Goal: Task Accomplishment & Management: Manage account settings

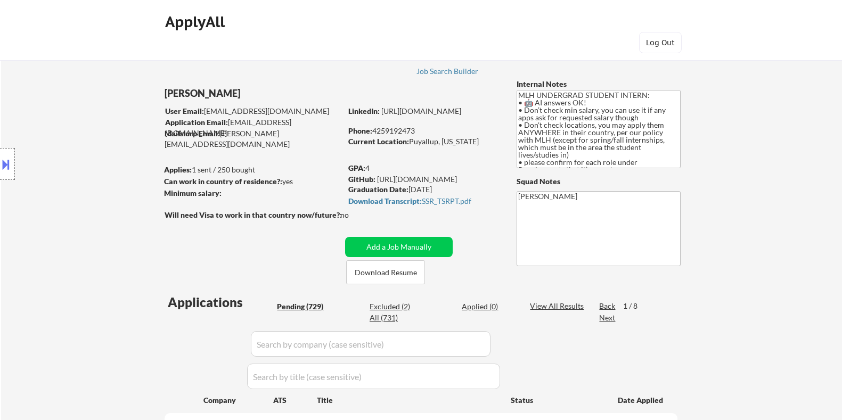
select select ""pending""
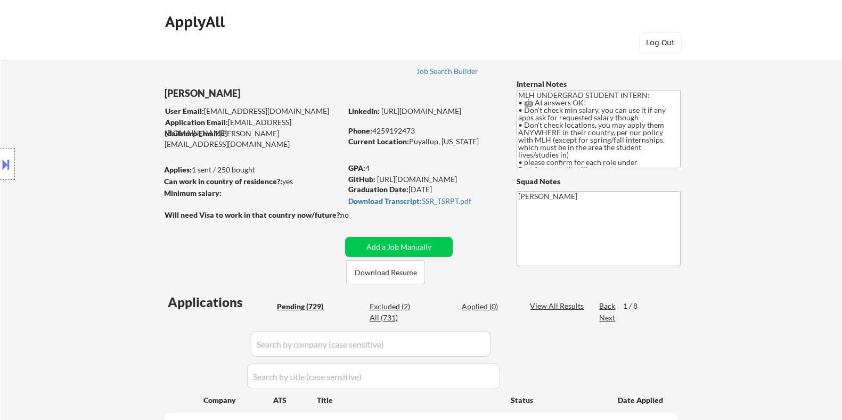
select select ""pending""
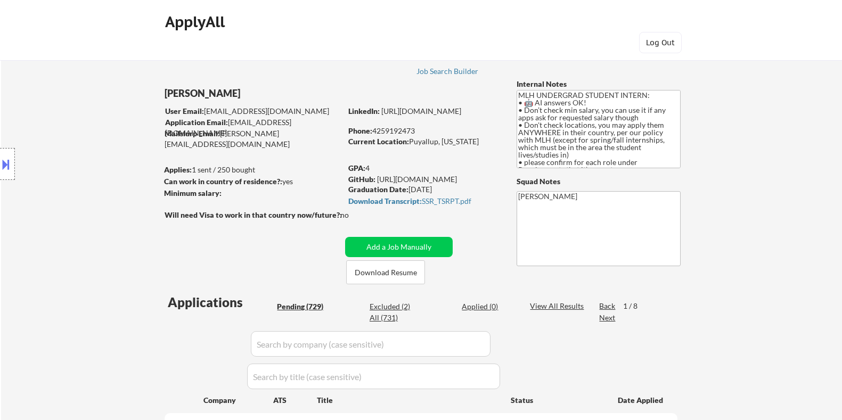
select select ""pending""
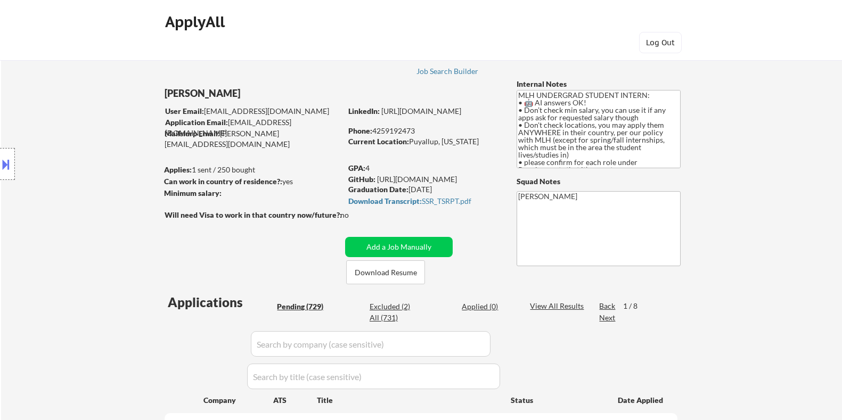
select select ""pending""
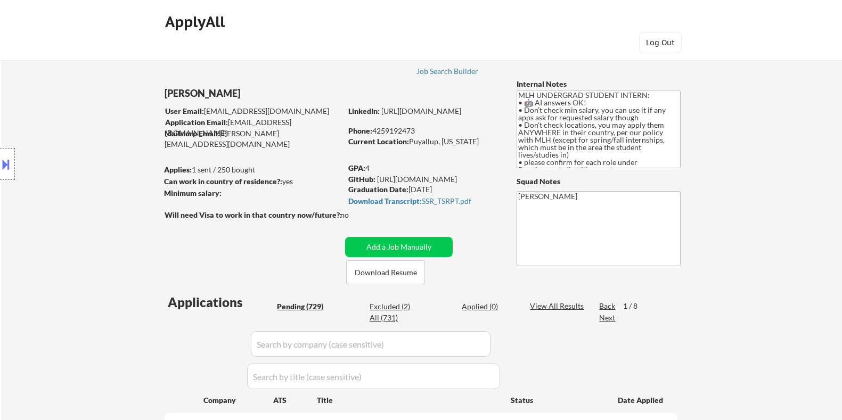
select select ""pending""
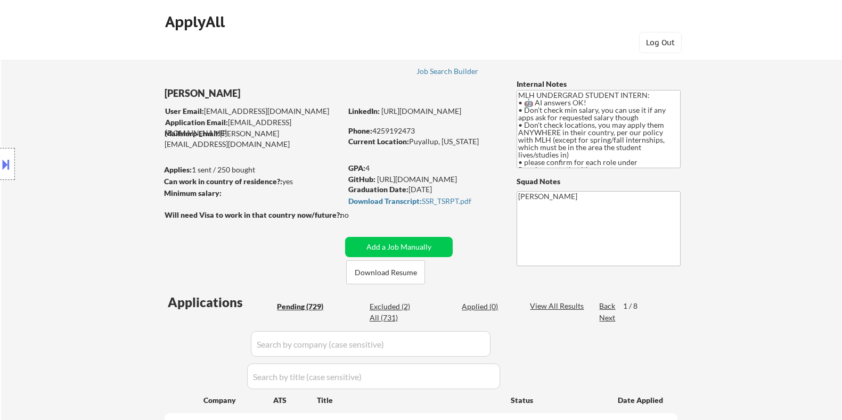
select select ""pending""
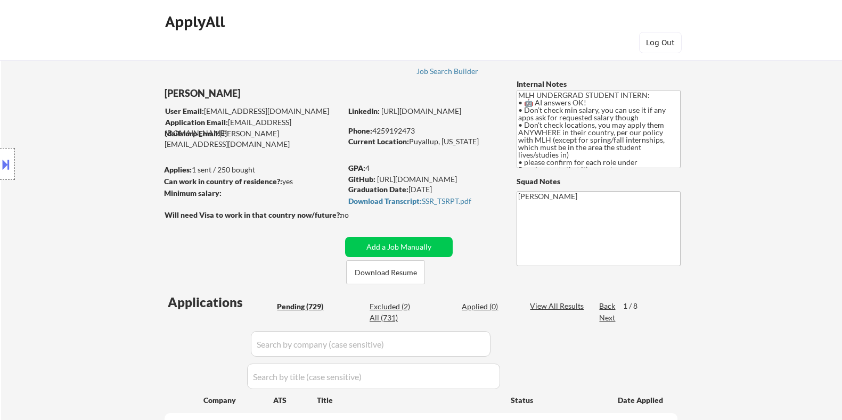
select select ""pending""
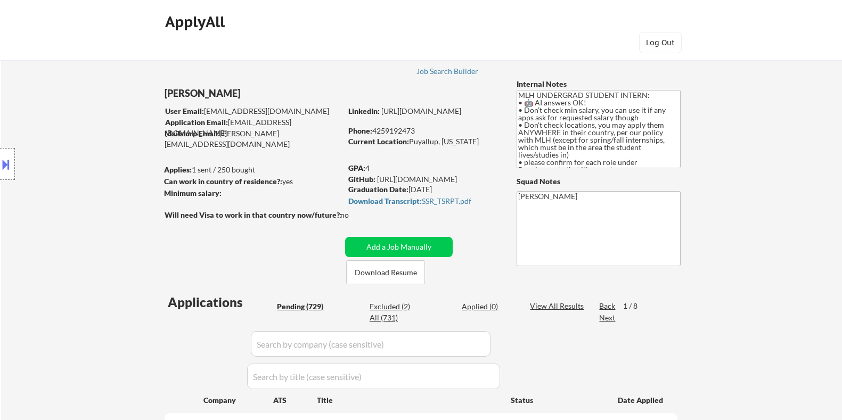
select select ""pending""
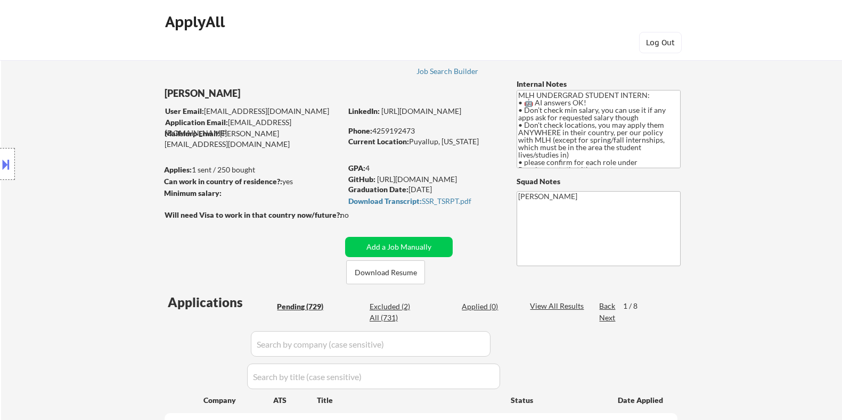
select select ""pending""
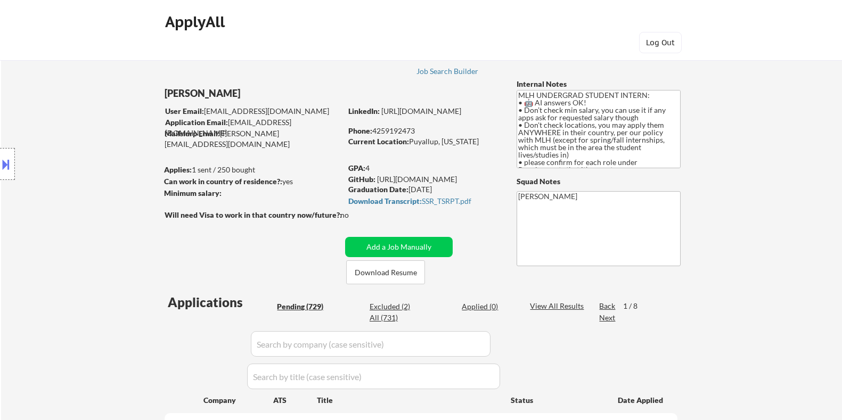
select select ""pending""
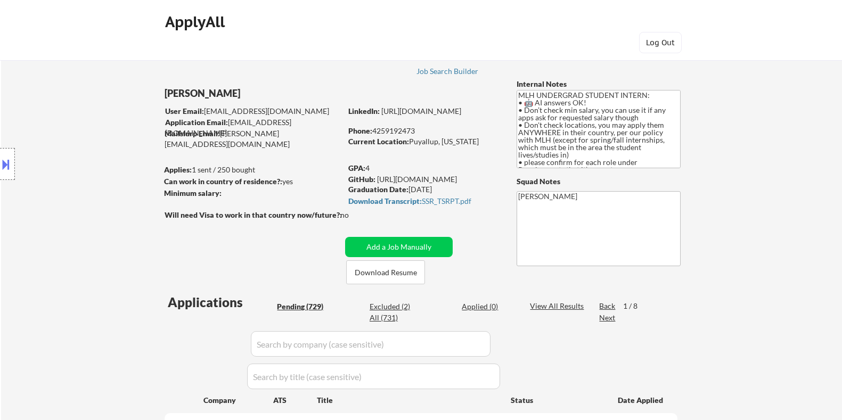
select select ""pending""
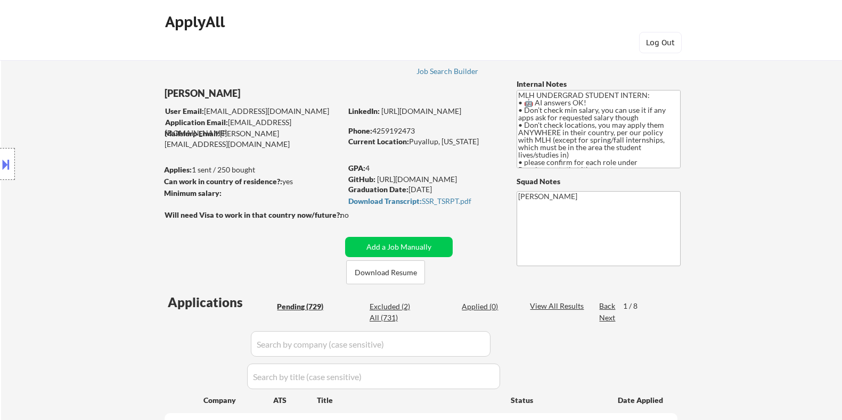
select select ""pending""
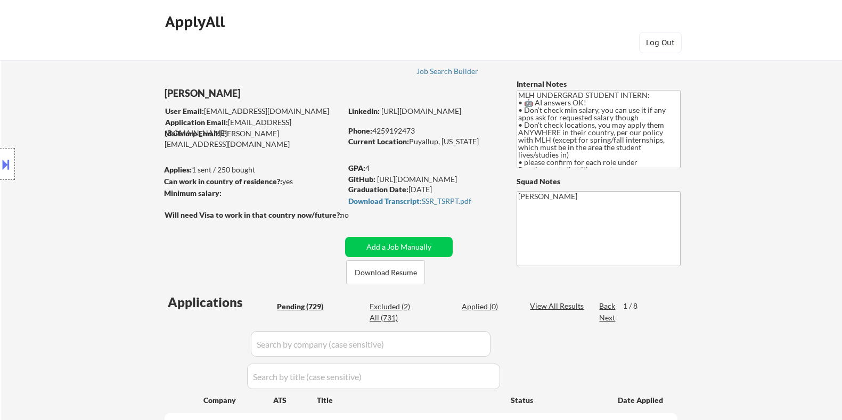
select select ""pending""
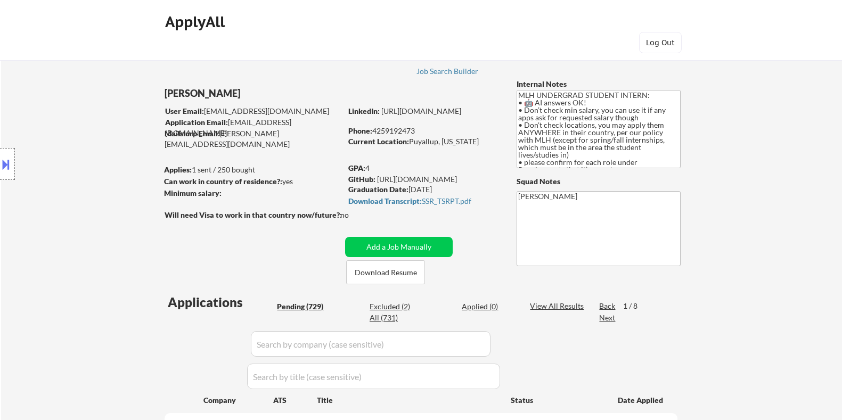
select select ""pending""
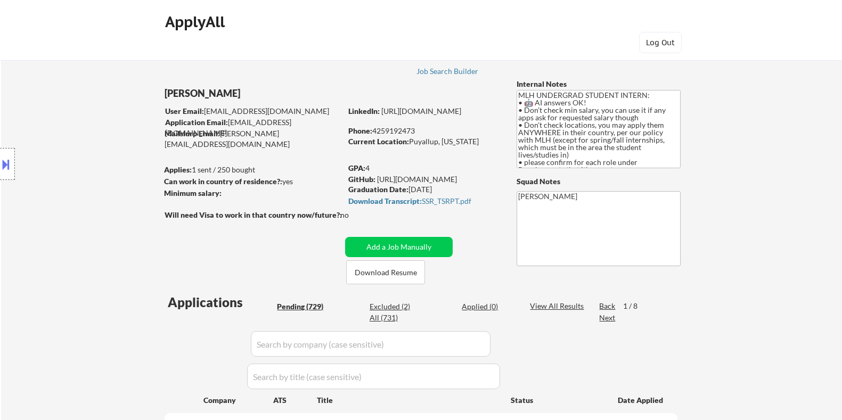
select select ""pending""
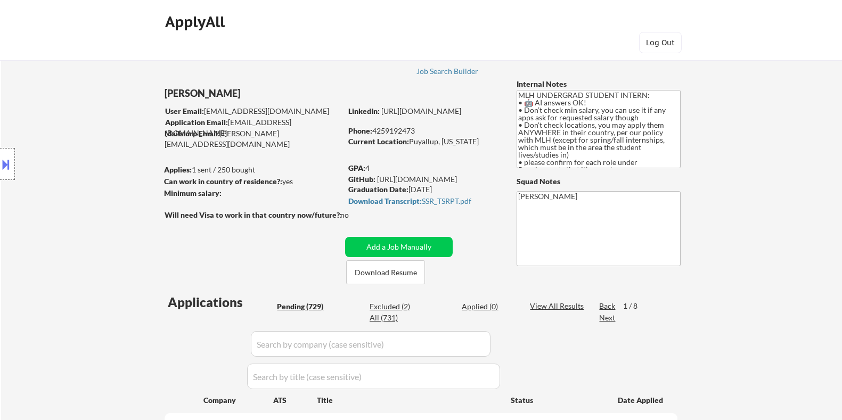
select select ""pending""
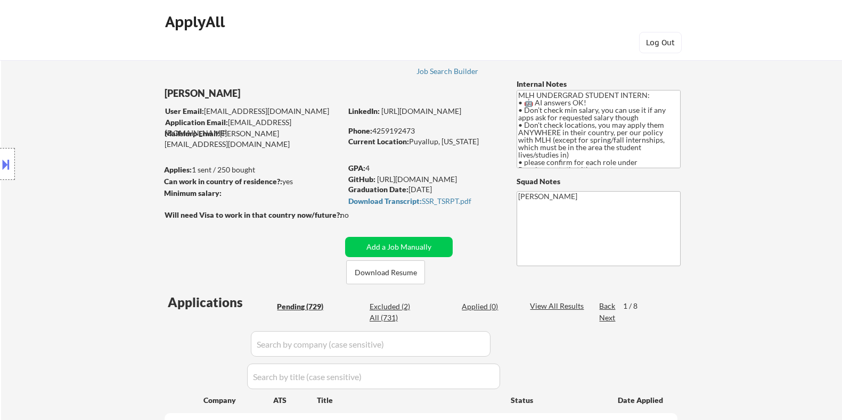
select select ""pending""
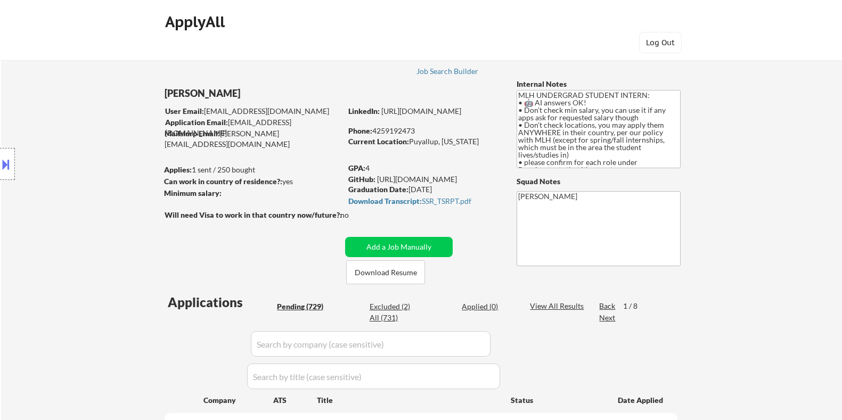
select select ""pending""
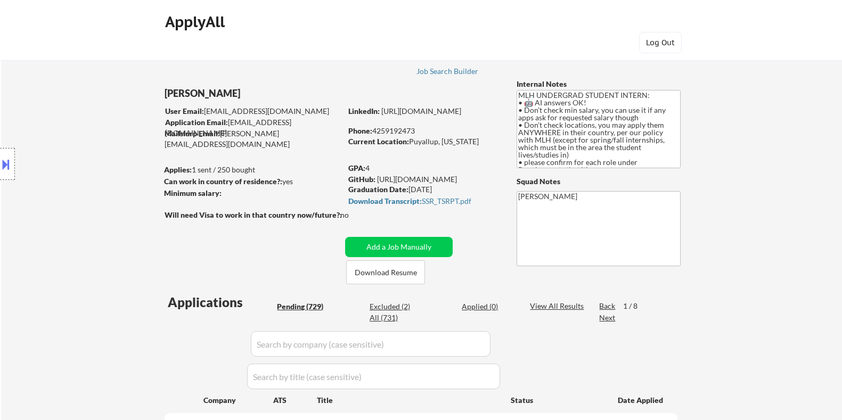
select select ""pending""
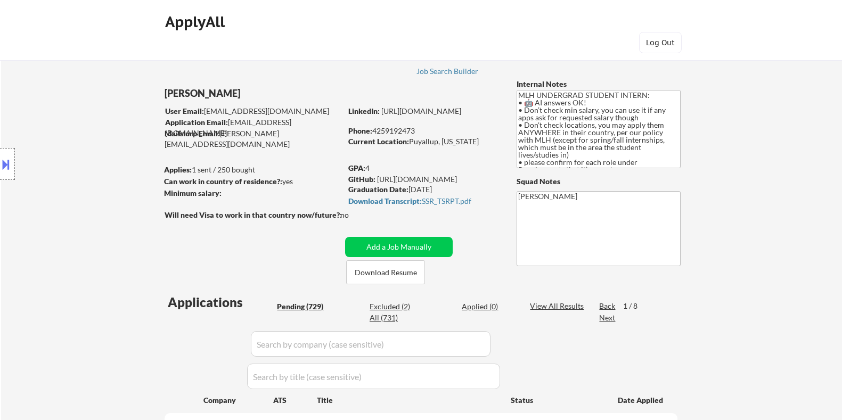
select select ""pending""
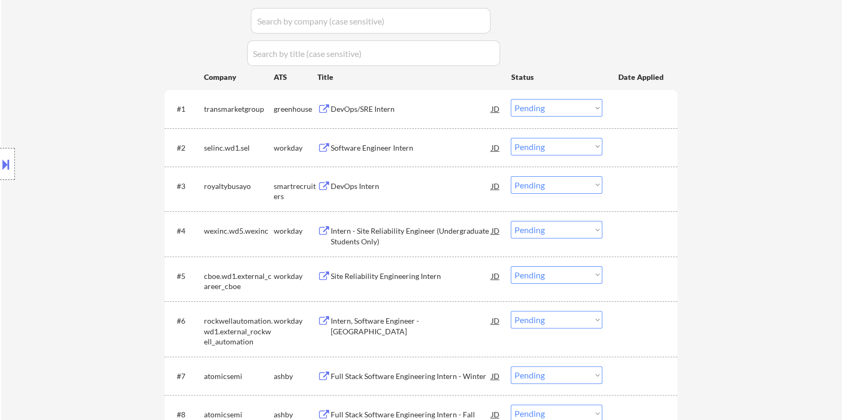
scroll to position [465, 0]
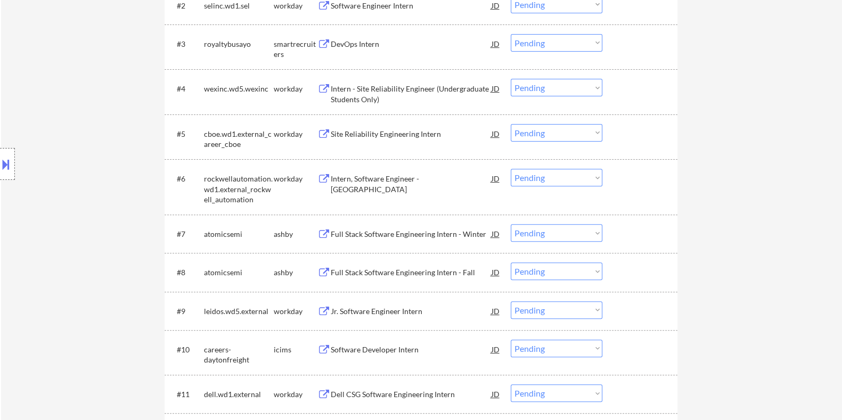
click at [369, 274] on div "Full Stack Software Engineering Intern - Fall" at bounding box center [410, 272] width 161 height 11
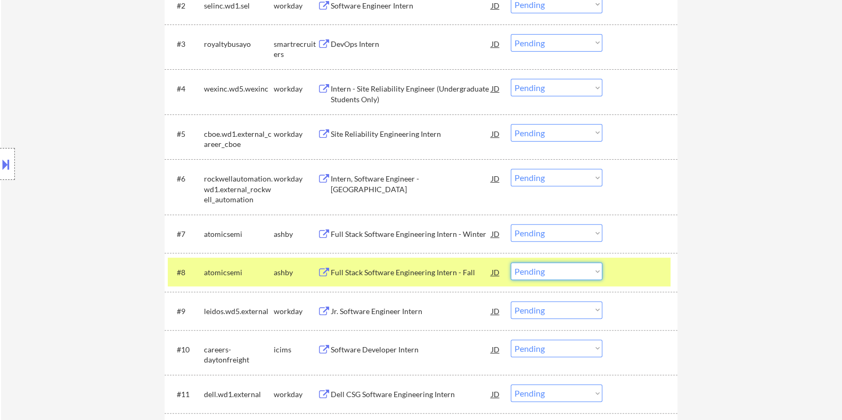
click at [591, 275] on select "Choose an option... Pending Applied Excluded (Questions) Excluded (Expired) Exc…" at bounding box center [556, 271] width 92 height 18
click at [510, 262] on select "Choose an option... Pending Applied Excluded (Questions) Excluded (Expired) Exc…" at bounding box center [556, 271] width 92 height 18
select select ""pending""
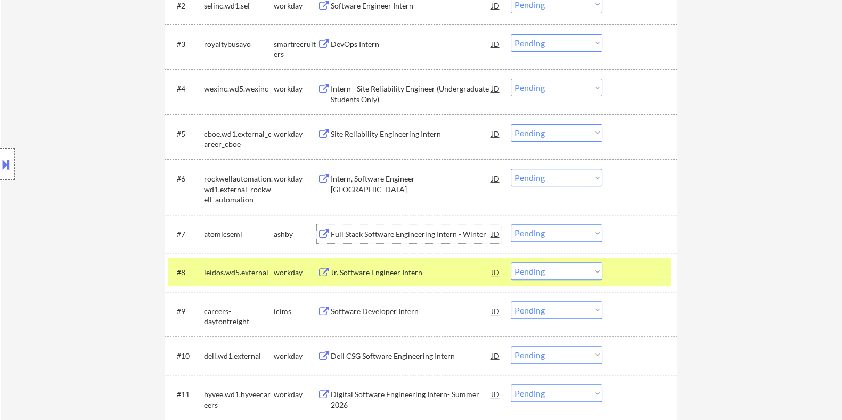
click at [378, 231] on div "Full Stack Software Engineering Intern - Winter" at bounding box center [410, 234] width 161 height 11
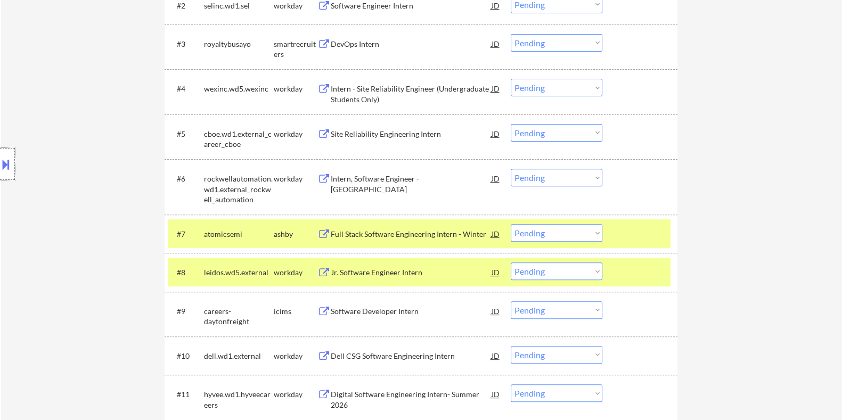
click at [7, 153] on div at bounding box center [7, 164] width 15 height 32
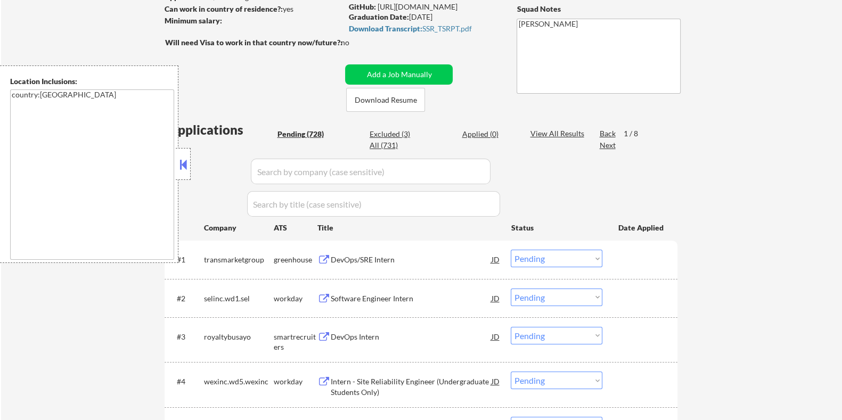
scroll to position [133, 0]
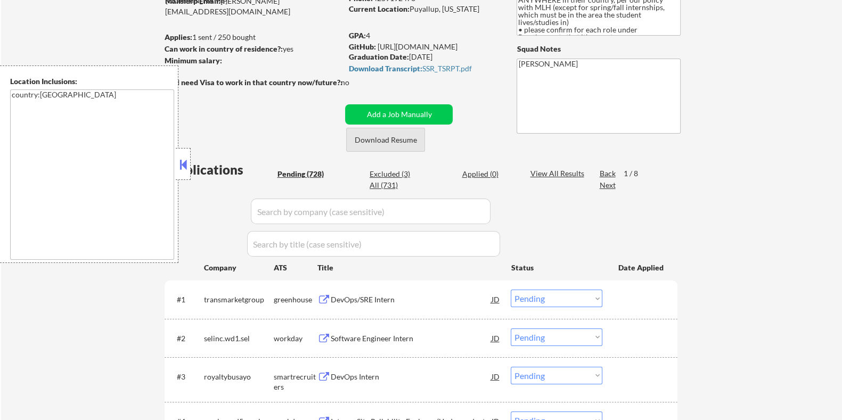
click at [403, 137] on button "Download Resume" at bounding box center [385, 140] width 79 height 24
click at [417, 44] on link "https://github.com/TiaMarieG" at bounding box center [417, 46] width 80 height 9
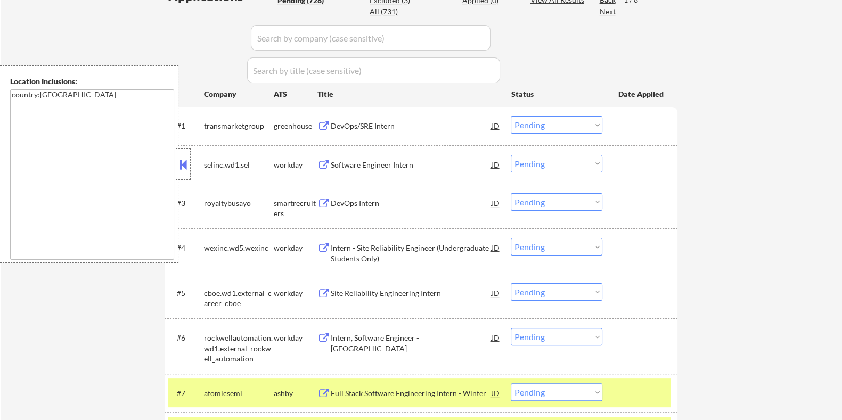
scroll to position [399, 0]
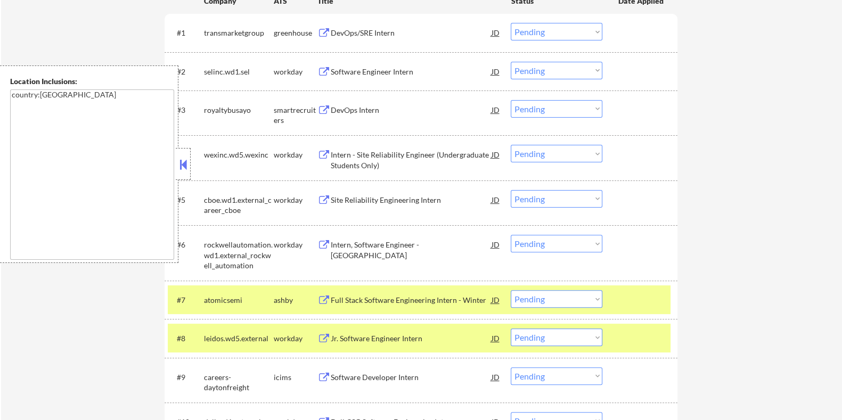
click at [562, 297] on select "Choose an option... Pending Applied Excluded (Questions) Excluded (Expired) Exc…" at bounding box center [556, 299] width 92 height 18
click at [510, 290] on select "Choose an option... Pending Applied Excluded (Questions) Excluded (Expired) Exc…" at bounding box center [556, 299] width 92 height 18
click at [182, 159] on button at bounding box center [183, 165] width 12 height 16
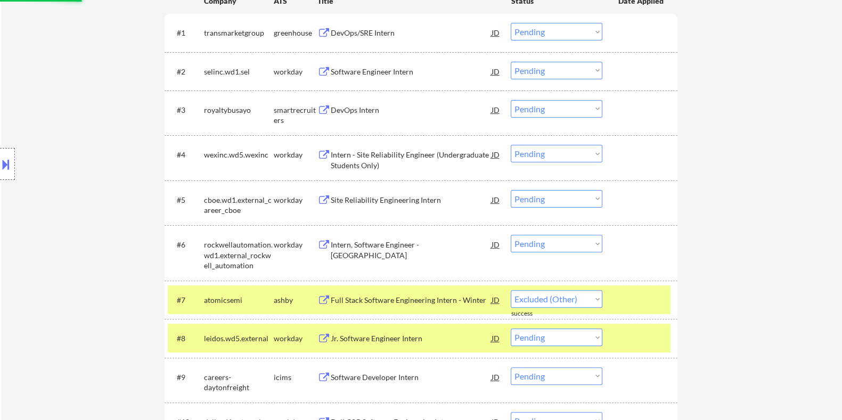
select select ""pending""
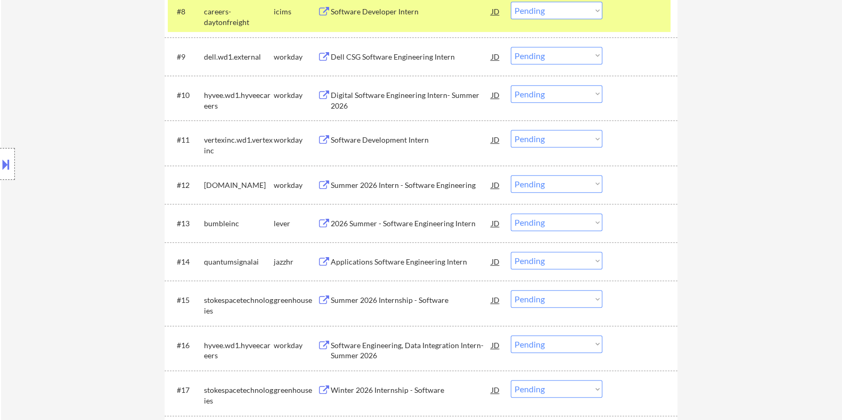
scroll to position [732, 0]
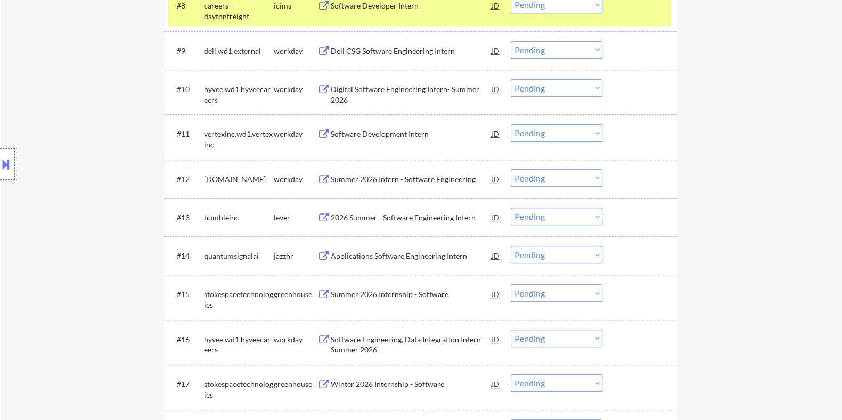
click at [354, 218] on div "2026 Summer - Software Engineering Intern" at bounding box center [410, 217] width 161 height 11
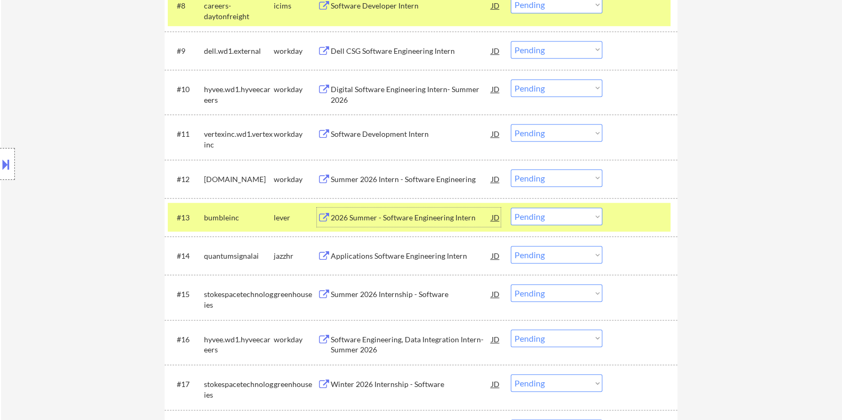
click at [446, 216] on div "2026 Summer - Software Engineering Intern" at bounding box center [410, 217] width 161 height 11
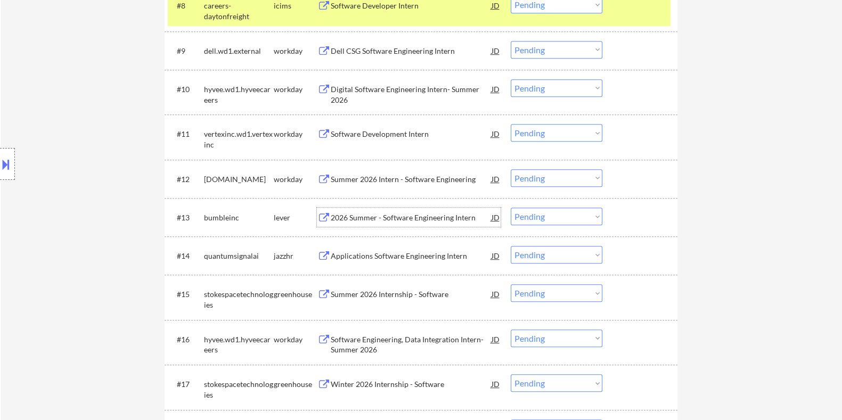
click at [559, 217] on select "Choose an option... Pending Applied Excluded (Questions) Excluded (Expired) Exc…" at bounding box center [556, 217] width 92 height 18
click at [510, 208] on select "Choose an option... Pending Applied Excluded (Questions) Excluded (Expired) Exc…" at bounding box center [556, 217] width 92 height 18
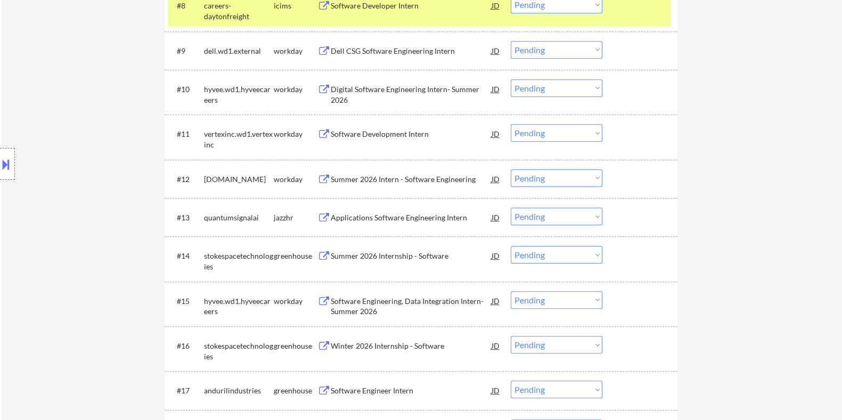
click at [356, 215] on div "Applications Software Engineering Intern" at bounding box center [410, 217] width 161 height 11
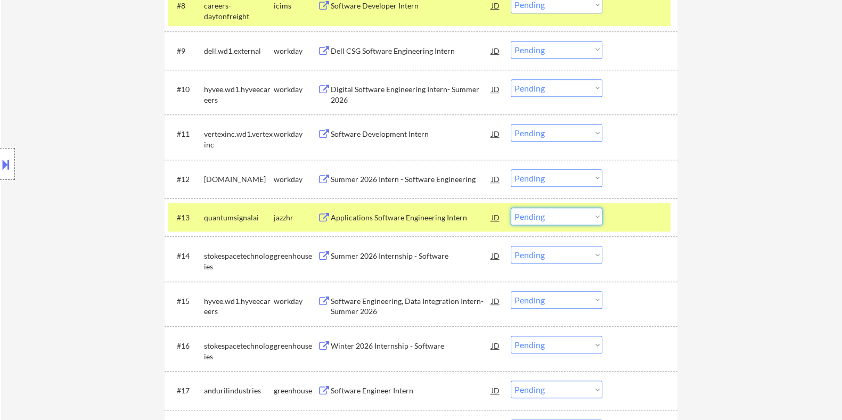
click at [545, 216] on select "Choose an option... Pending Applied Excluded (Questions) Excluded (Expired) Exc…" at bounding box center [556, 217] width 92 height 18
click at [510, 208] on select "Choose an option... Pending Applied Excluded (Questions) Excluded (Expired) Exc…" at bounding box center [556, 217] width 92 height 18
select select ""pending""
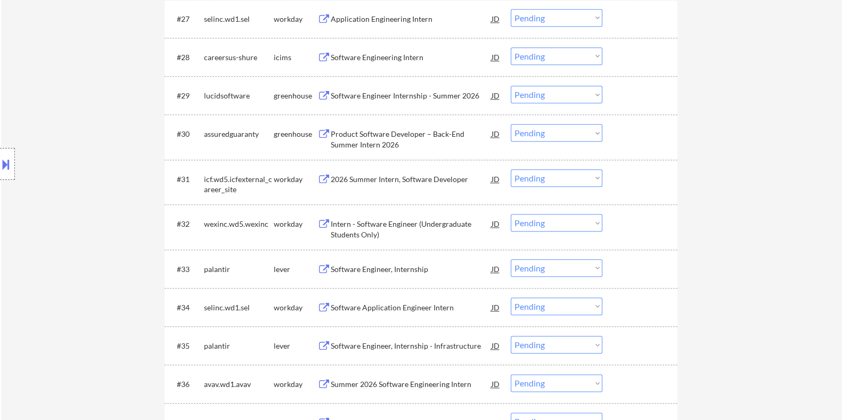
scroll to position [1530, 0]
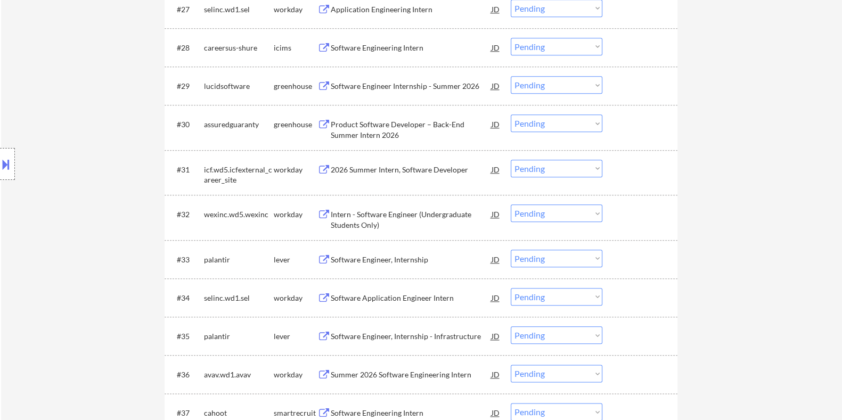
click at [401, 256] on div "Software Engineer, Internship" at bounding box center [410, 259] width 161 height 11
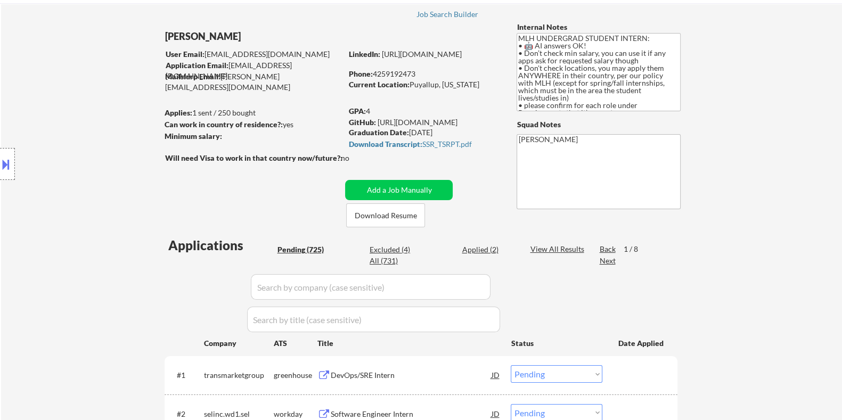
scroll to position [51, 0]
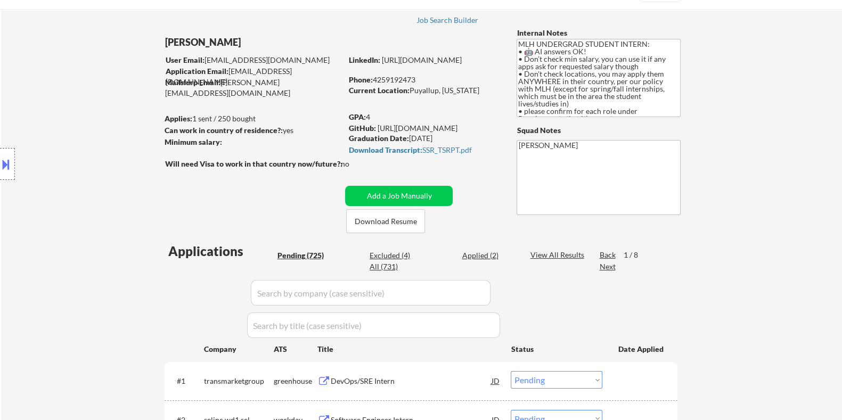
click at [11, 160] on button at bounding box center [6, 164] width 12 height 18
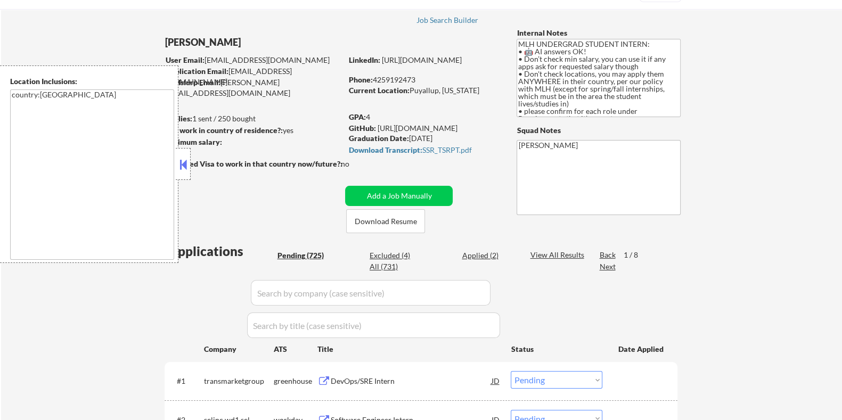
click at [180, 167] on button at bounding box center [183, 165] width 12 height 16
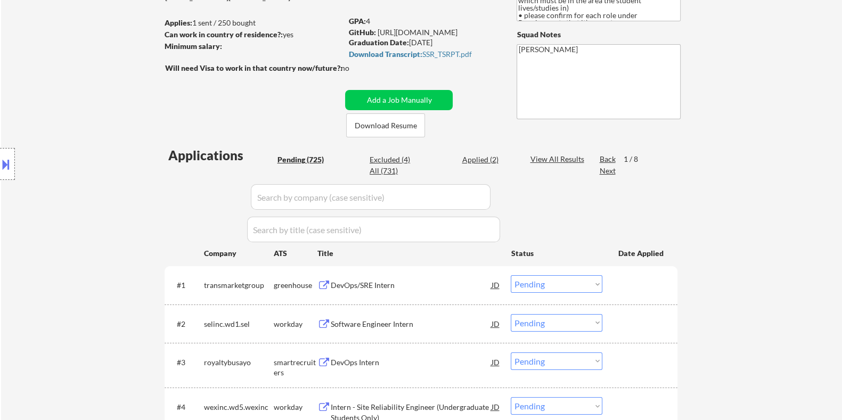
scroll to position [251, 0]
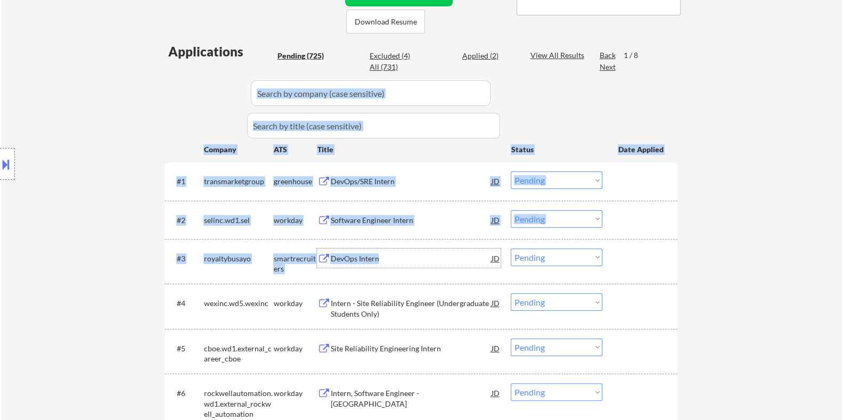
drag, startPoint x: 411, startPoint y: 248, endPoint x: 373, endPoint y: 78, distance: 174.1
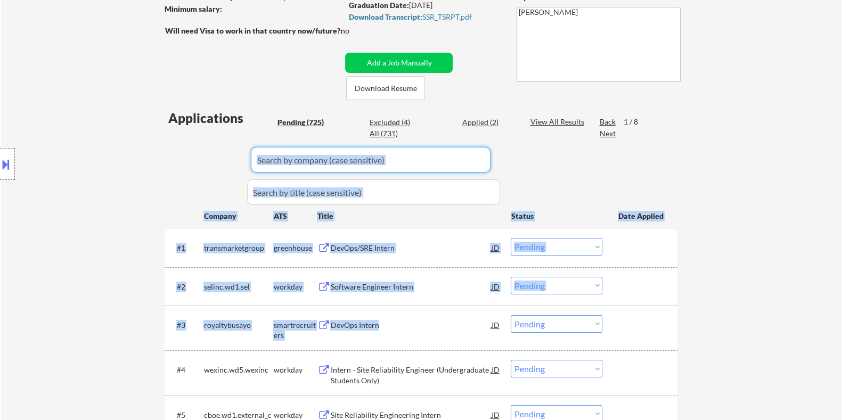
drag, startPoint x: 301, startPoint y: 167, endPoint x: 296, endPoint y: 169, distance: 5.7
click at [301, 167] on input "input" at bounding box center [371, 160] width 240 height 26
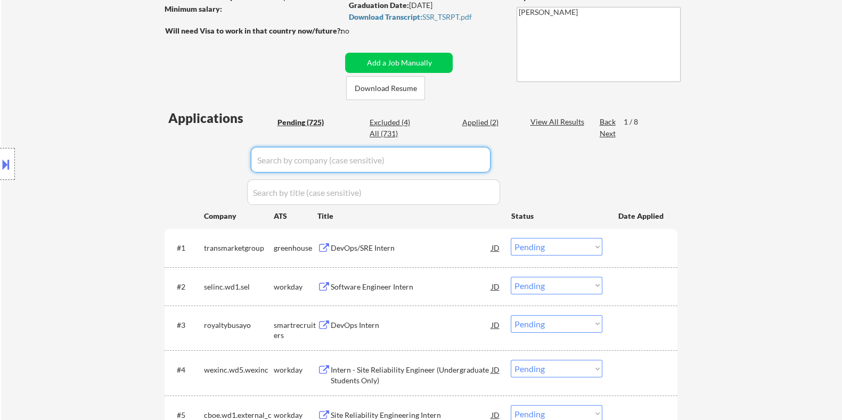
paste input "What’s most exciting to you about Palantir’s offerings and why do you want to w…"
drag, startPoint x: 445, startPoint y: 155, endPoint x: 223, endPoint y: 161, distance: 222.6
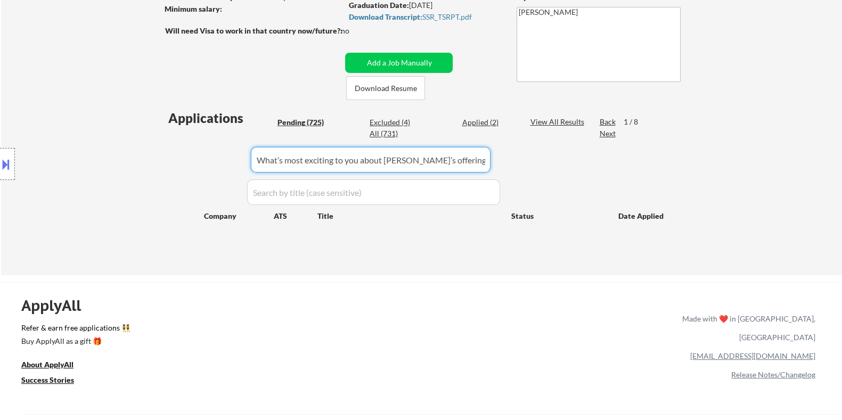
type input "e?"
drag, startPoint x: 306, startPoint y: 155, endPoint x: 248, endPoint y: 158, distance: 58.6
click at [248, 158] on div "Applications Pending (725) Excluded (4) Applied (2) All (731) View All Results …" at bounding box center [420, 182] width 513 height 146
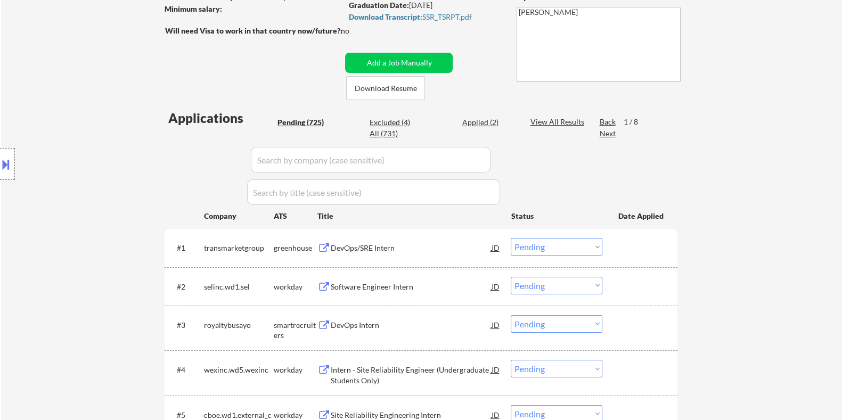
click at [297, 160] on input "input" at bounding box center [371, 160] width 240 height 26
paste input "palanti"
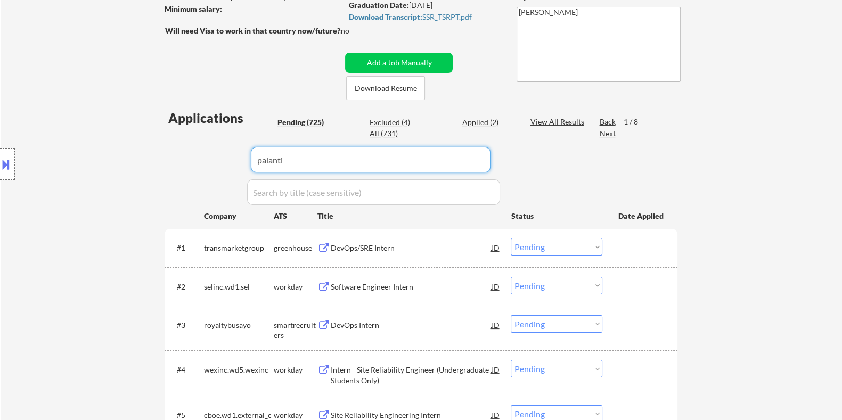
type input "palanti"
click at [538, 120] on div "View All Results" at bounding box center [558, 122] width 57 height 11
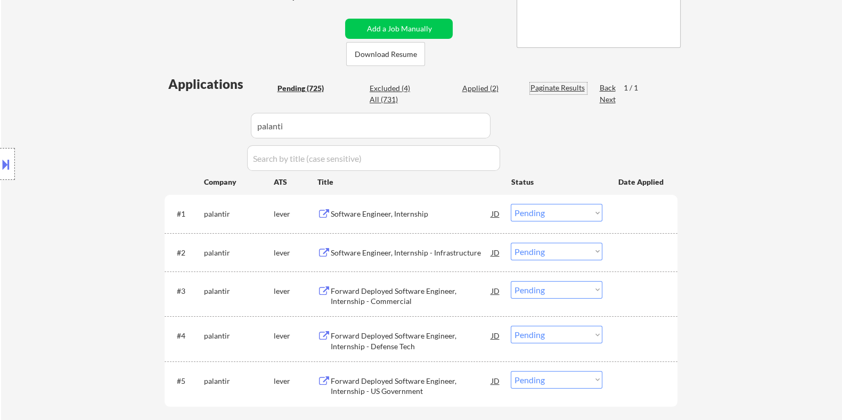
scroll to position [251, 0]
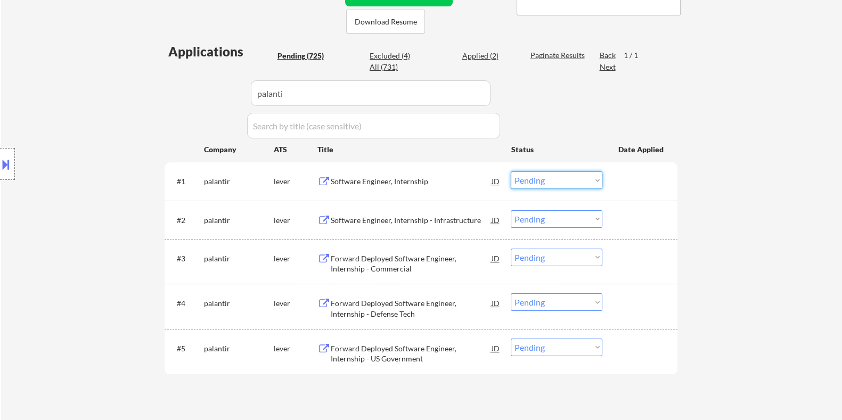
click at [550, 177] on select "Choose an option... Pending Applied Excluded (Questions) Excluded (Expired) Exc…" at bounding box center [556, 180] width 92 height 18
click at [510, 171] on select "Choose an option... Pending Applied Excluded (Questions) Excluded (Expired) Exc…" at bounding box center [556, 180] width 92 height 18
select select ""pending""
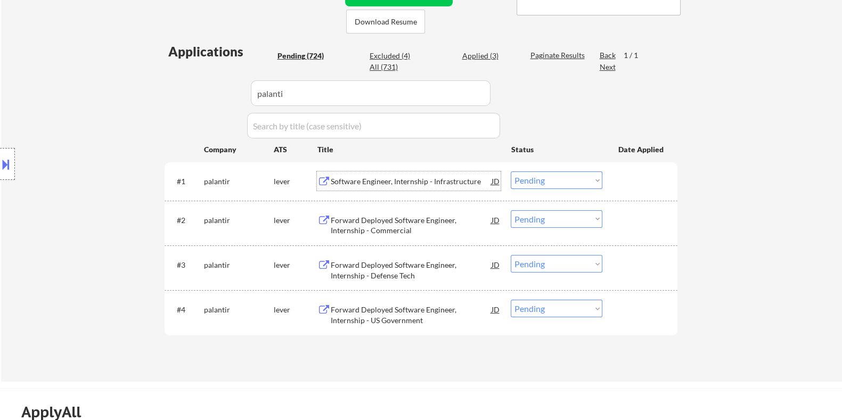
click at [390, 178] on div "Software Engineer, Internship - Infrastructure" at bounding box center [410, 181] width 161 height 11
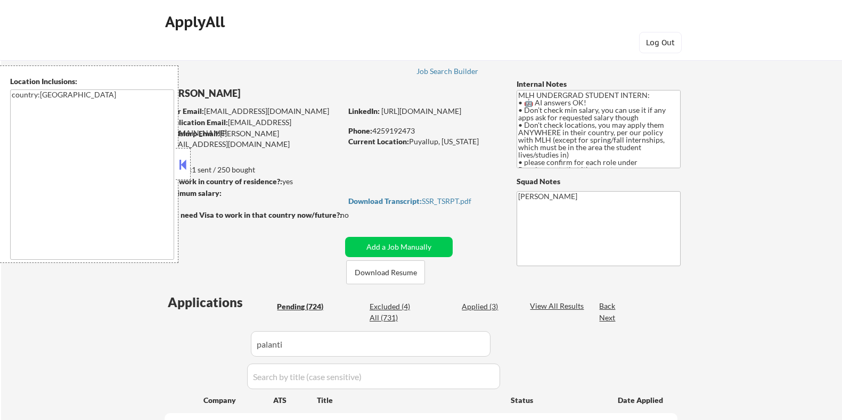
select select ""pending""
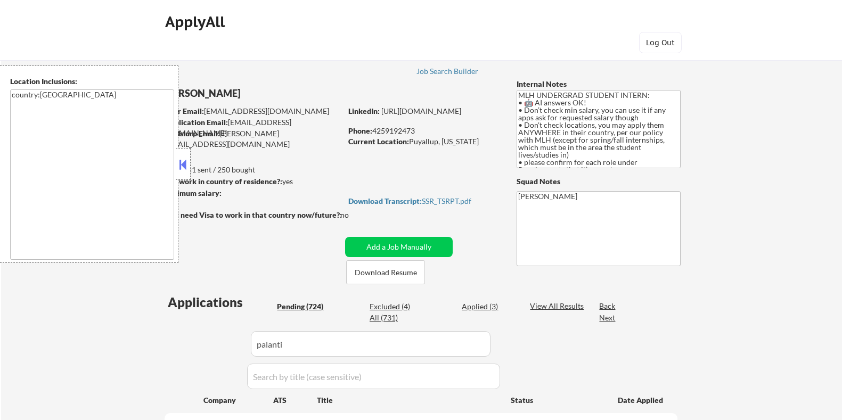
select select ""pending""
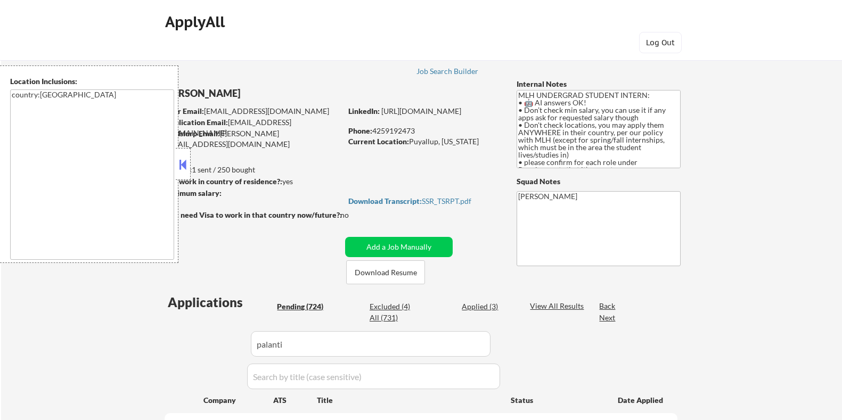
select select ""pending""
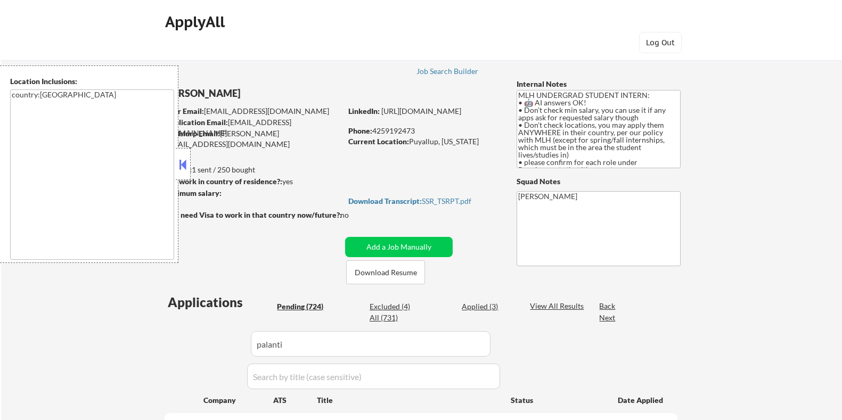
select select ""pending""
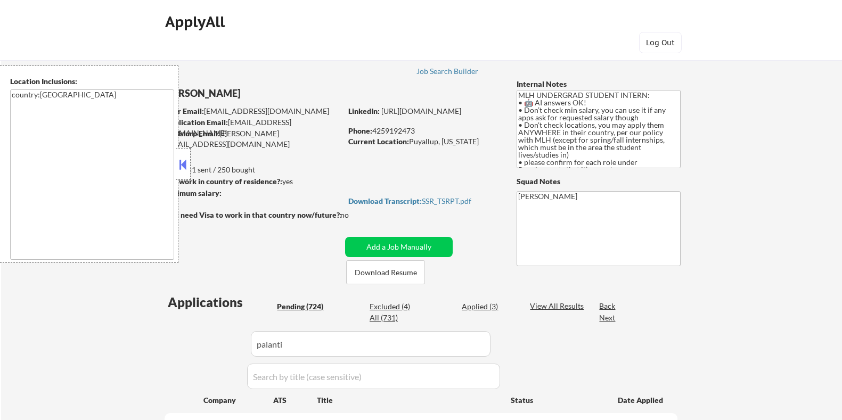
select select ""pending""
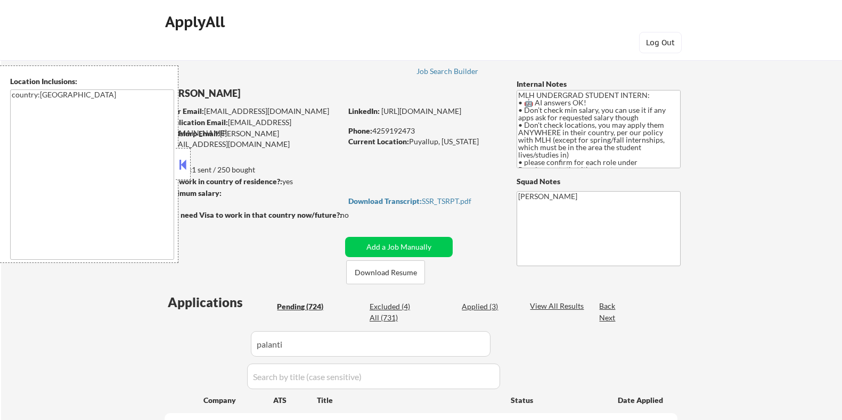
select select ""pending""
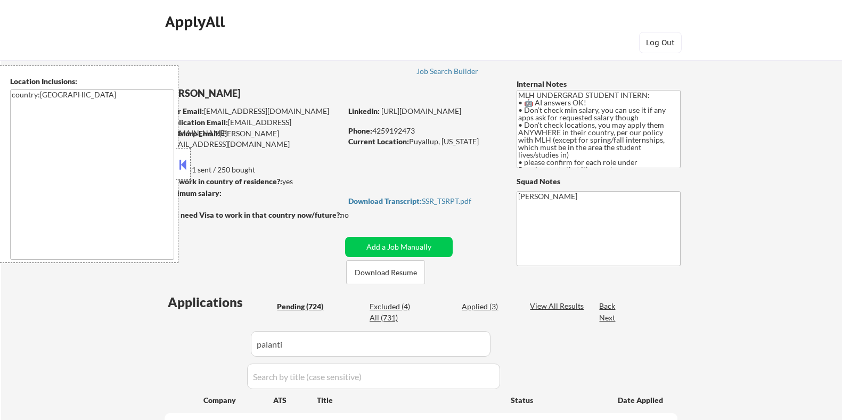
select select ""pending""
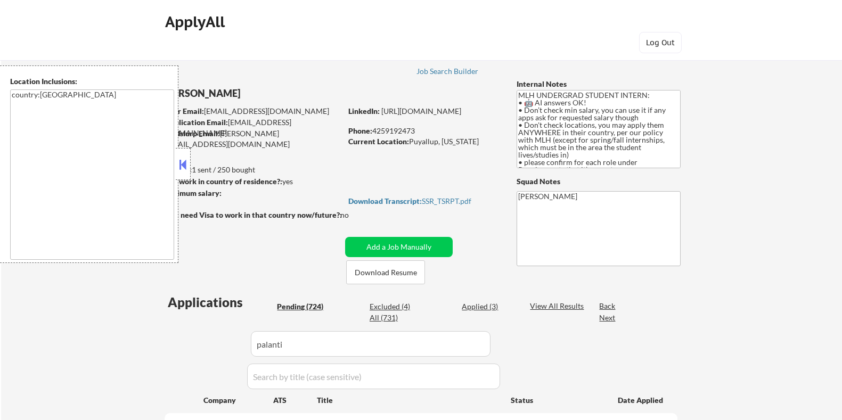
select select ""pending""
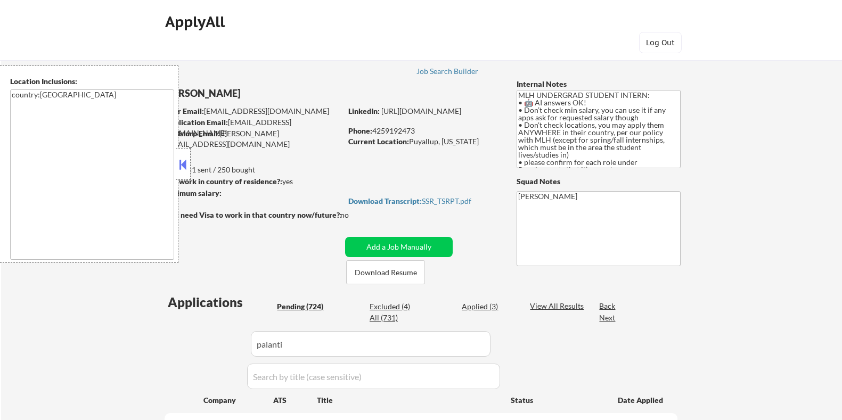
select select ""pending""
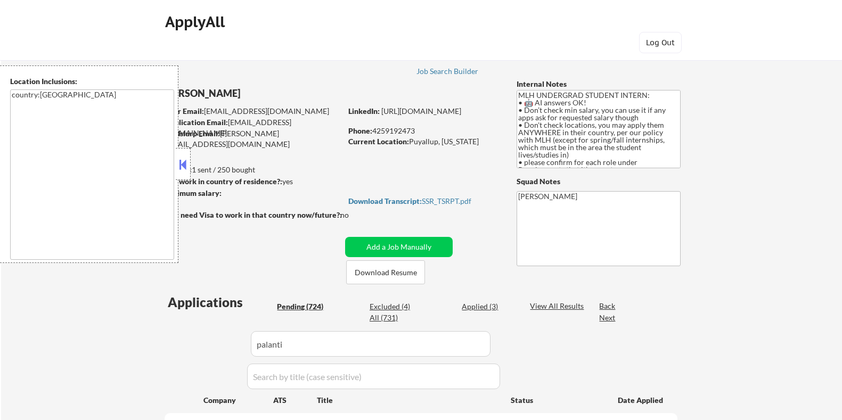
select select ""pending""
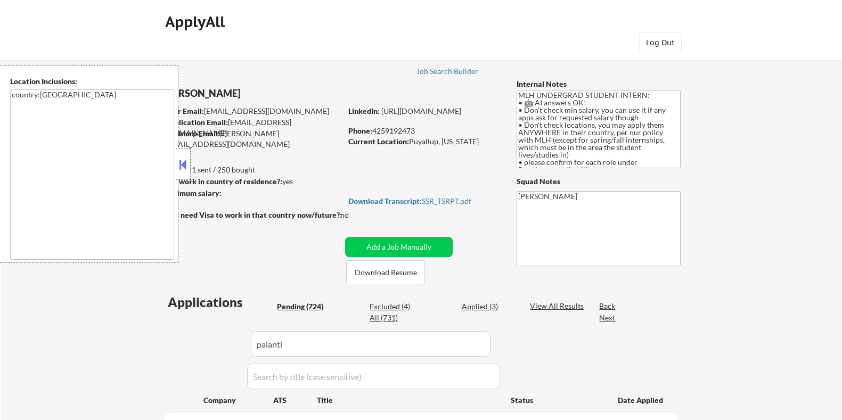
select select ""pending""
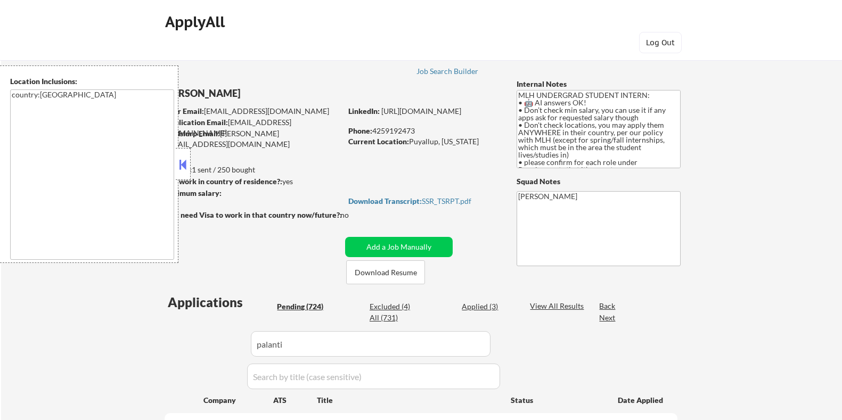
select select ""pending""
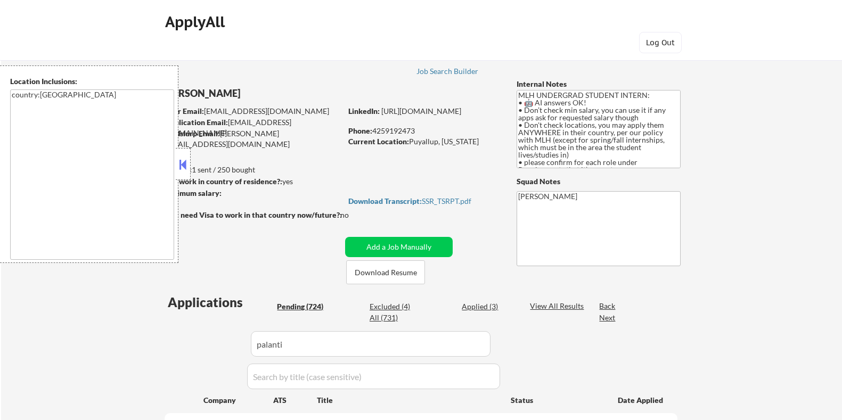
select select ""pending""
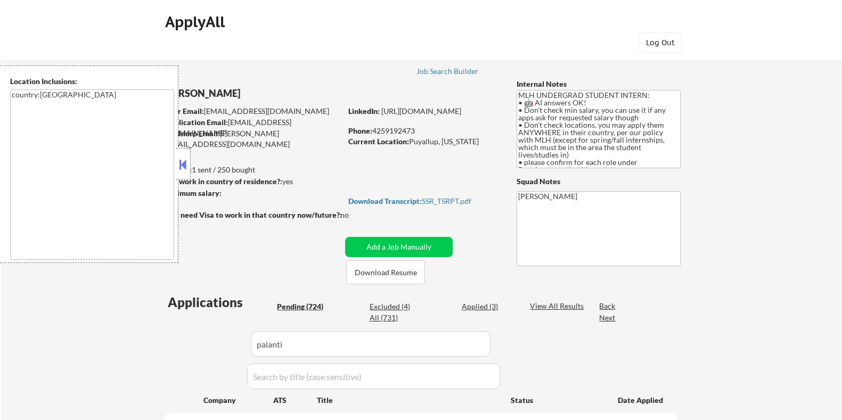
select select ""pending""
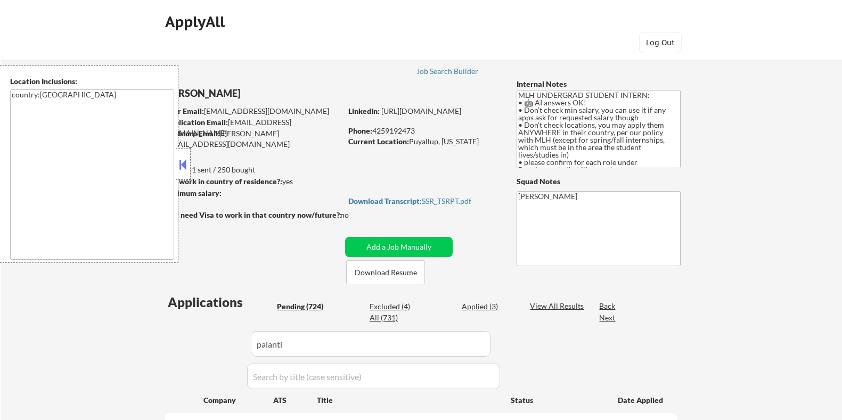
select select ""pending""
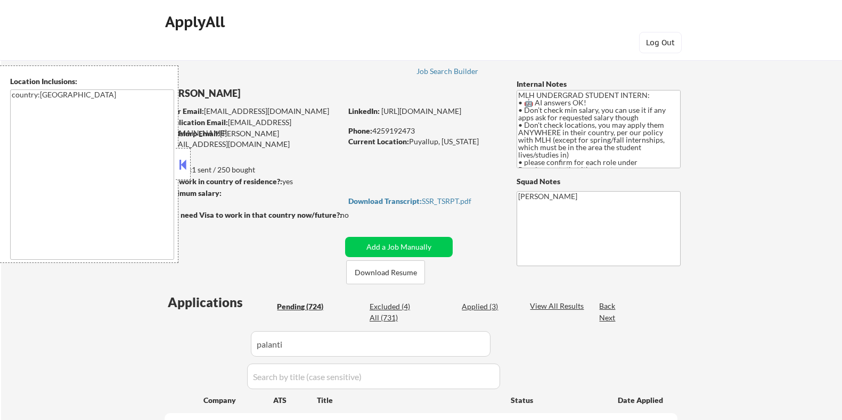
select select ""pending""
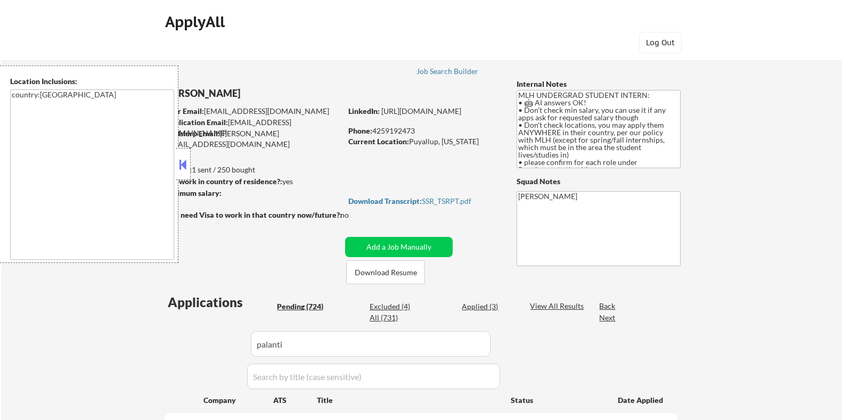
select select ""pending""
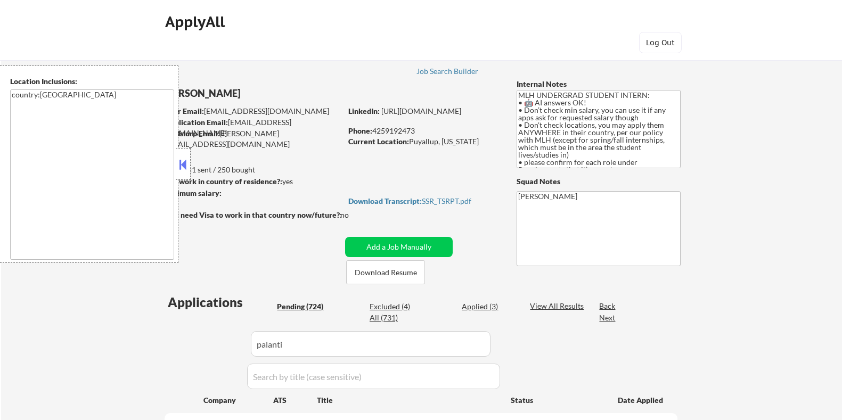
select select ""pending""
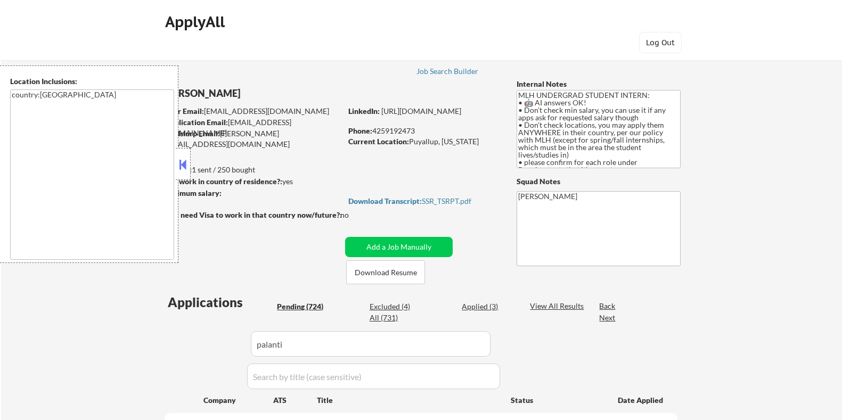
select select ""pending""
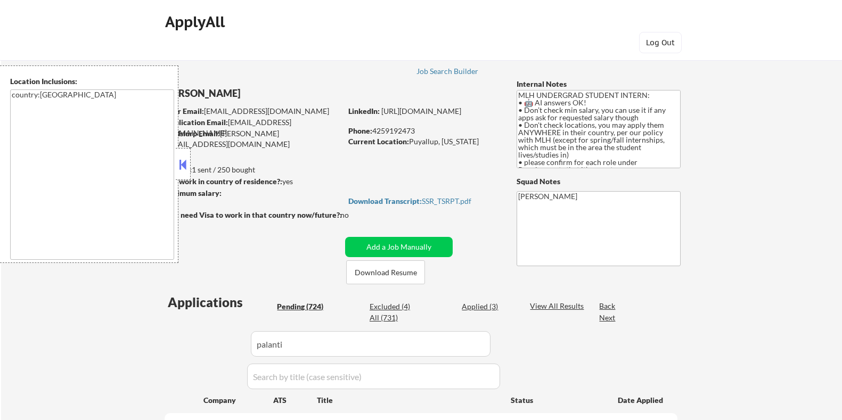
select select ""pending""
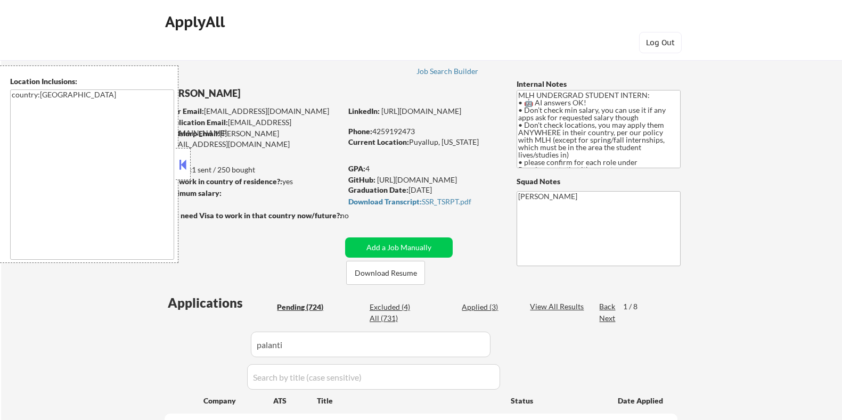
scroll to position [251, 0]
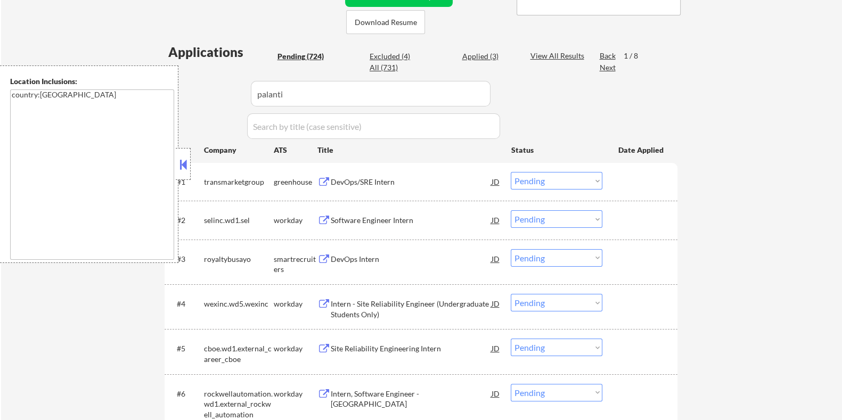
click at [185, 158] on button at bounding box center [183, 165] width 12 height 16
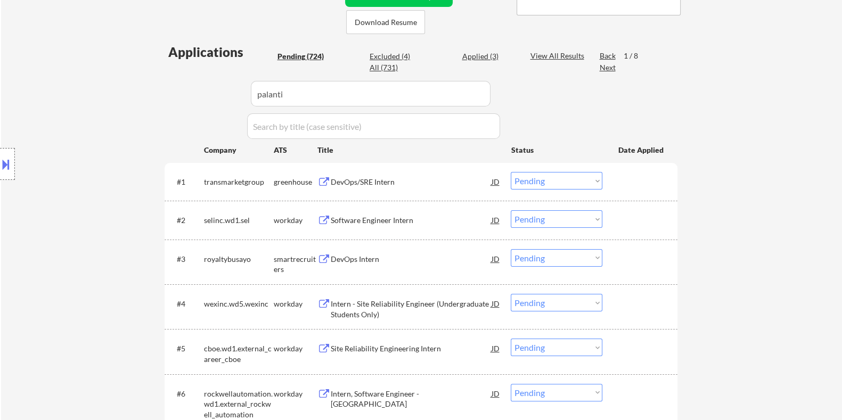
click at [334, 181] on div "DevOps/SRE Intern" at bounding box center [410, 182] width 161 height 11
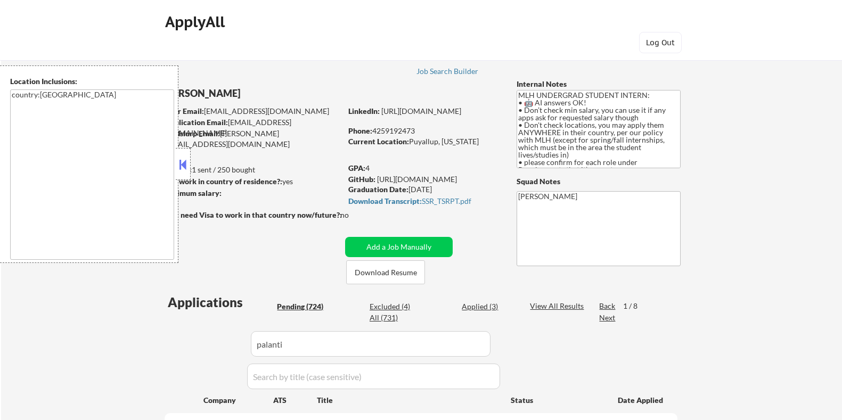
select select ""pending""
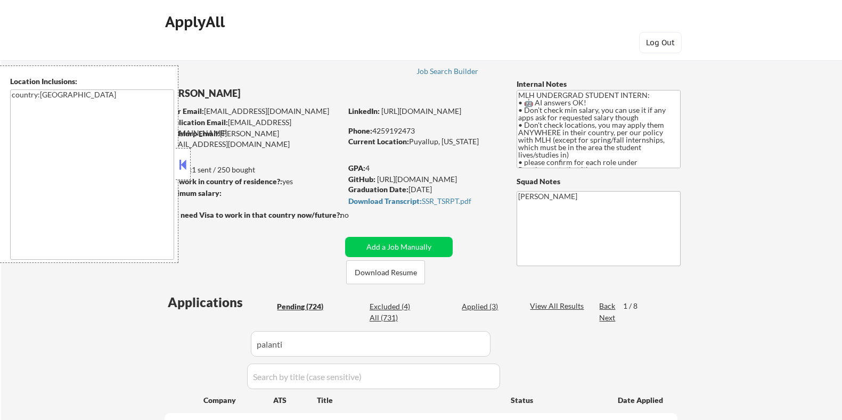
select select ""pending""
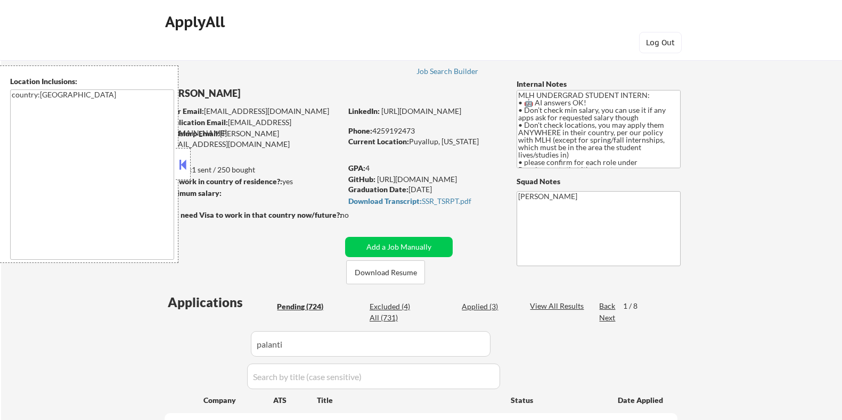
select select ""pending""
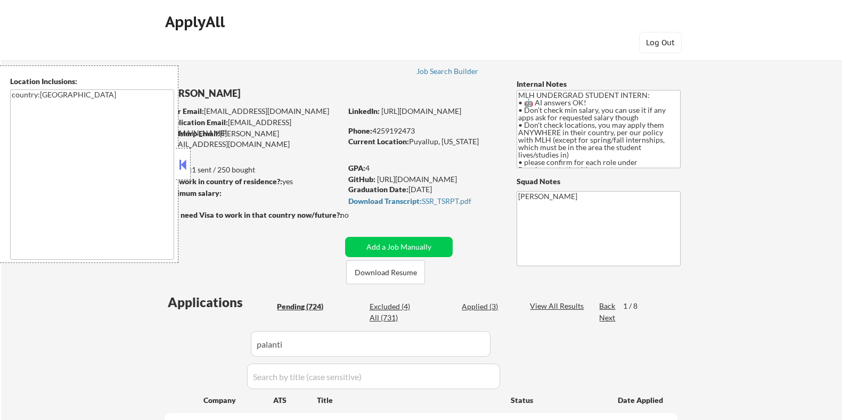
select select ""pending""
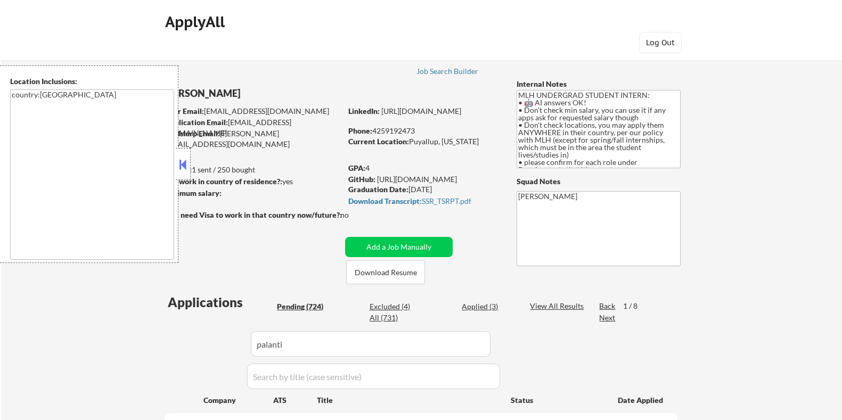
select select ""pending""
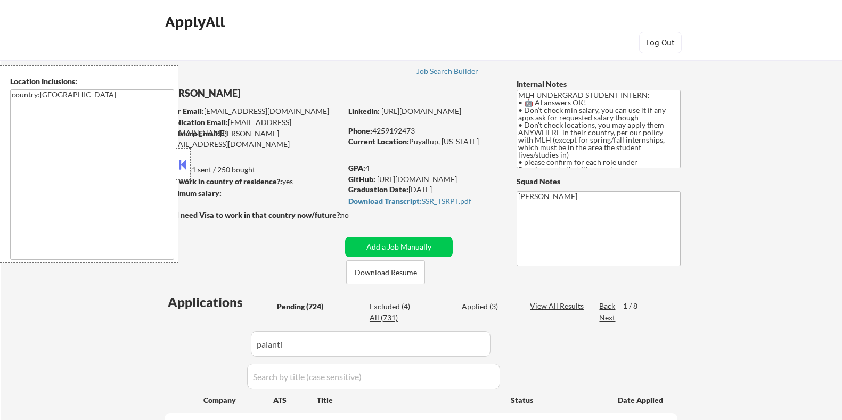
select select ""pending""
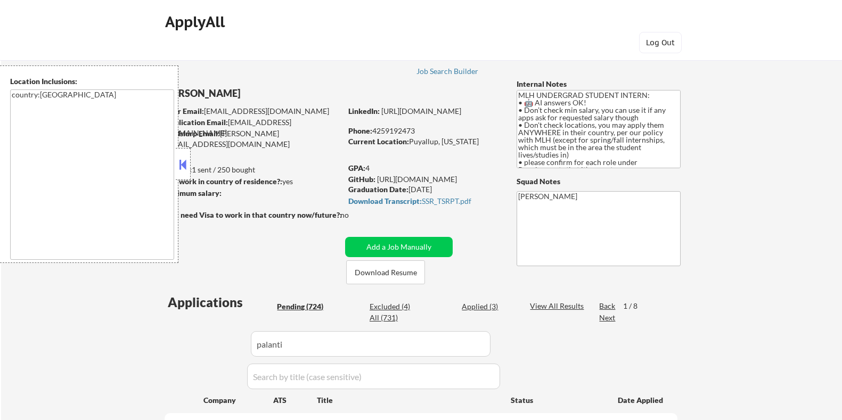
select select ""pending""
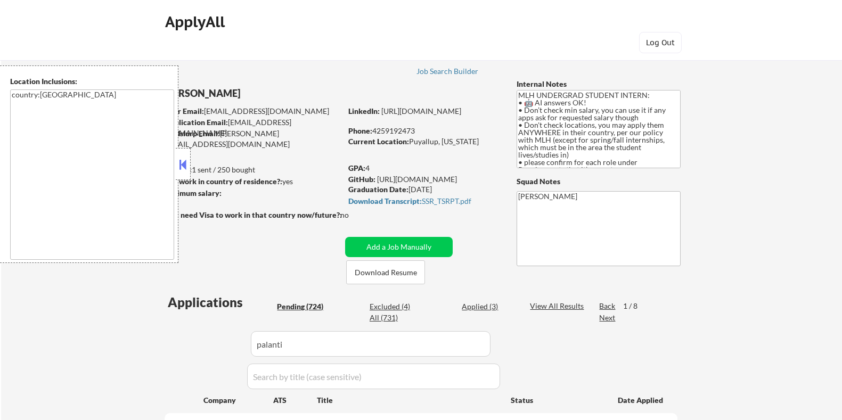
select select ""pending""
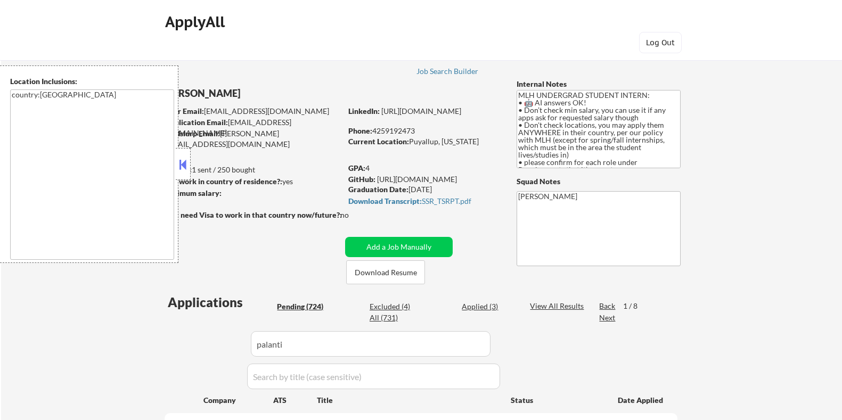
select select ""pending""
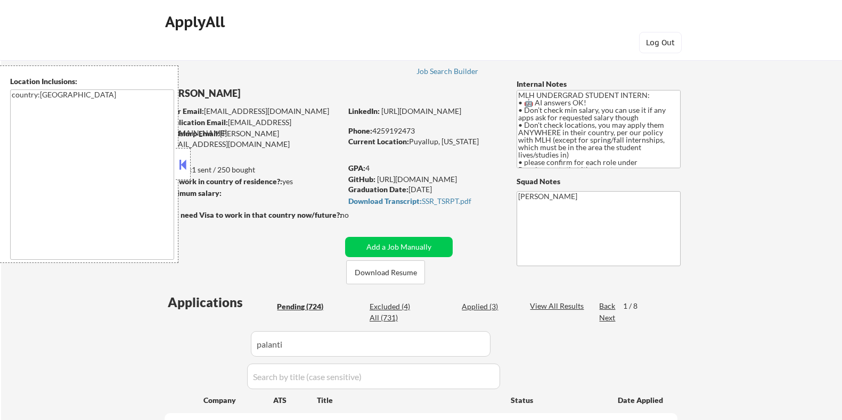
select select ""pending""
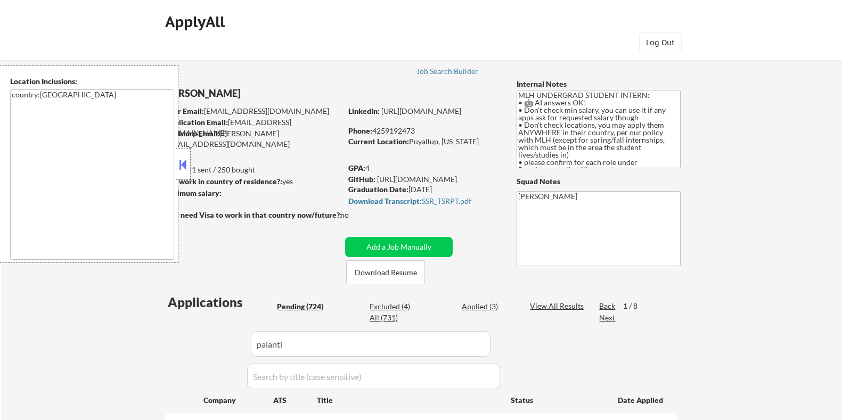
select select ""pending""
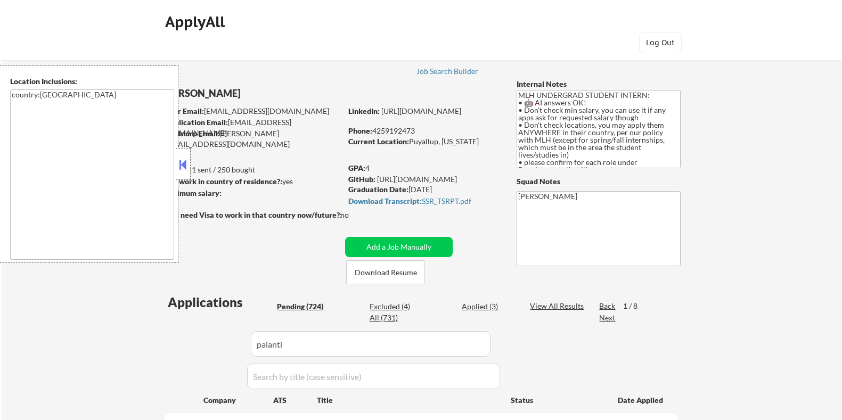
select select ""pending""
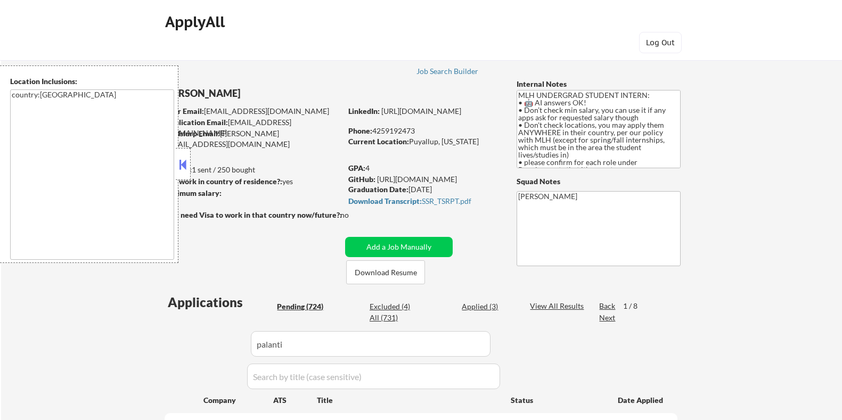
select select ""pending""
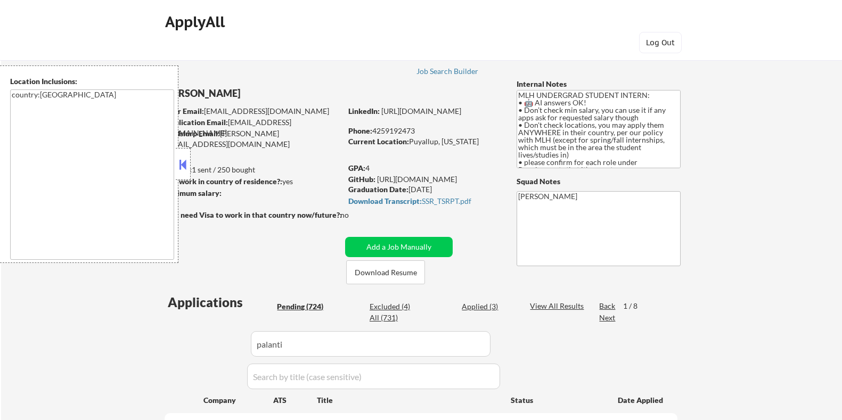
select select ""pending""
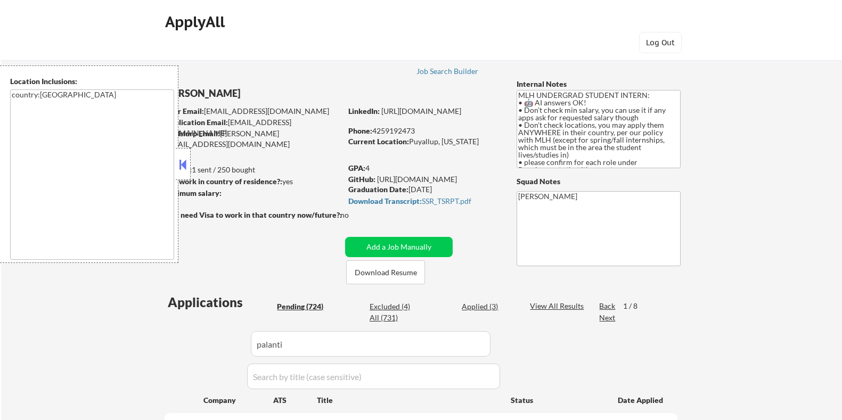
select select ""pending""
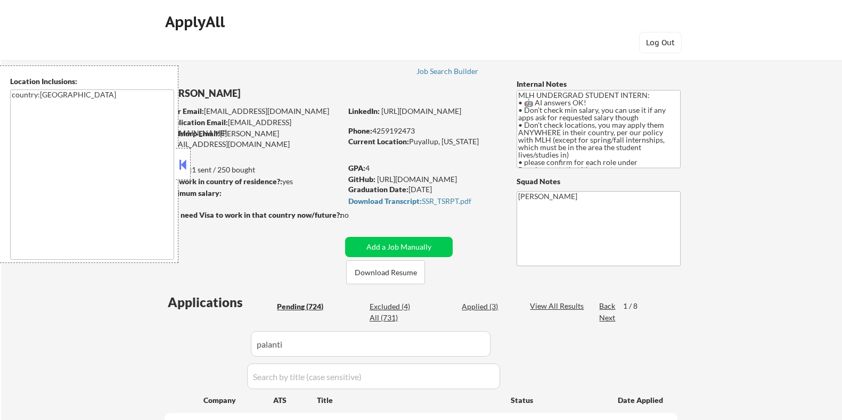
select select ""pending""
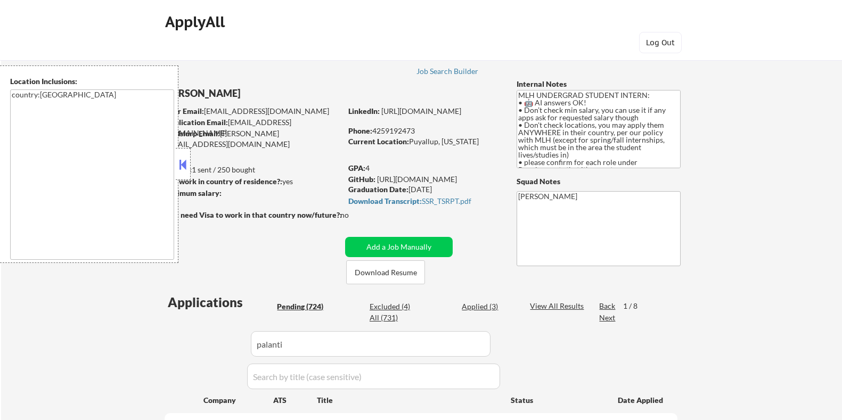
select select ""pending""
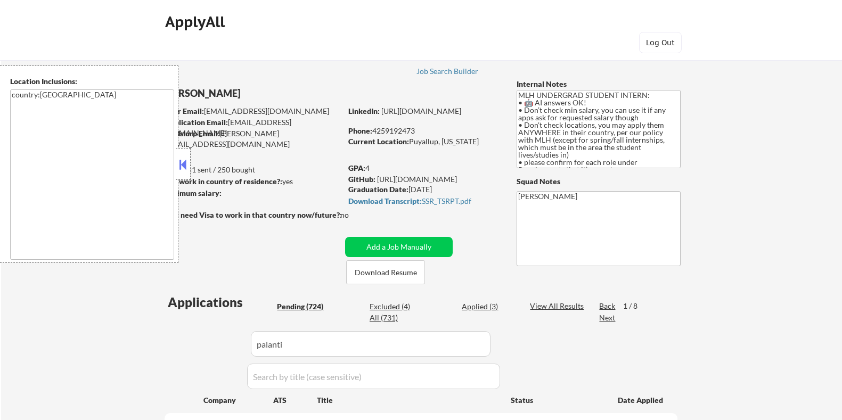
select select ""pending""
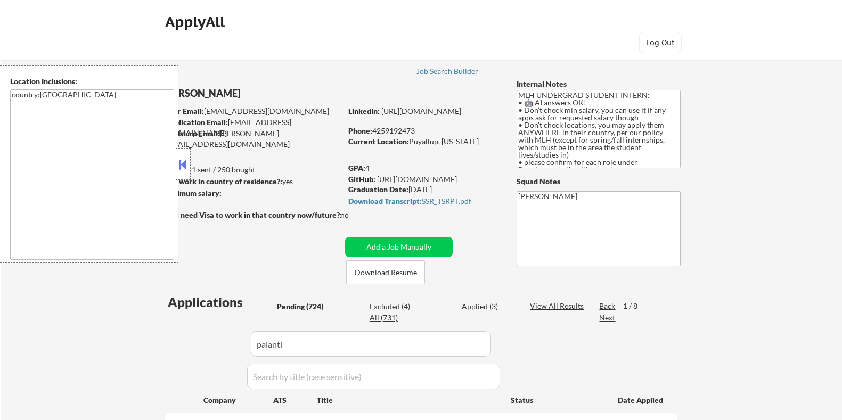
select select ""pending""
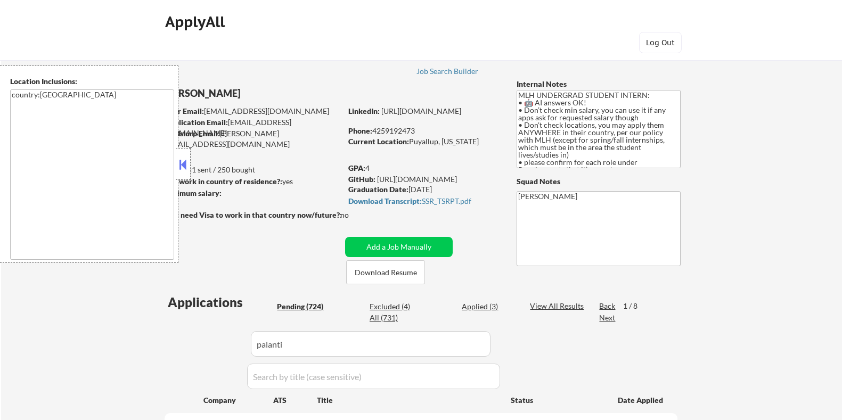
select select ""pending""
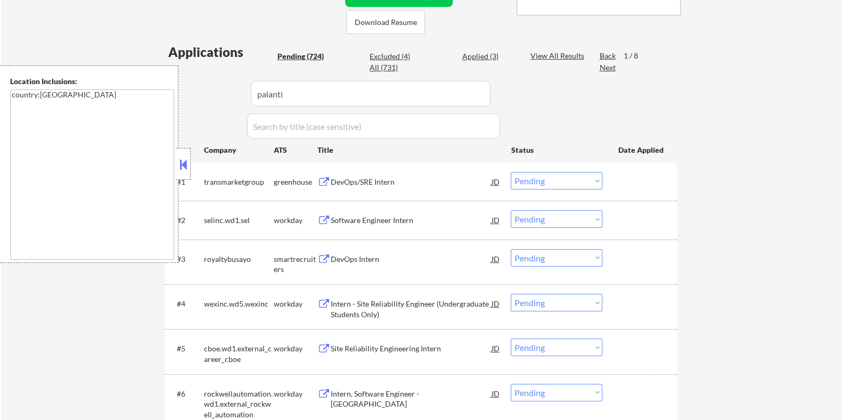
scroll to position [251, 0]
click at [331, 181] on div "DevOps/SRE Intern" at bounding box center [410, 182] width 161 height 11
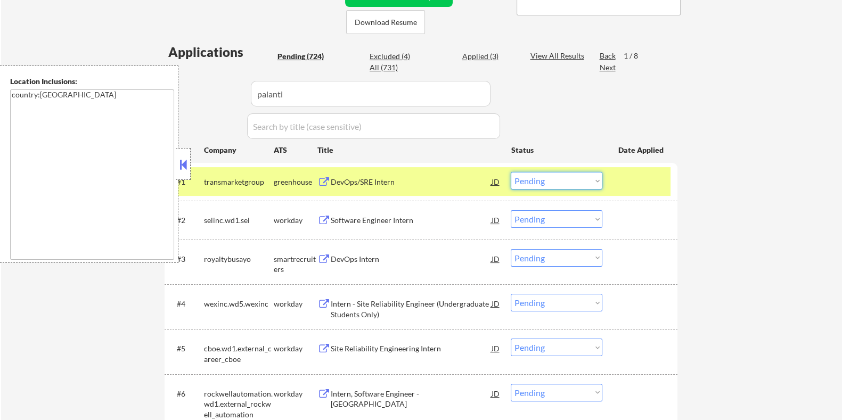
click at [577, 178] on select "Choose an option... Pending Applied Excluded (Questions) Excluded (Expired) Exc…" at bounding box center [556, 181] width 92 height 18
click at [510, 172] on select "Choose an option... Pending Applied Excluded (Questions) Excluded (Expired) Exc…" at bounding box center [556, 181] width 92 height 18
select select ""pending""
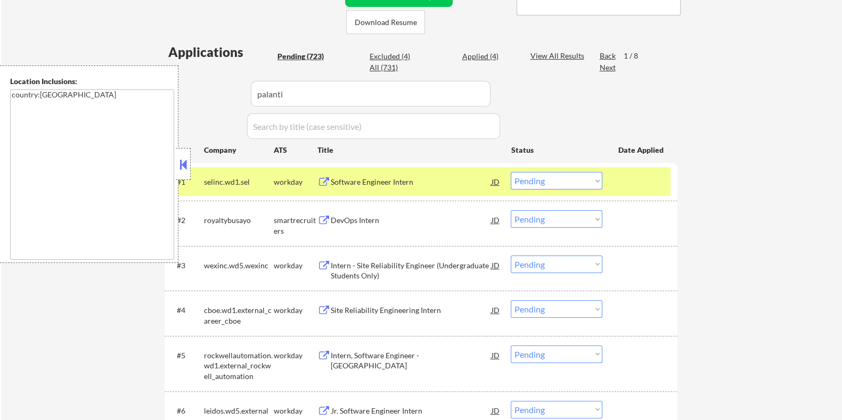
click at [316, 92] on input "input" at bounding box center [371, 94] width 240 height 26
type input "palantir"
click at [538, 52] on div "View All Results" at bounding box center [558, 56] width 57 height 11
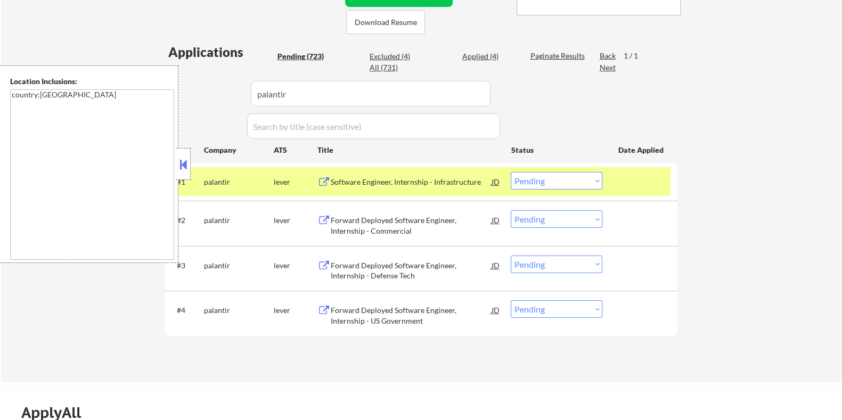
click at [361, 178] on div "Software Engineer, Internship - Infrastructure" at bounding box center [410, 182] width 161 height 11
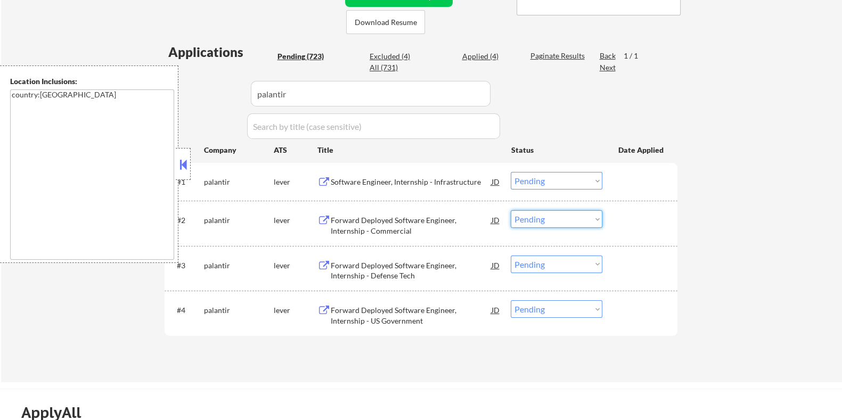
click at [540, 221] on select "Choose an option... Pending Applied Excluded (Questions) Excluded (Expired) Exc…" at bounding box center [556, 219] width 92 height 18
select select ""excluded__other_""
click at [510, 210] on select "Choose an option... Pending Applied Excluded (Questions) Excluded (Expired) Exc…" at bounding box center [556, 219] width 92 height 18
click at [544, 262] on select "Choose an option... Pending Applied Excluded (Questions) Excluded (Expired) Exc…" at bounding box center [556, 265] width 92 height 18
select select ""excluded__other_""
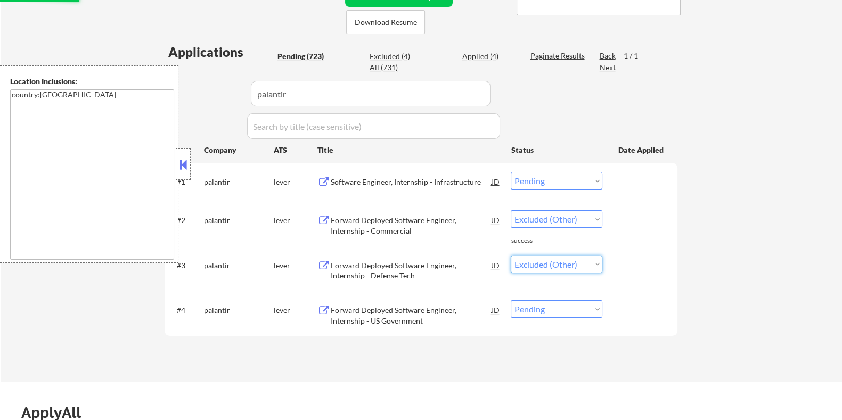
click at [510, 256] on select "Choose an option... Pending Applied Excluded (Questions) Excluded (Expired) Exc…" at bounding box center [556, 265] width 92 height 18
click at [559, 310] on select "Choose an option... Pending Applied Excluded (Questions) Excluded (Expired) Exc…" at bounding box center [556, 309] width 92 height 18
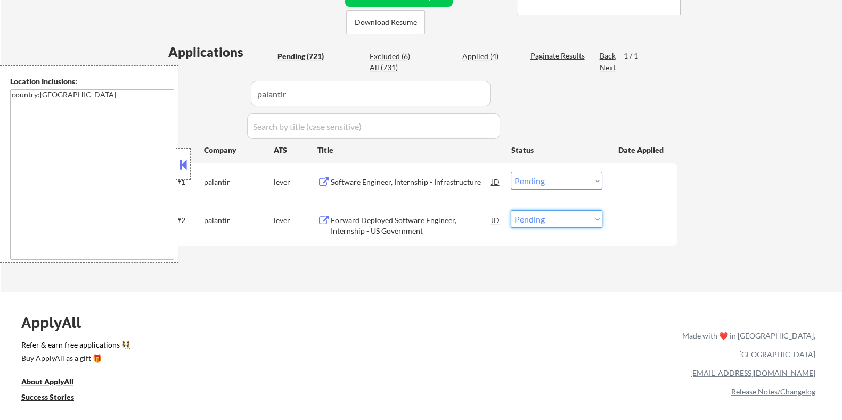
click at [546, 219] on select "Choose an option... Pending Applied Excluded (Questions) Excluded (Expired) Exc…" at bounding box center [556, 219] width 92 height 18
select select ""excluded__other_""
click at [510, 210] on select "Choose an option... Pending Applied Excluded (Questions) Excluded (Expired) Exc…" at bounding box center [556, 219] width 92 height 18
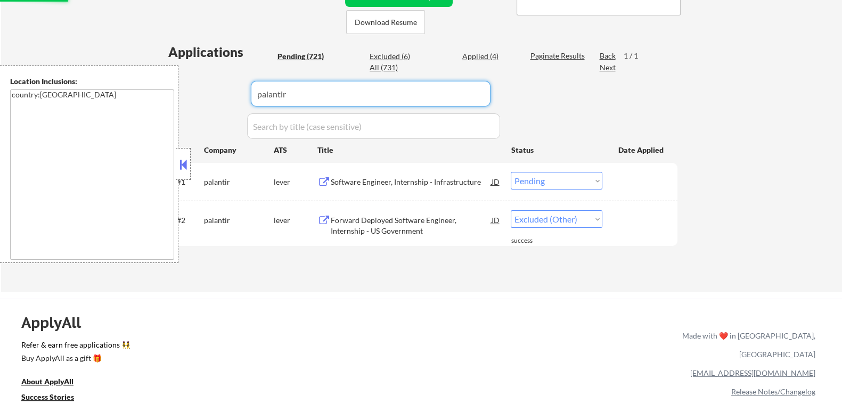
drag, startPoint x: 325, startPoint y: 97, endPoint x: 161, endPoint y: 97, distance: 164.0
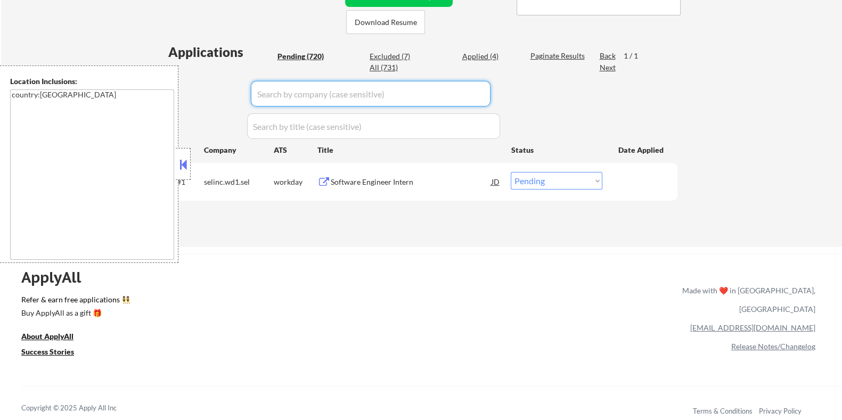
click at [304, 52] on div "Pending (720)" at bounding box center [303, 56] width 53 height 11
select select ""pending""
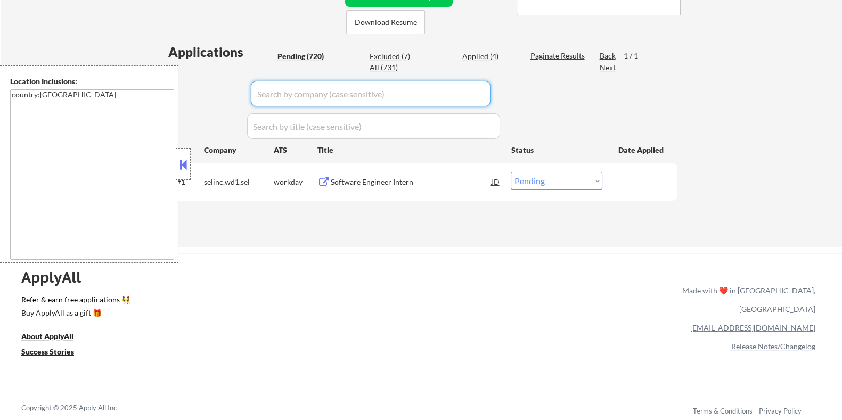
select select ""pending""
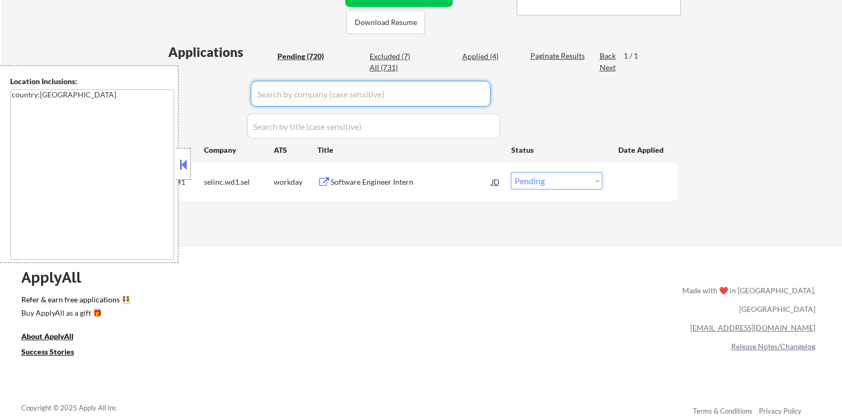
select select ""pending""
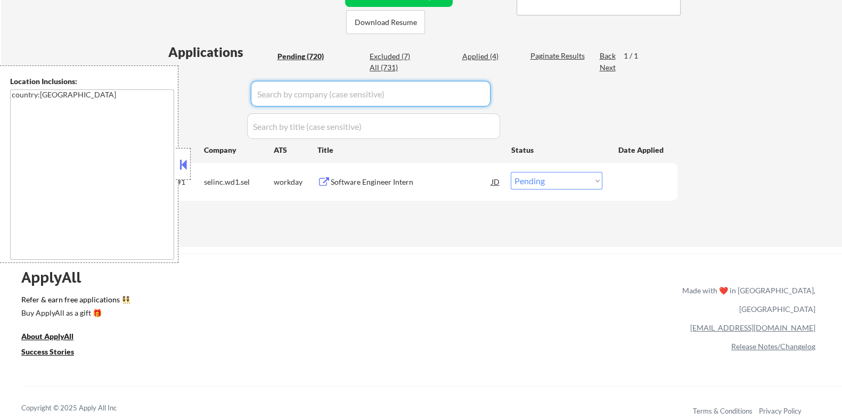
select select ""pending""
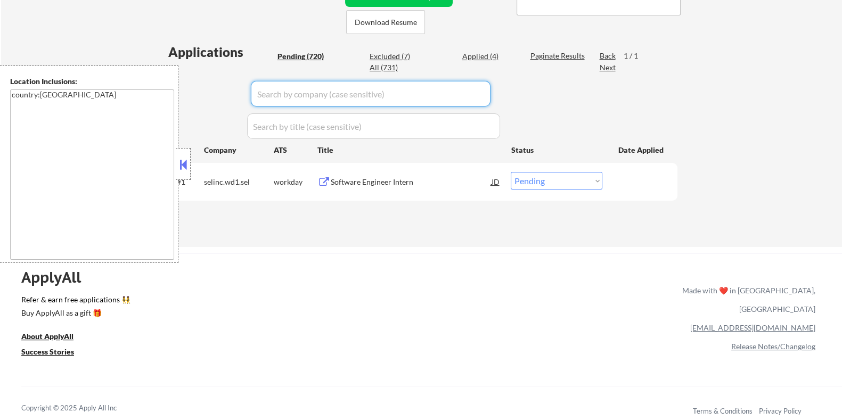
select select ""pending""
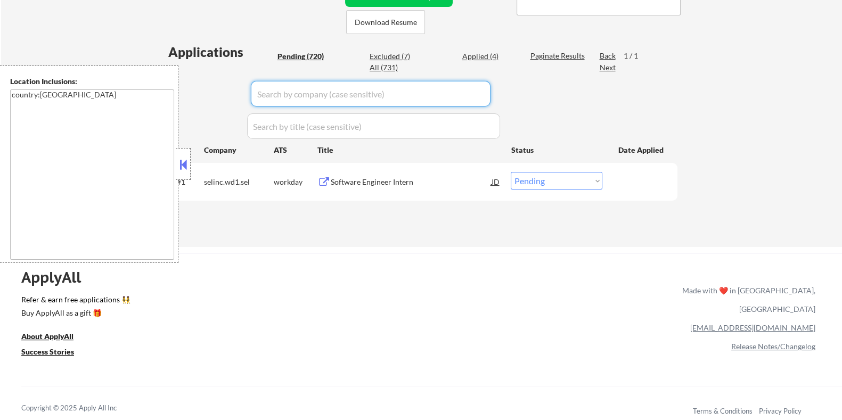
select select ""pending""
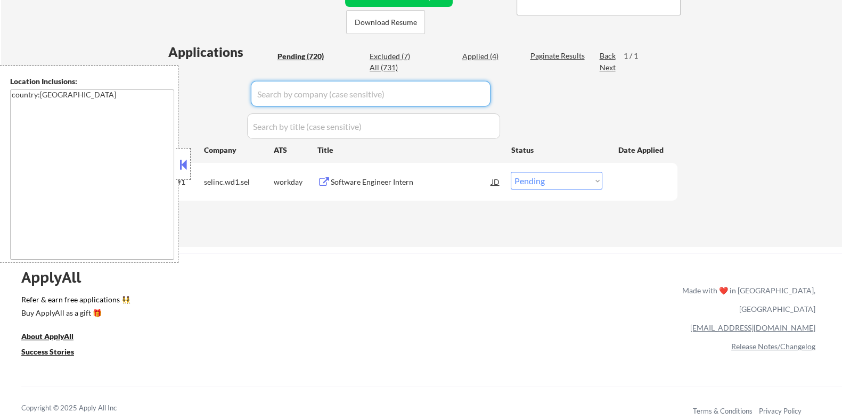
select select ""pending""
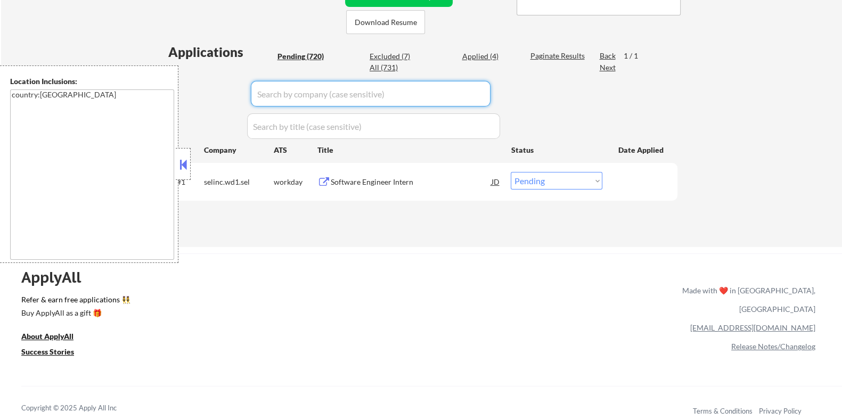
select select ""pending""
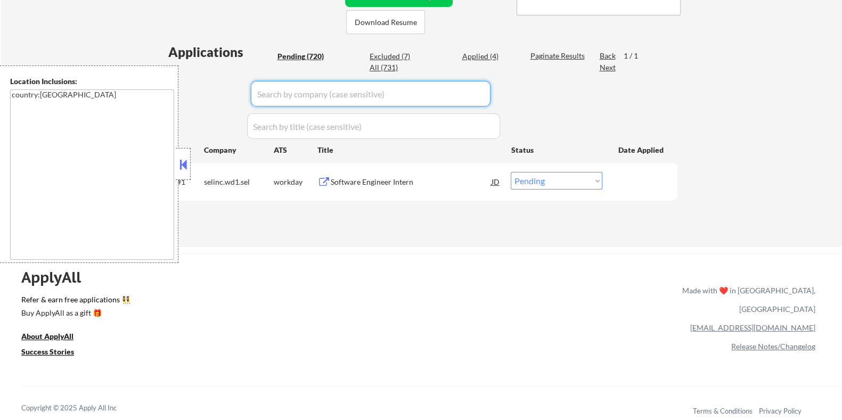
select select ""pending""
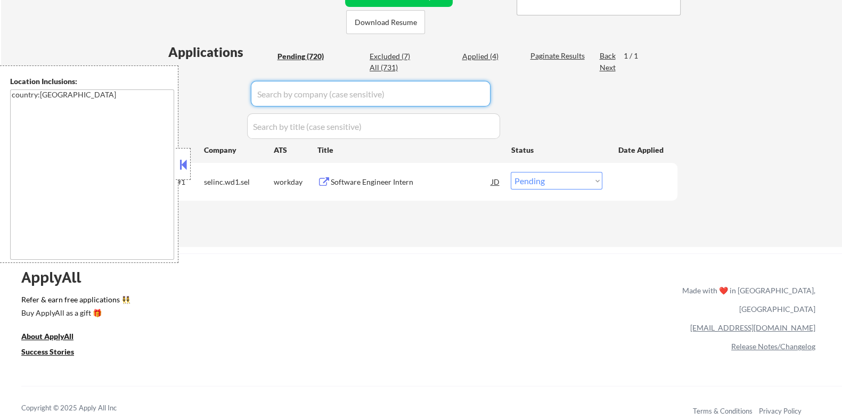
select select ""pending""
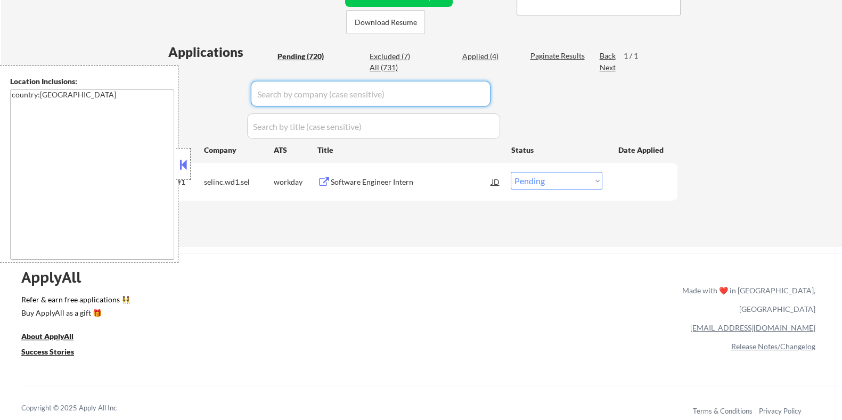
select select ""pending""
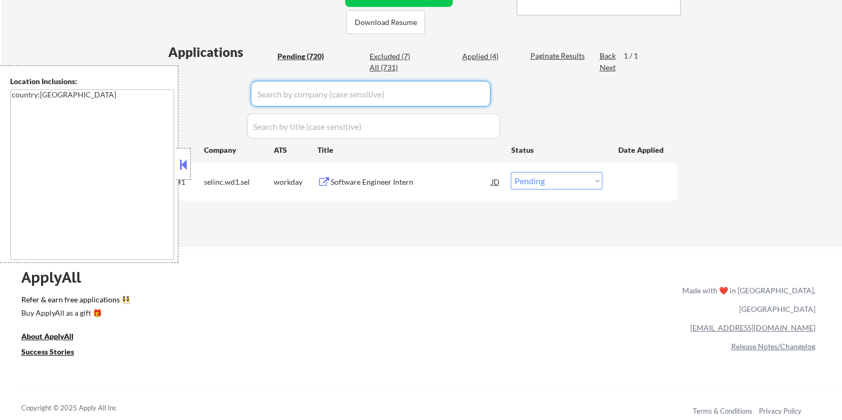
select select ""pending""
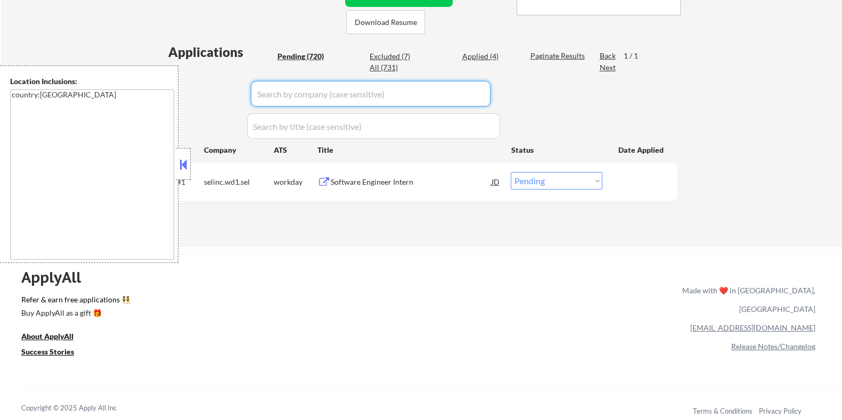
select select ""pending""
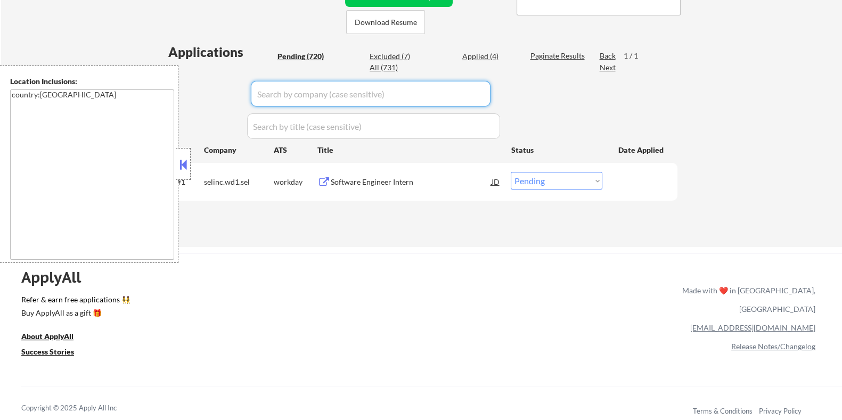
select select ""pending""
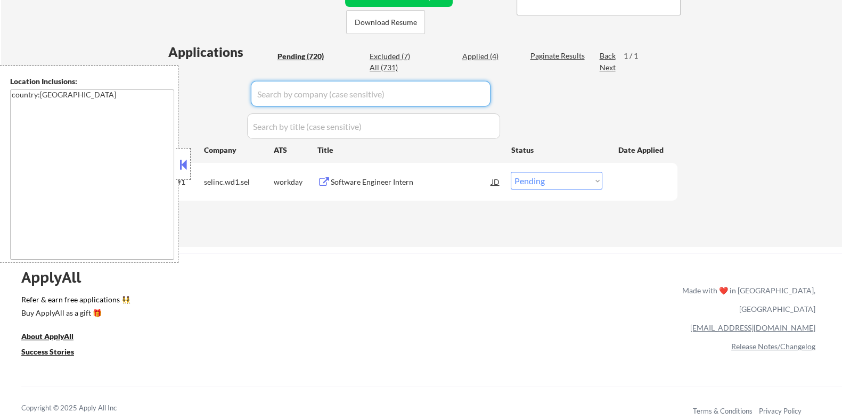
select select ""pending""
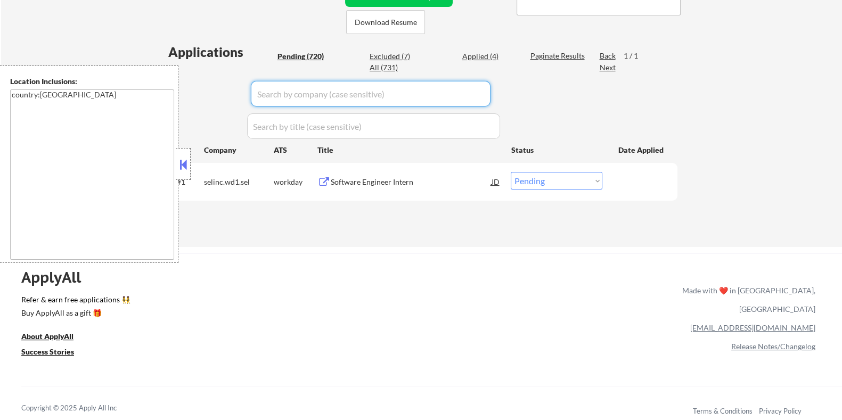
select select ""pending""
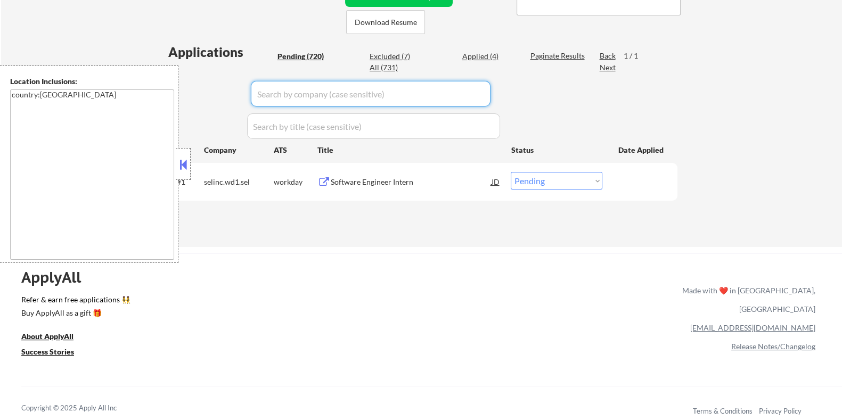
select select ""pending""
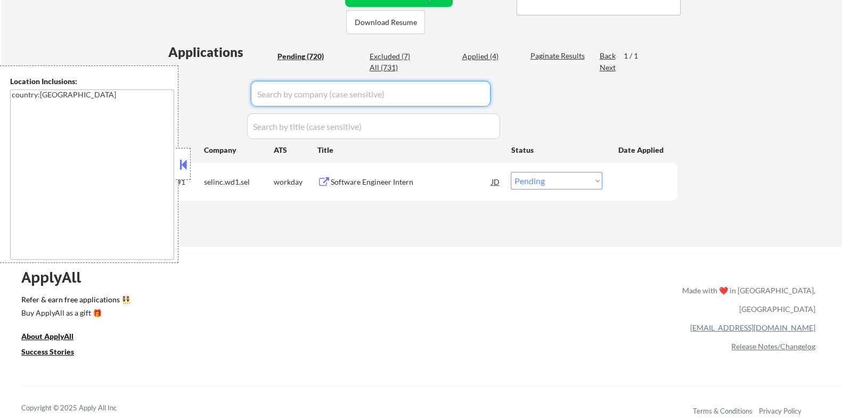
select select ""pending""
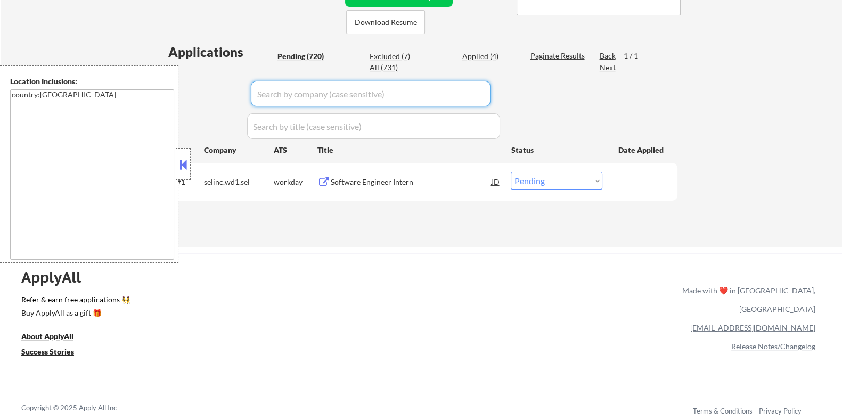
select select ""pending""
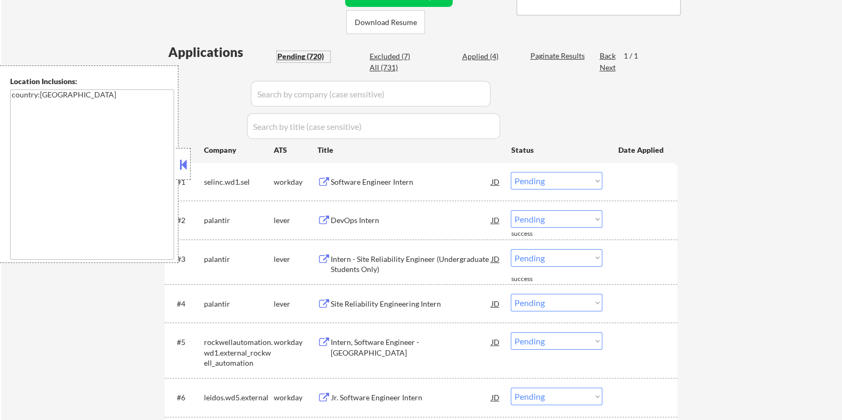
click at [296, 51] on div "Pending (720)" at bounding box center [303, 56] width 53 height 11
click at [178, 161] on button at bounding box center [183, 165] width 12 height 16
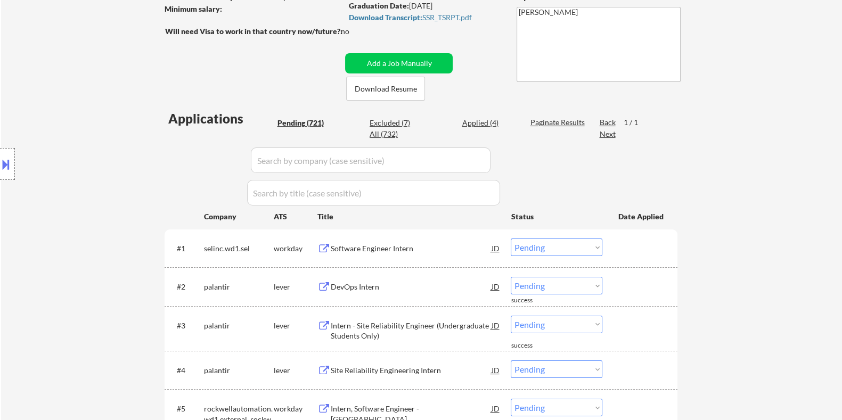
scroll to position [317, 0]
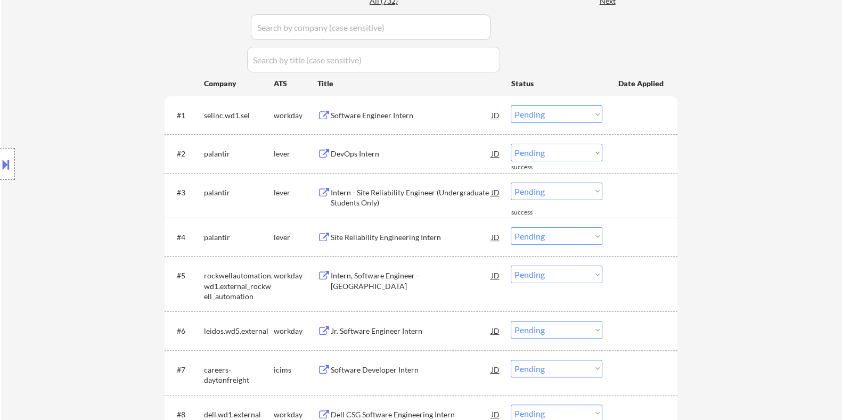
click at [203, 150] on div "palantir" at bounding box center [238, 154] width 70 height 11
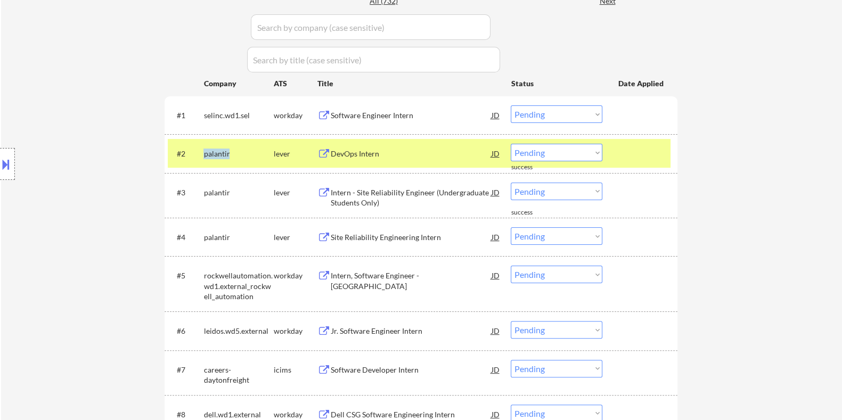
copy div "palantir"
click at [287, 26] on input "input" at bounding box center [371, 27] width 240 height 26
paste input "palantir"
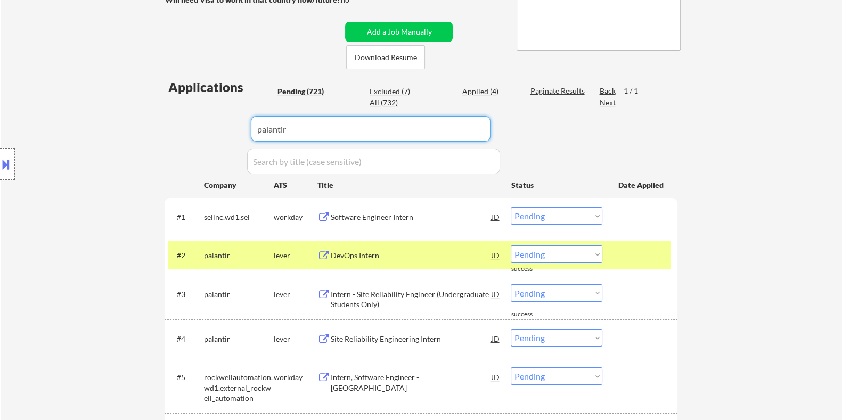
scroll to position [184, 0]
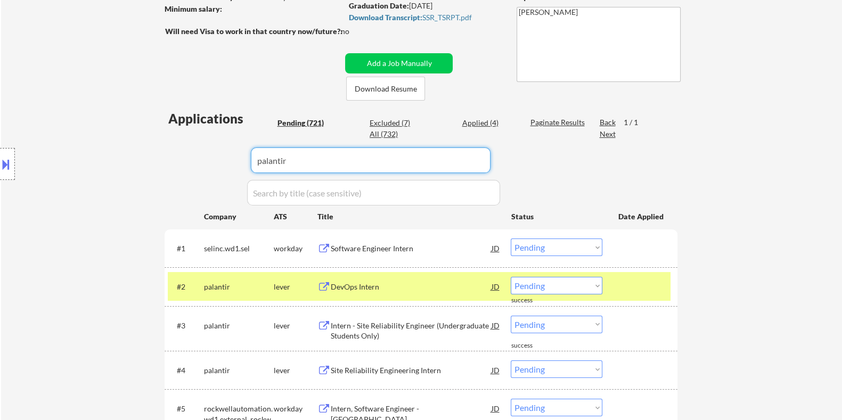
click at [546, 123] on div "Paginate Results" at bounding box center [558, 122] width 57 height 11
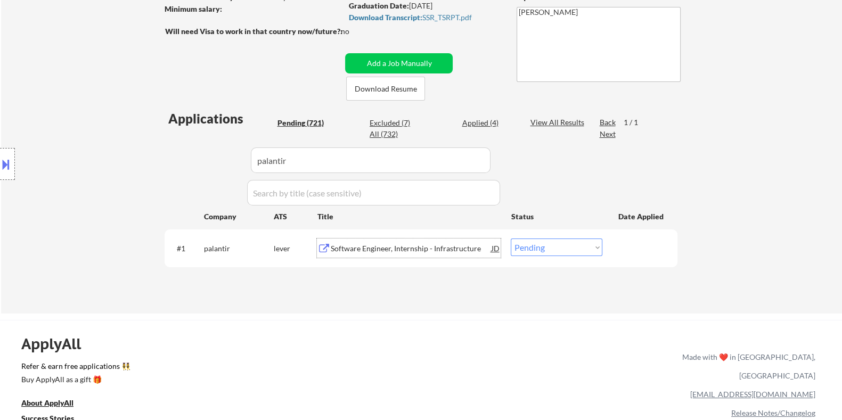
click at [398, 246] on div "Software Engineer, Internship - Infrastructure" at bounding box center [410, 248] width 161 height 11
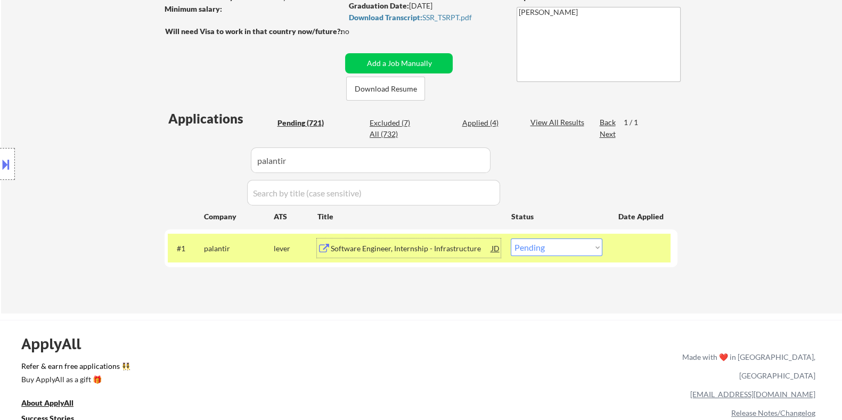
click at [376, 247] on div "Software Engineer, Internship - Infrastructure" at bounding box center [410, 248] width 161 height 11
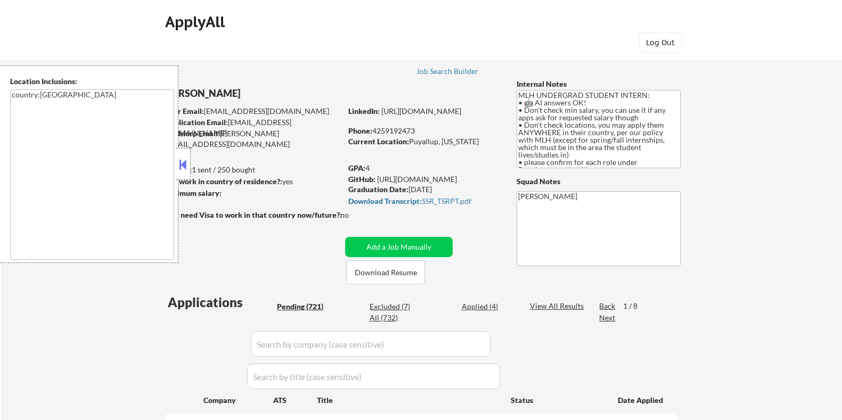
select select ""pending""
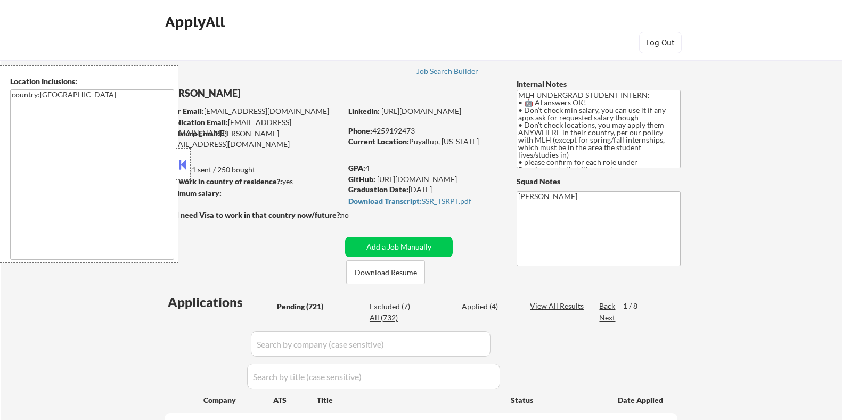
select select ""pending""
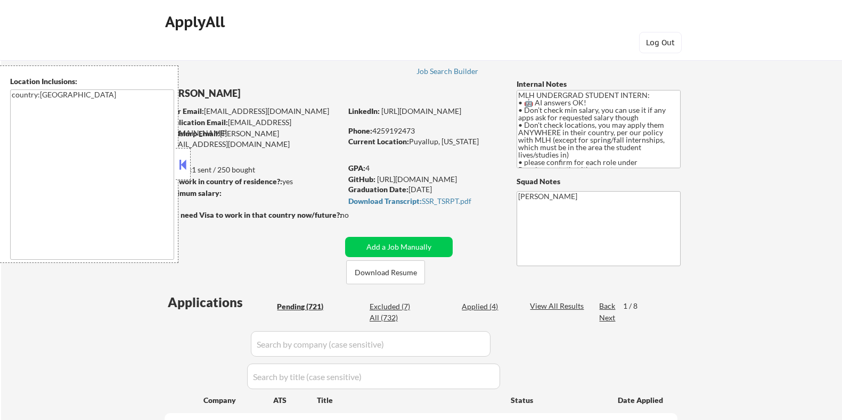
select select ""pending""
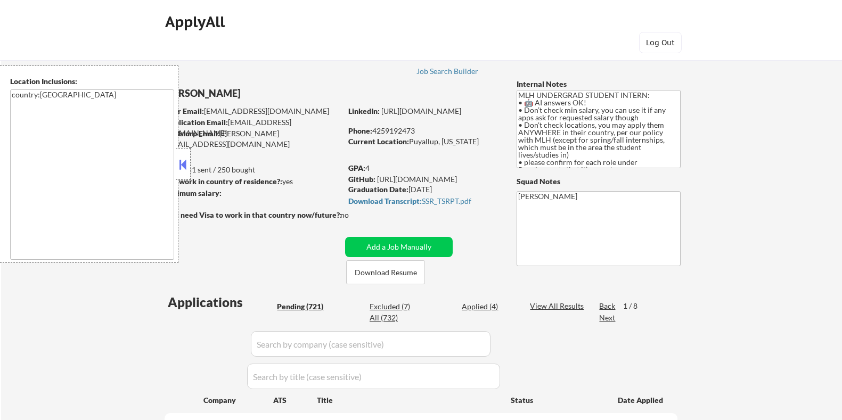
select select ""pending""
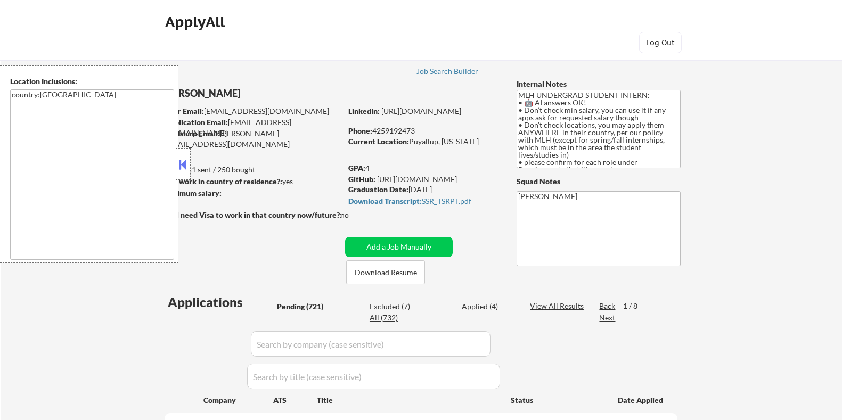
select select ""pending""
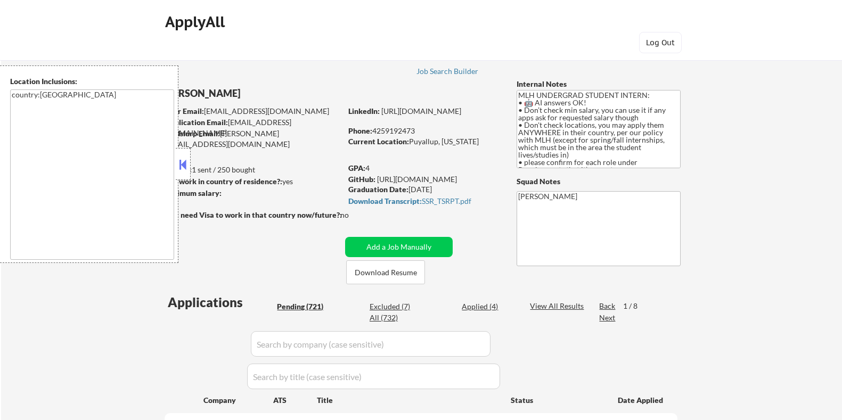
select select ""pending""
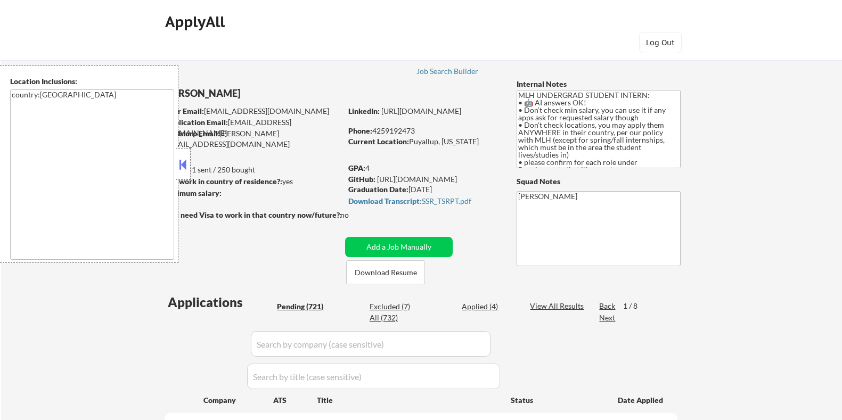
select select ""pending""
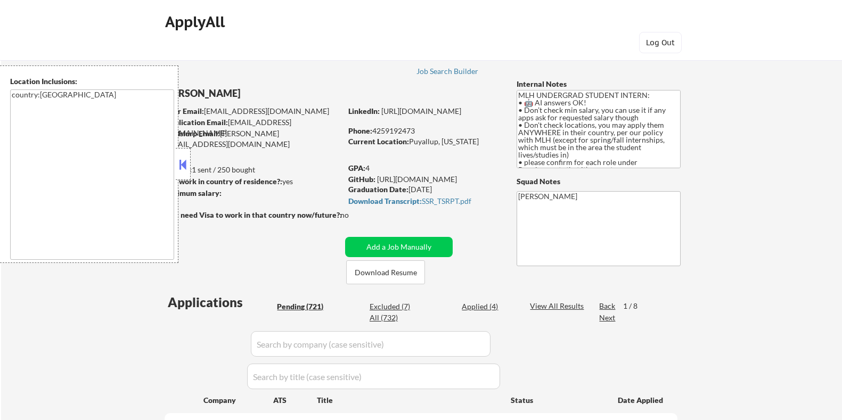
select select ""pending""
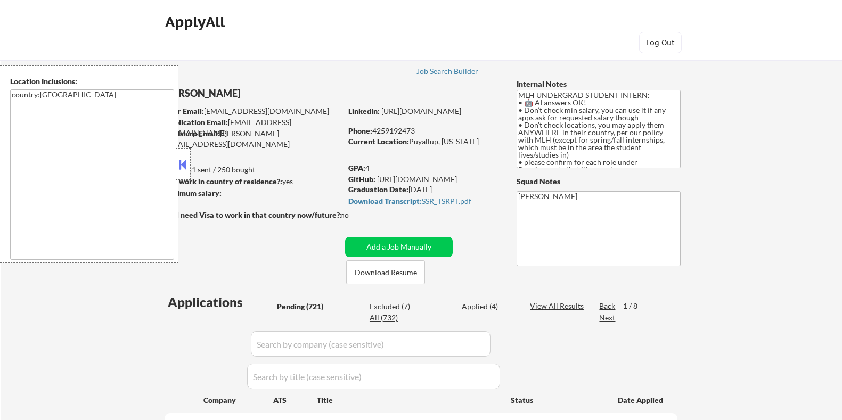
select select ""pending""
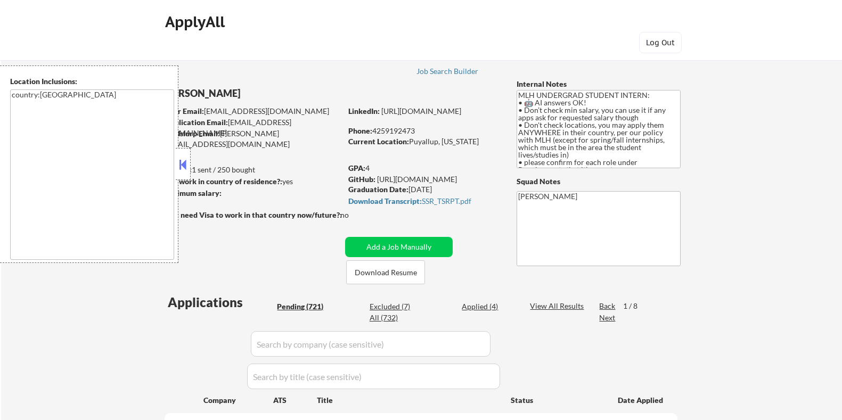
select select ""pending""
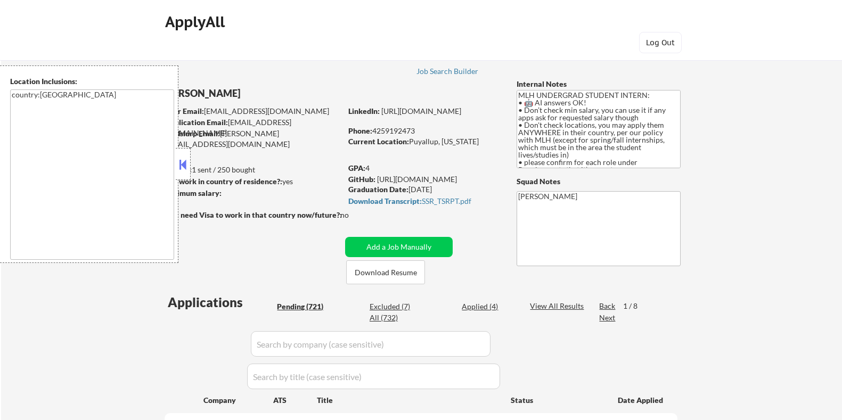
select select ""pending""
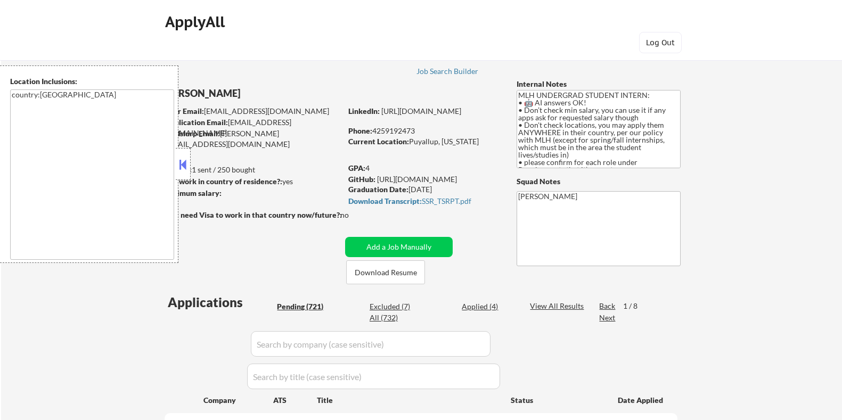
select select ""pending""
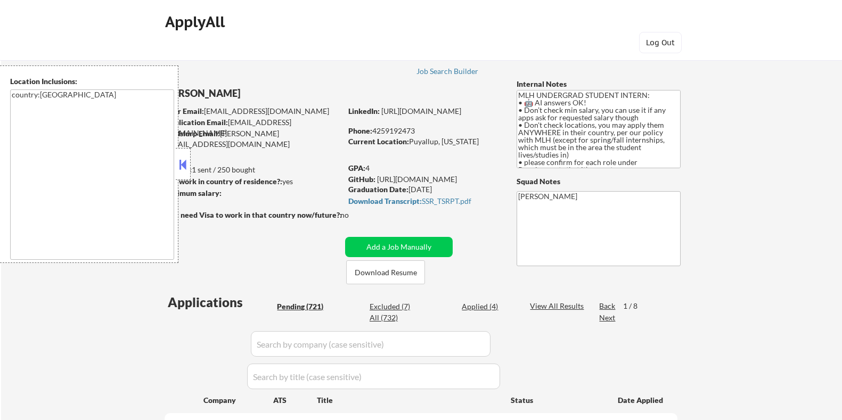
select select ""pending""
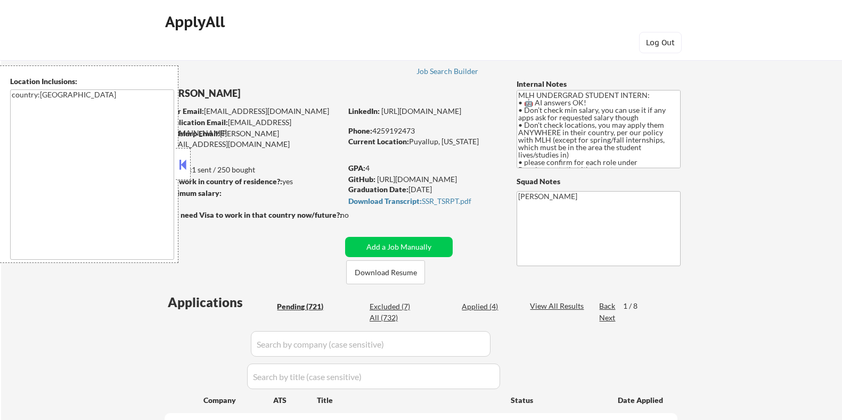
select select ""pending""
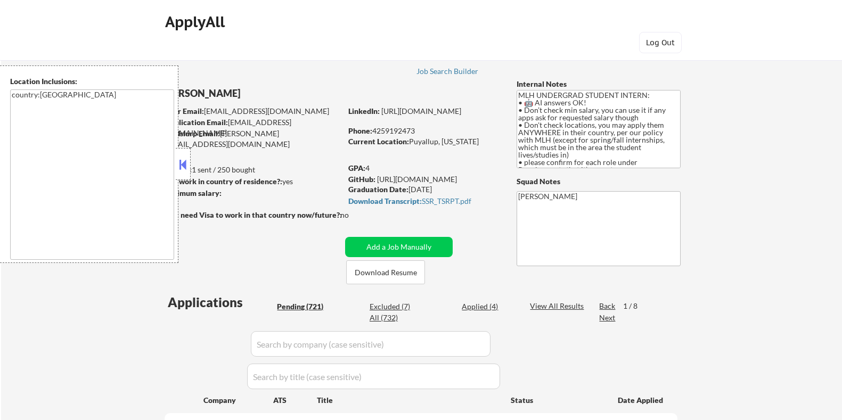
select select ""pending""
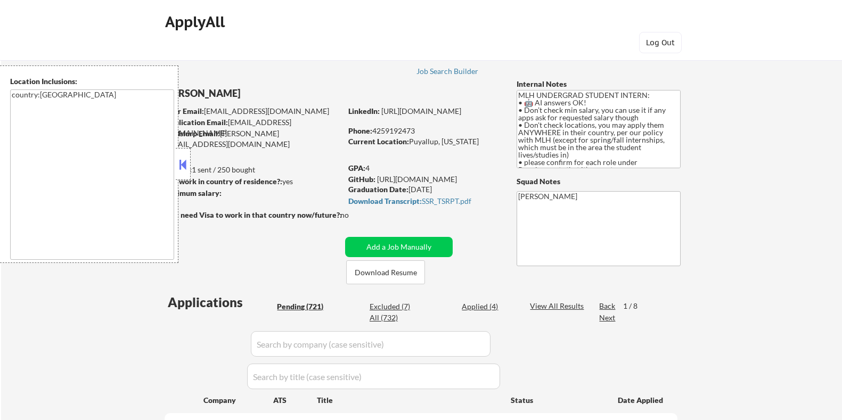
select select ""pending""
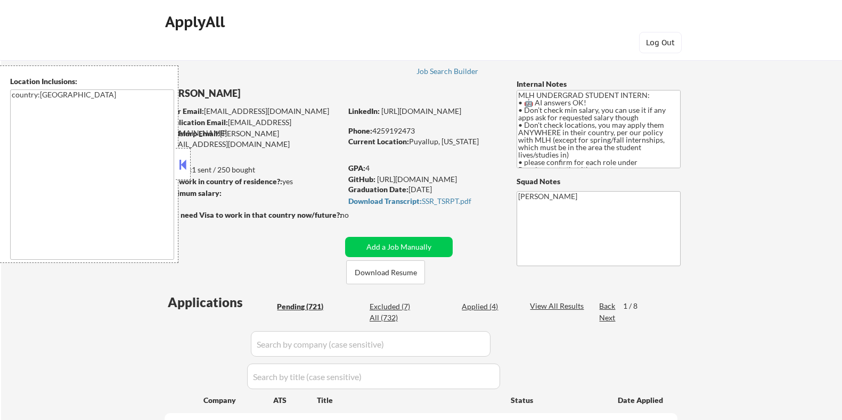
select select ""pending""
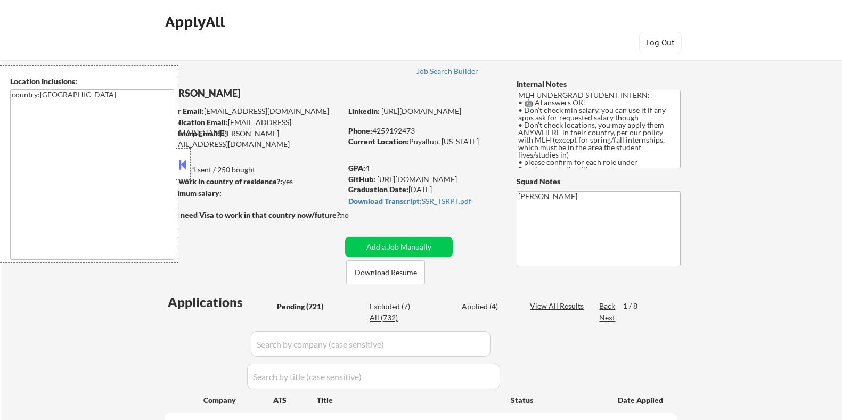
select select ""pending""
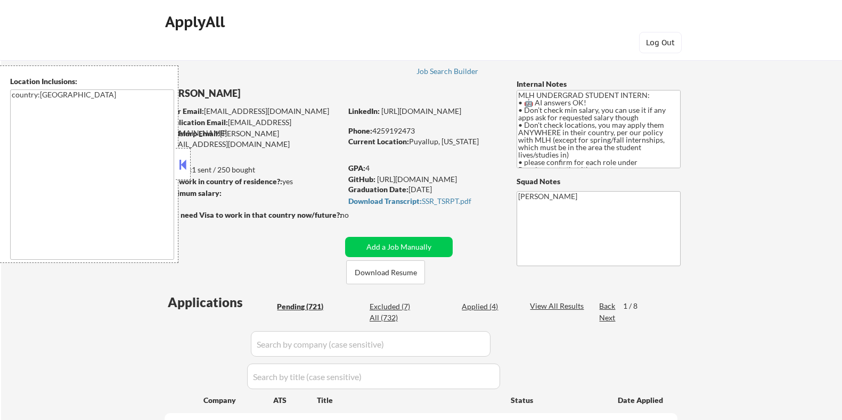
select select ""pending""
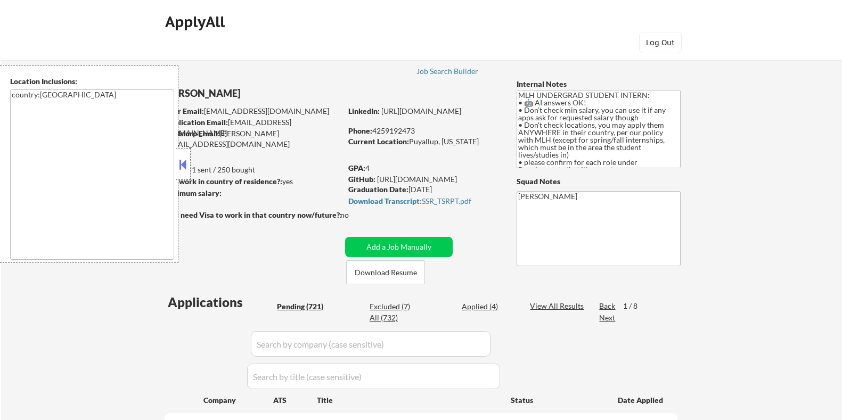
select select ""pending""
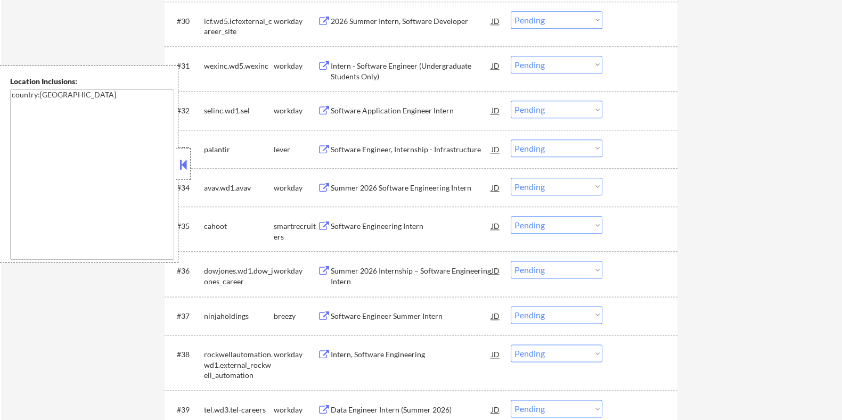
scroll to position [1663, 0]
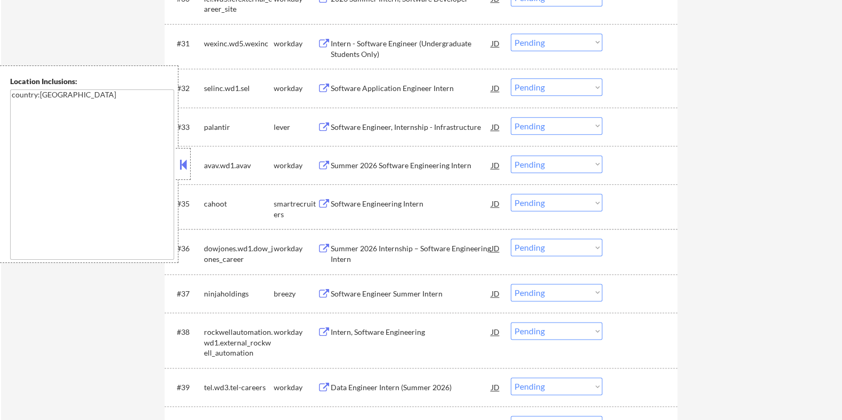
click at [372, 292] on div "Software Engineer Summer Intern" at bounding box center [410, 294] width 161 height 11
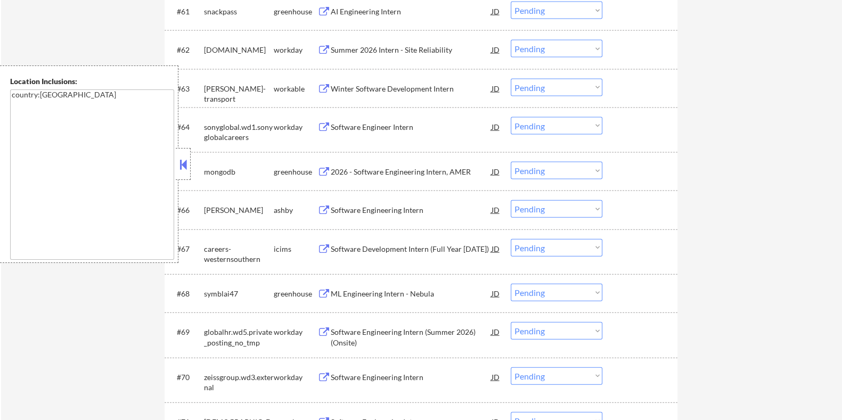
scroll to position [3061, 0]
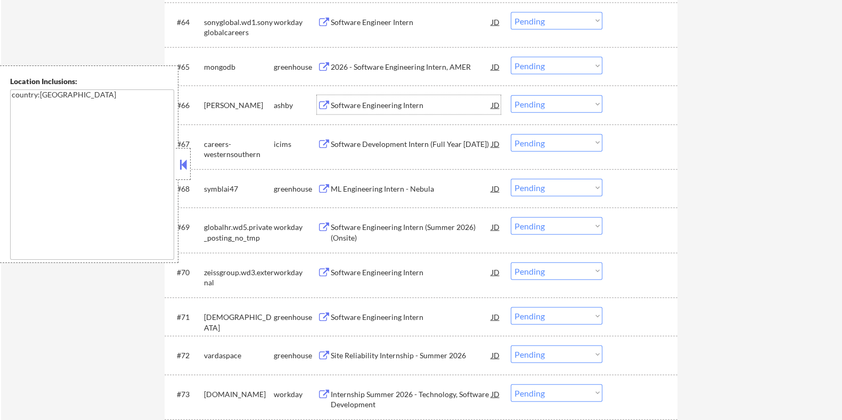
click at [344, 103] on div "Software Engineering Intern" at bounding box center [410, 105] width 161 height 11
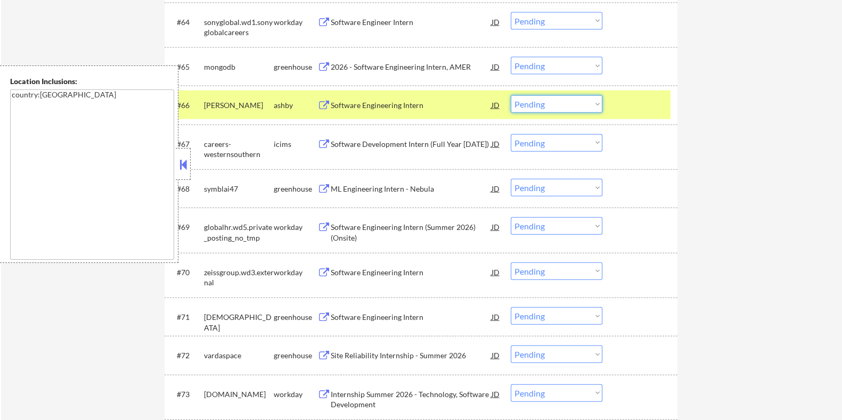
click at [565, 103] on select "Choose an option... Pending Applied Excluded (Questions) Excluded (Expired) Exc…" at bounding box center [556, 104] width 92 height 18
click at [510, 95] on select "Choose an option... Pending Applied Excluded (Questions) Excluded (Expired) Exc…" at bounding box center [556, 104] width 92 height 18
select select ""pending""
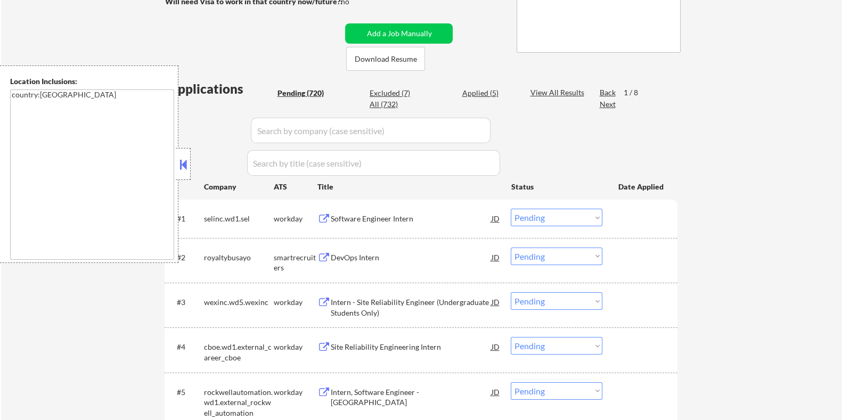
scroll to position [138, 0]
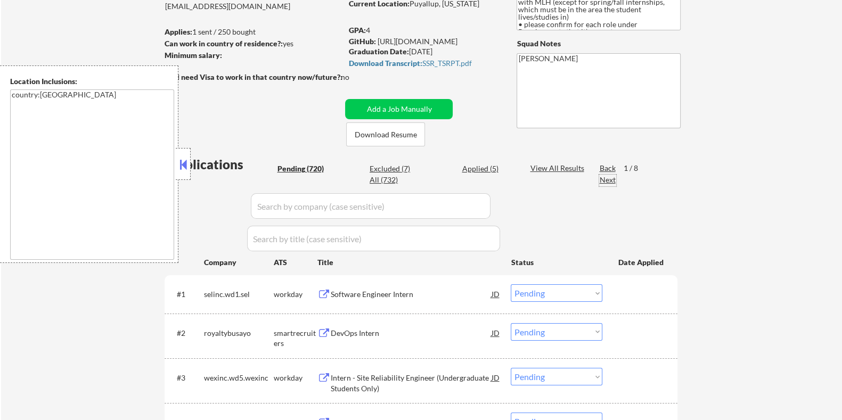
click at [606, 177] on div "Next" at bounding box center [607, 180] width 17 height 11
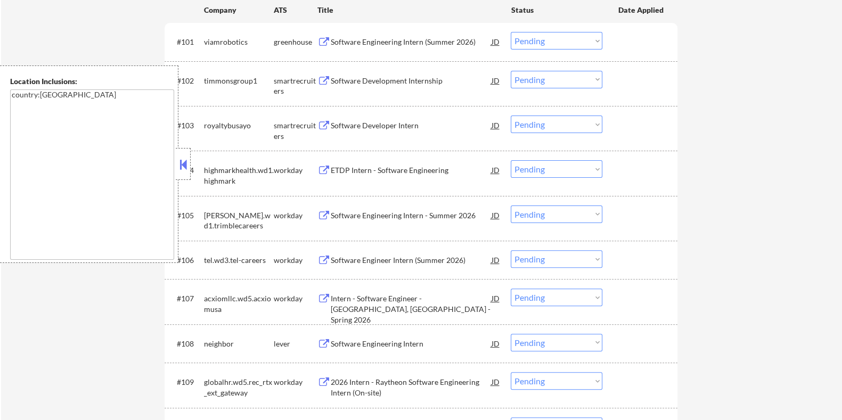
scroll to position [537, 0]
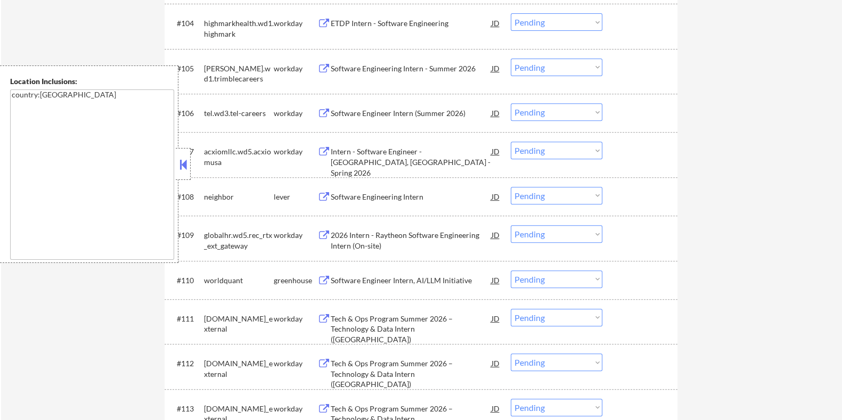
click at [399, 195] on div "Software Engineering Intern" at bounding box center [410, 197] width 161 height 11
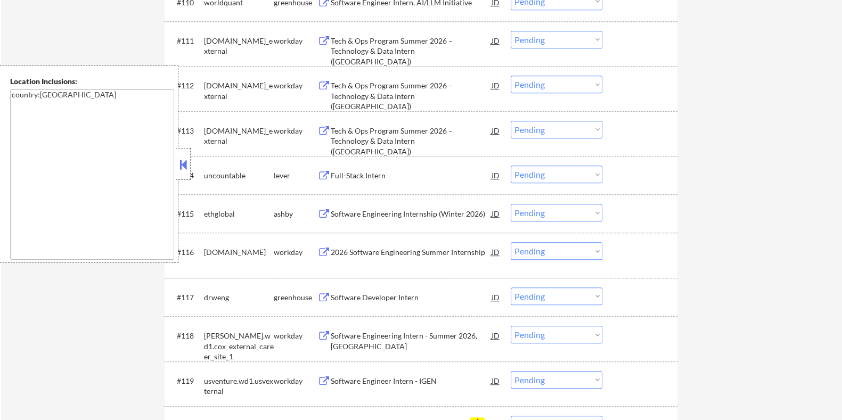
scroll to position [803, 0]
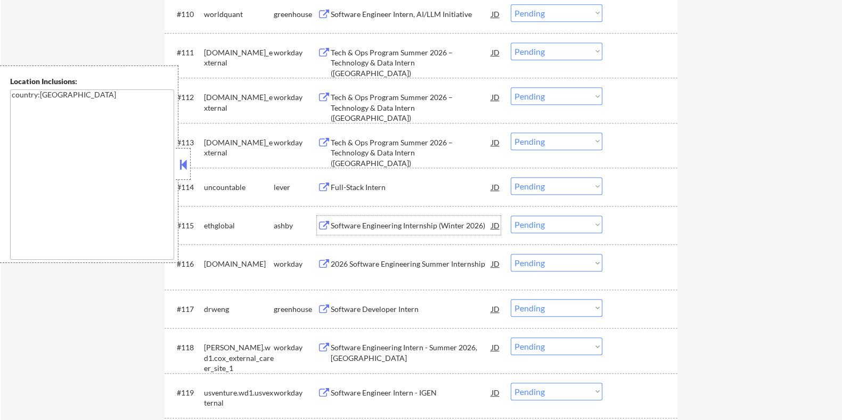
click at [378, 222] on div "Software Engineering Internship (Winter 2026)" at bounding box center [410, 225] width 161 height 11
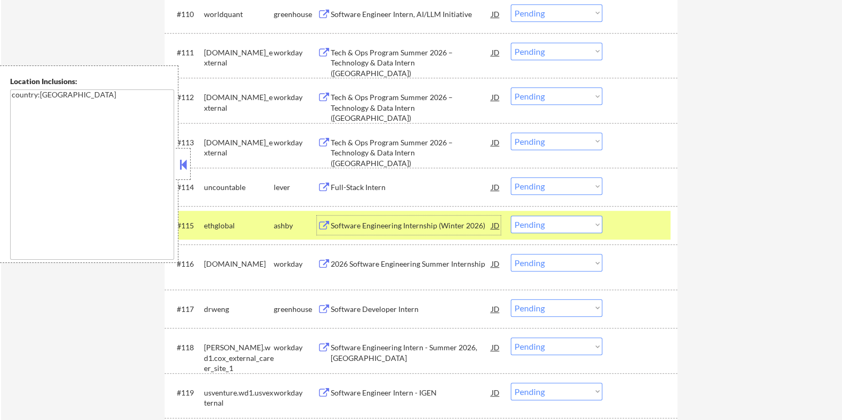
click at [558, 225] on select "Choose an option... Pending Applied Excluded (Questions) Excluded (Expired) Exc…" at bounding box center [556, 225] width 92 height 18
click at [510, 216] on select "Choose an option... Pending Applied Excluded (Questions) Excluded (Expired) Exc…" at bounding box center [556, 225] width 92 height 18
select select ""pending""
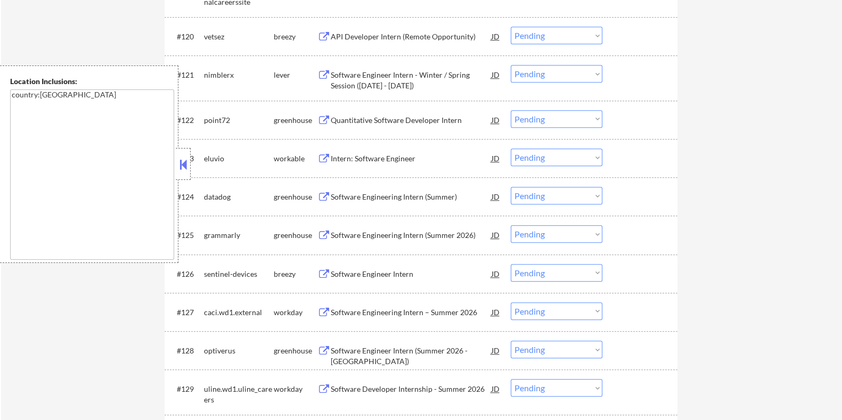
scroll to position [1336, 0]
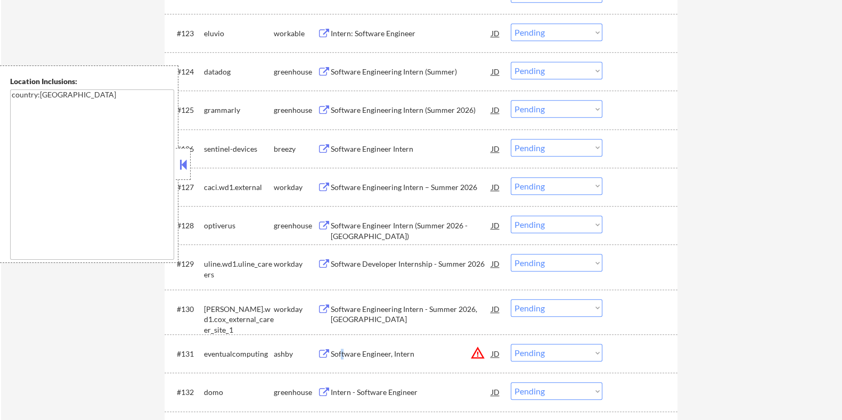
click at [342, 350] on div "Software Engineer, Intern" at bounding box center [410, 354] width 161 height 11
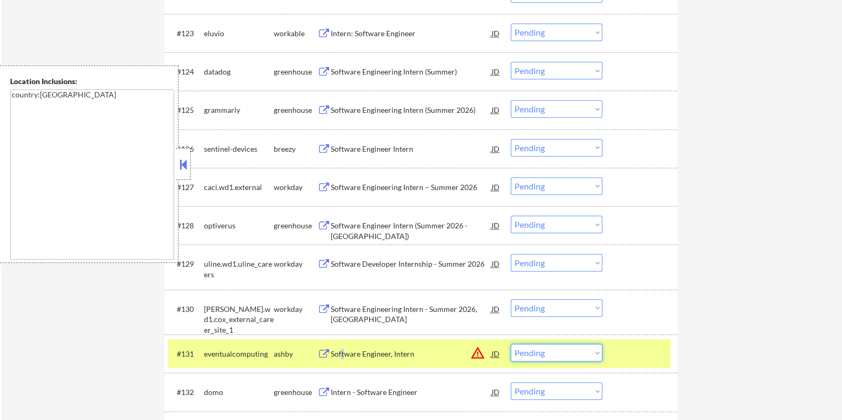
drag, startPoint x: 572, startPoint y: 352, endPoint x: 570, endPoint y: 344, distance: 8.4
click at [572, 352] on select "Choose an option... Pending Applied Excluded (Questions) Excluded (Expired) Exc…" at bounding box center [556, 353] width 92 height 18
click at [510, 344] on select "Choose an option... Pending Applied Excluded (Questions) Excluded (Expired) Exc…" at bounding box center [556, 353] width 92 height 18
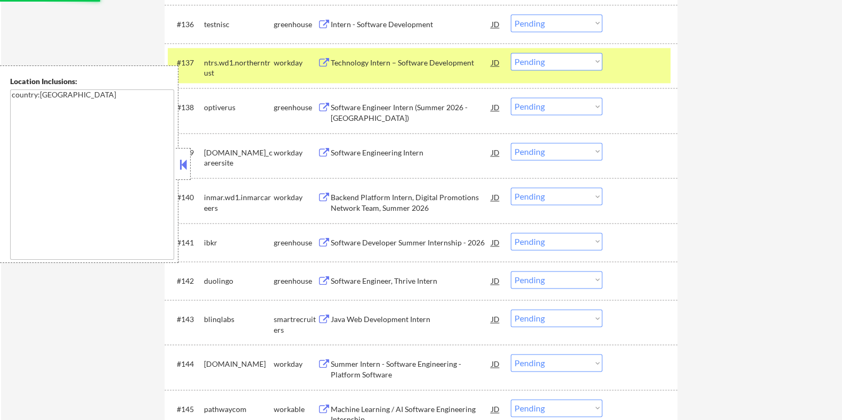
scroll to position [2001, 0]
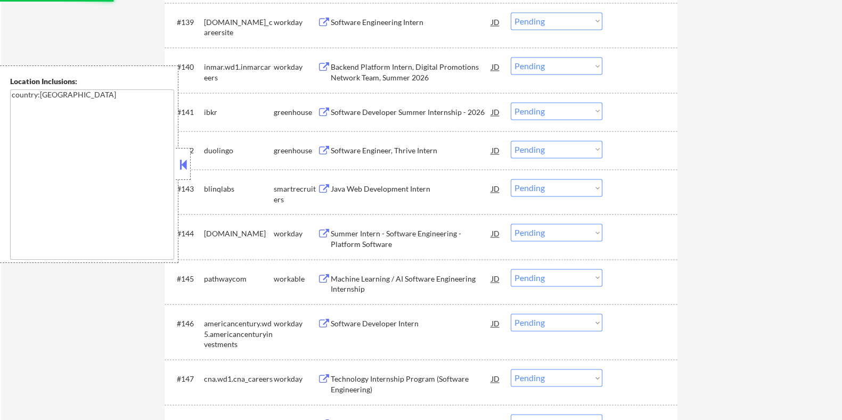
select select ""pending""
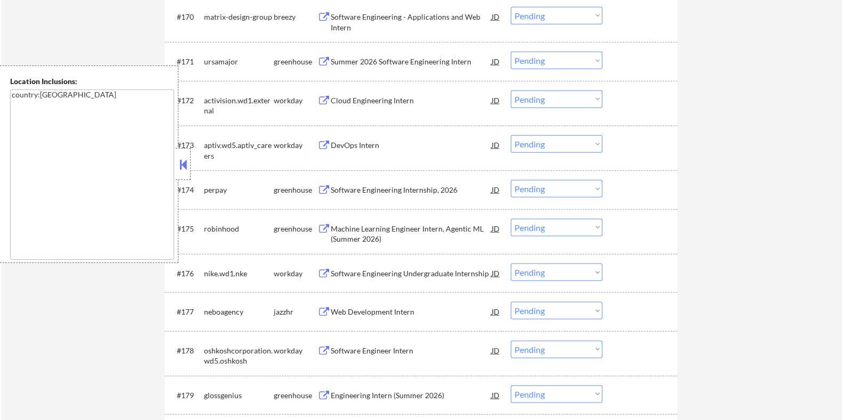
scroll to position [3465, 0]
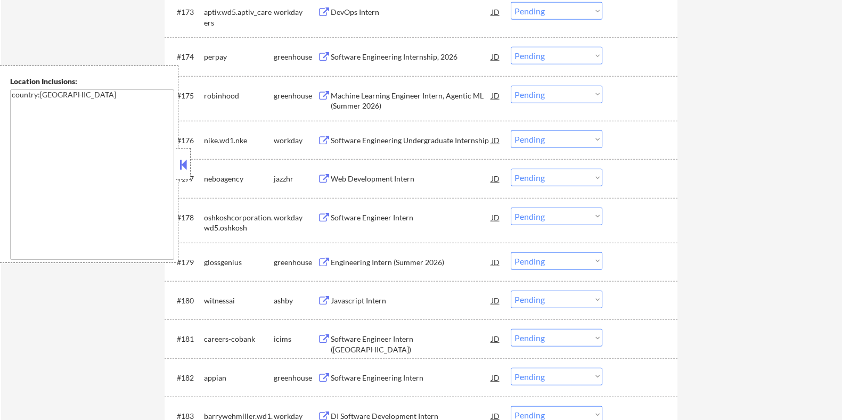
click at [345, 299] on div "Javascript Intern" at bounding box center [410, 300] width 161 height 11
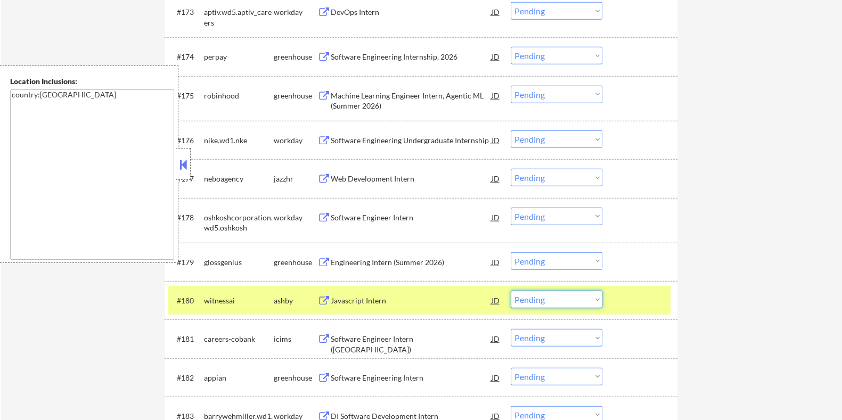
click at [538, 299] on select "Choose an option... Pending Applied Excluded (Questions) Excluded (Expired) Exc…" at bounding box center [556, 300] width 92 height 18
click at [510, 291] on select "Choose an option... Pending Applied Excluded (Questions) Excluded (Expired) Exc…" at bounding box center [556, 300] width 92 height 18
select select ""pending""
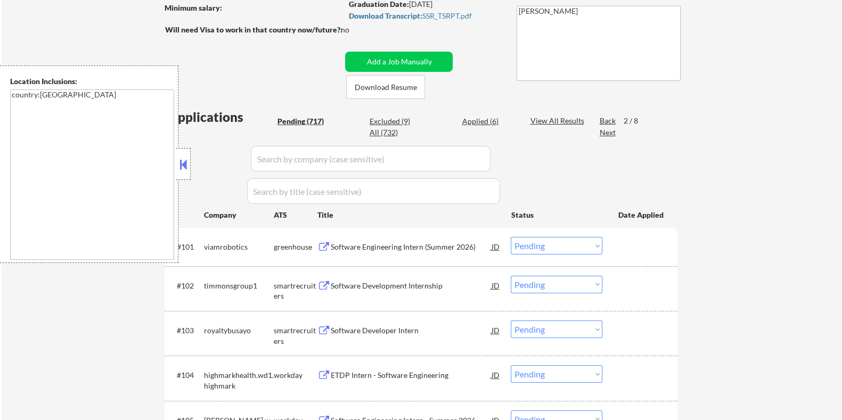
scroll to position [168, 0]
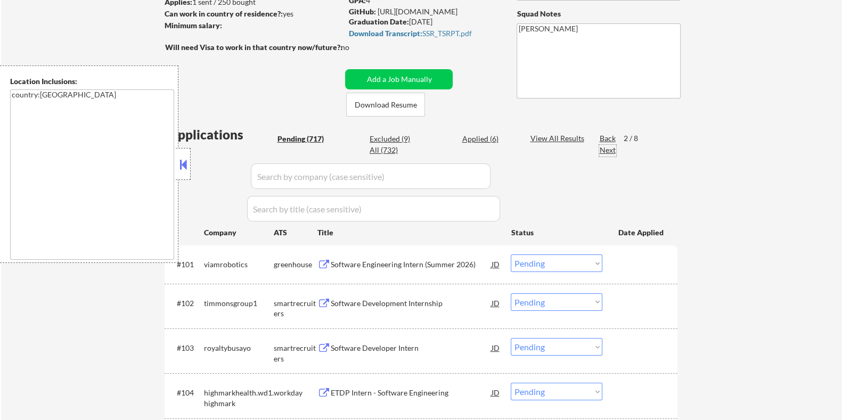
click at [606, 149] on div "Next" at bounding box center [607, 150] width 17 height 11
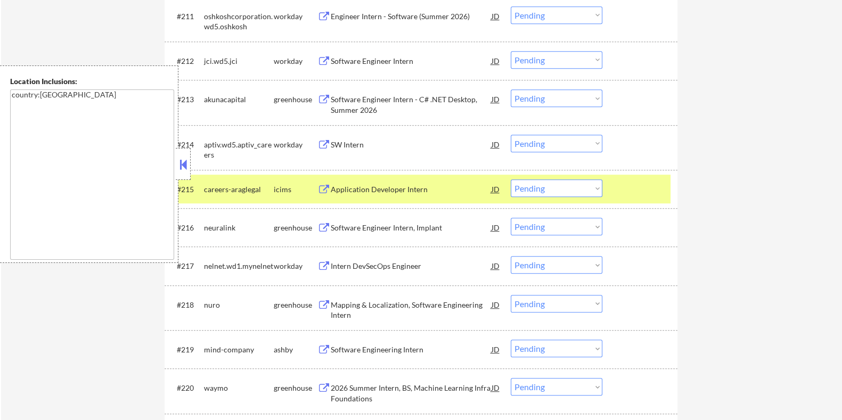
scroll to position [900, 0]
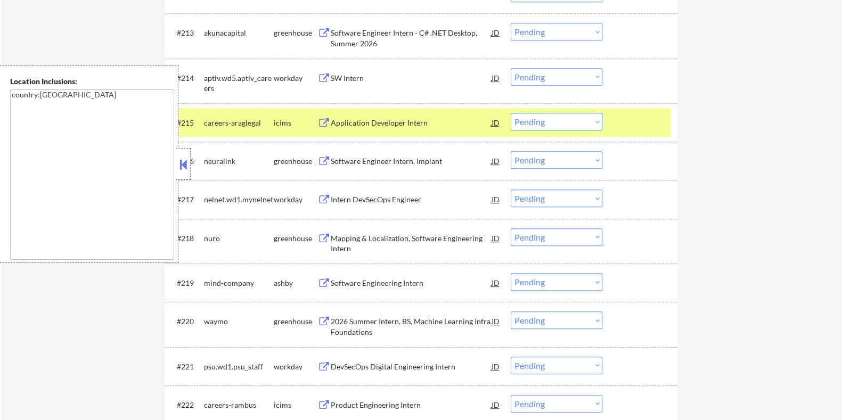
click at [353, 283] on div "Software Engineering Intern" at bounding box center [410, 283] width 161 height 11
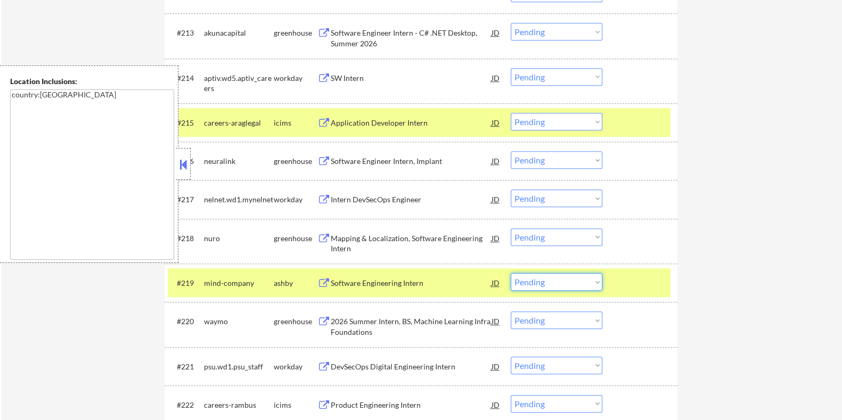
click at [530, 281] on select "Choose an option... Pending Applied Excluded (Questions) Excluded (Expired) Exc…" at bounding box center [556, 282] width 92 height 18
click at [510, 273] on select "Choose an option... Pending Applied Excluded (Questions) Excluded (Expired) Exc…" at bounding box center [556, 282] width 92 height 18
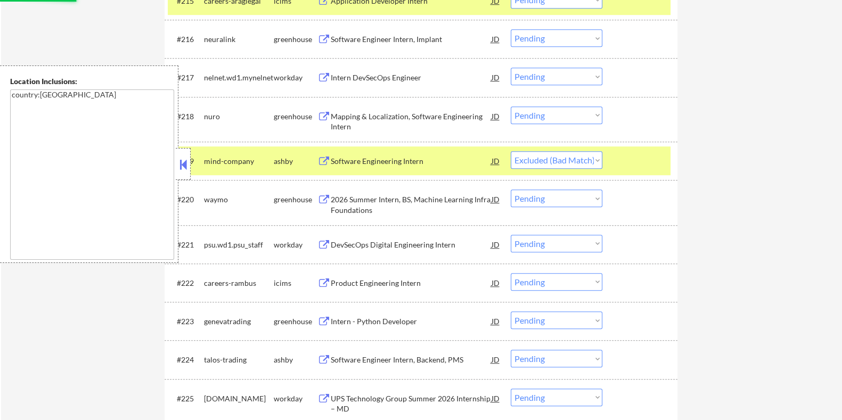
scroll to position [1033, 0]
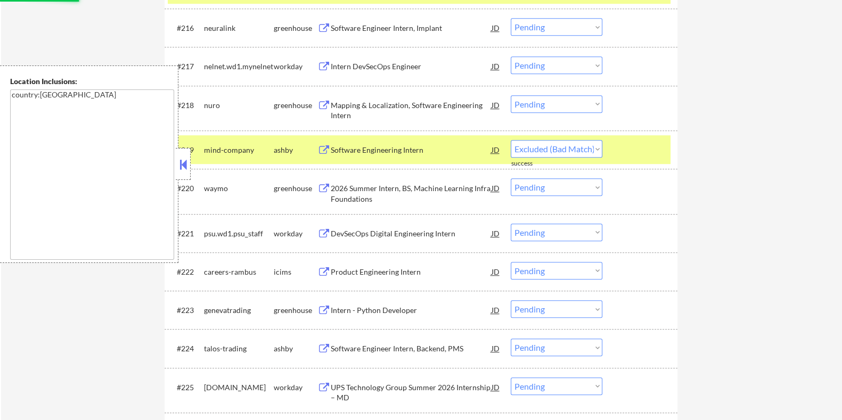
select select ""pending""
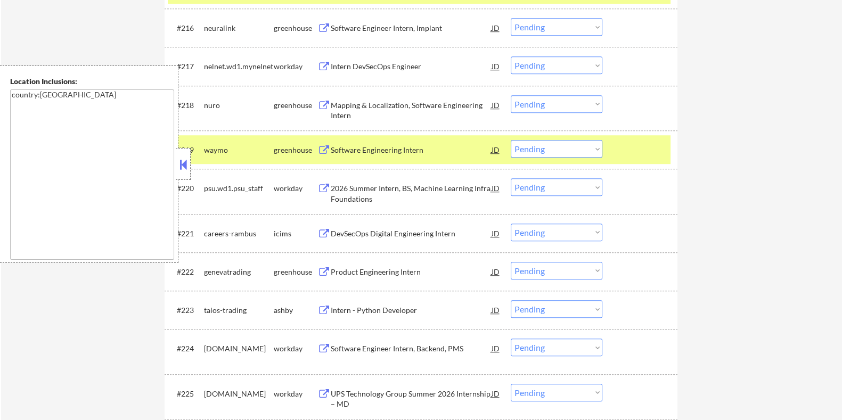
click at [399, 308] on div "Intern - Python Developer" at bounding box center [410, 310] width 161 height 11
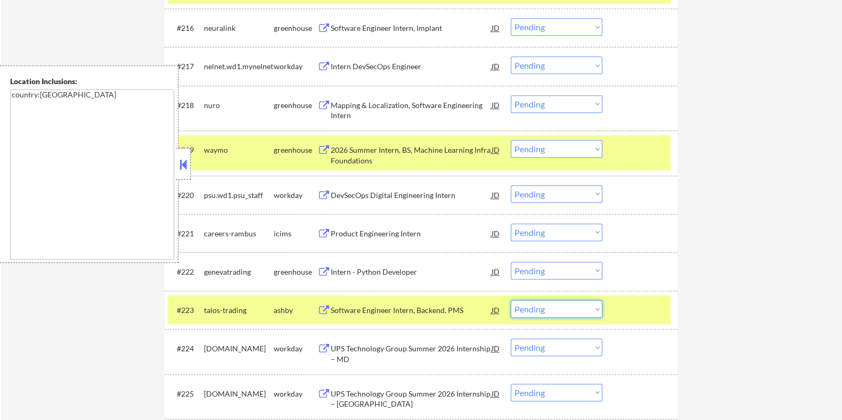
click at [554, 306] on select "Choose an option... Pending Applied Excluded (Questions) Excluded (Expired) Exc…" at bounding box center [556, 309] width 92 height 18
click at [510, 300] on select "Choose an option... Pending Applied Excluded (Questions) Excluded (Expired) Exc…" at bounding box center [556, 309] width 92 height 18
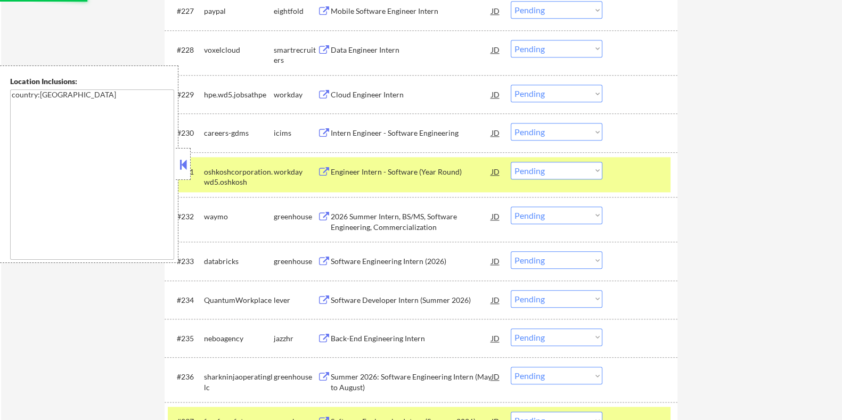
select select ""pending""
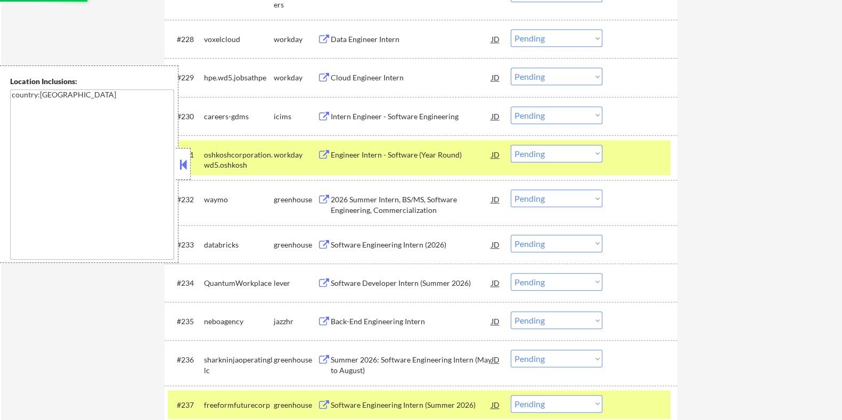
scroll to position [1632, 0]
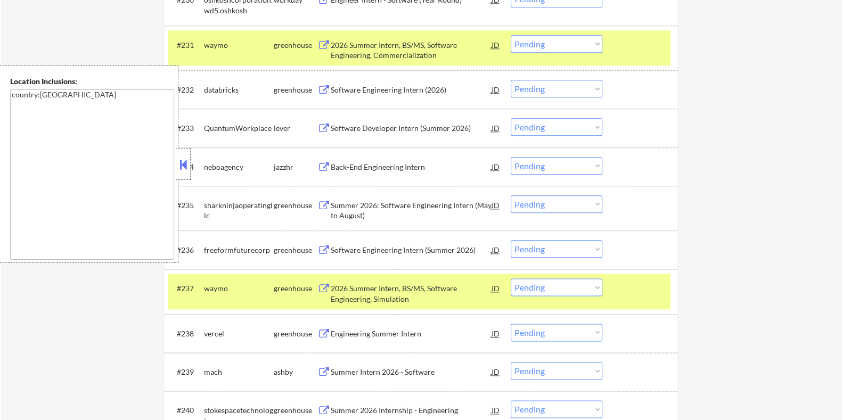
click at [356, 164] on div "Back-End Engineering Intern" at bounding box center [410, 167] width 161 height 11
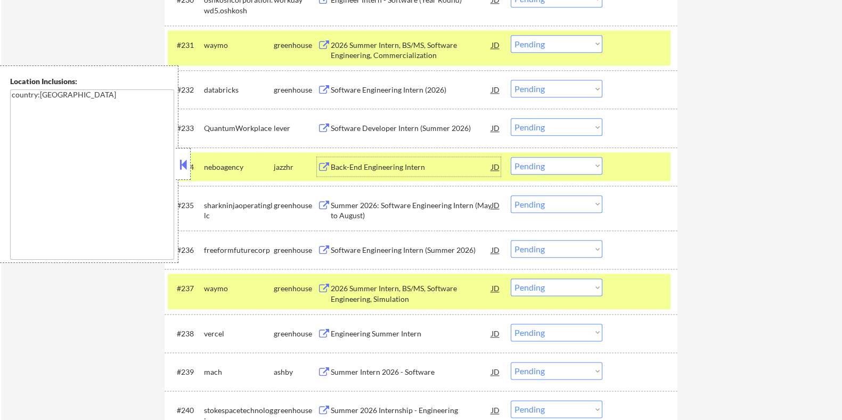
click at [549, 163] on select "Choose an option... Pending Applied Excluded (Questions) Excluded (Expired) Exc…" at bounding box center [556, 166] width 92 height 18
click at [510, 157] on select "Choose an option... Pending Applied Excluded (Questions) Excluded (Expired) Exc…" at bounding box center [556, 166] width 92 height 18
select select ""pending""
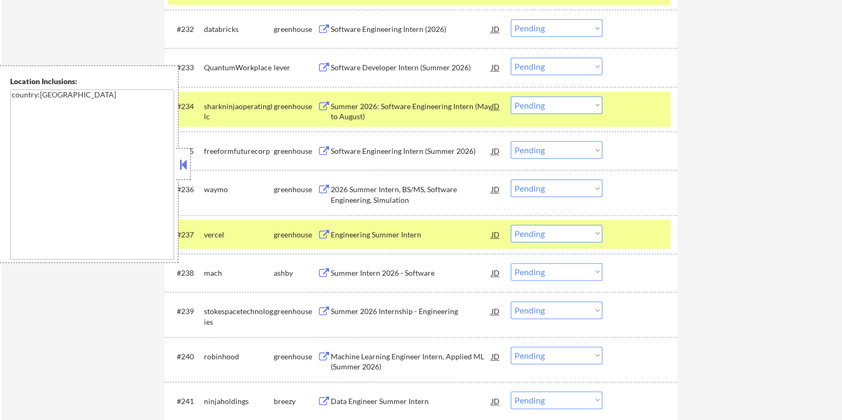
scroll to position [1698, 0]
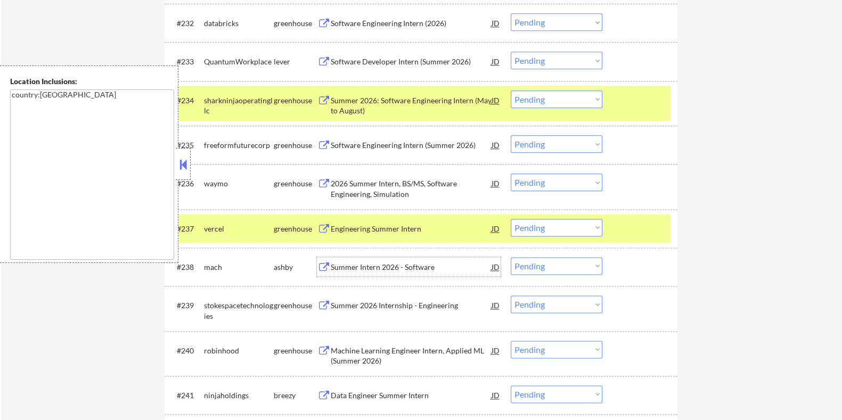
click at [382, 267] on div "Summer Intern 2026 - Software" at bounding box center [410, 267] width 161 height 11
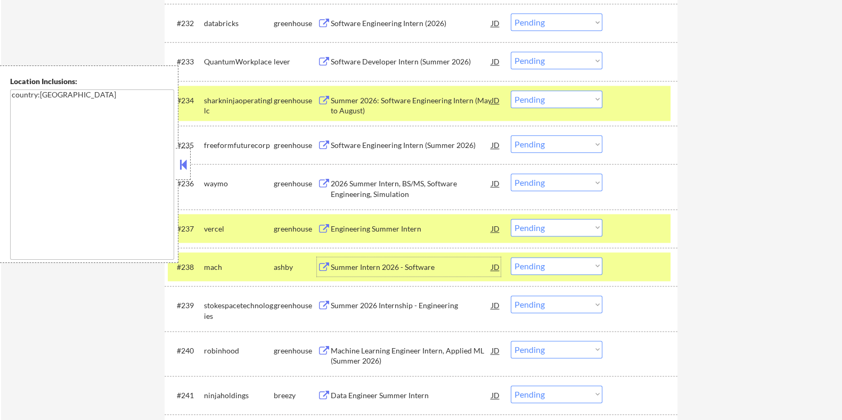
click at [570, 264] on select "Choose an option... Pending Applied Excluded (Questions) Excluded (Expired) Exc…" at bounding box center [556, 266] width 92 height 18
click at [510, 257] on select "Choose an option... Pending Applied Excluded (Questions) Excluded (Expired) Exc…" at bounding box center [556, 266] width 92 height 18
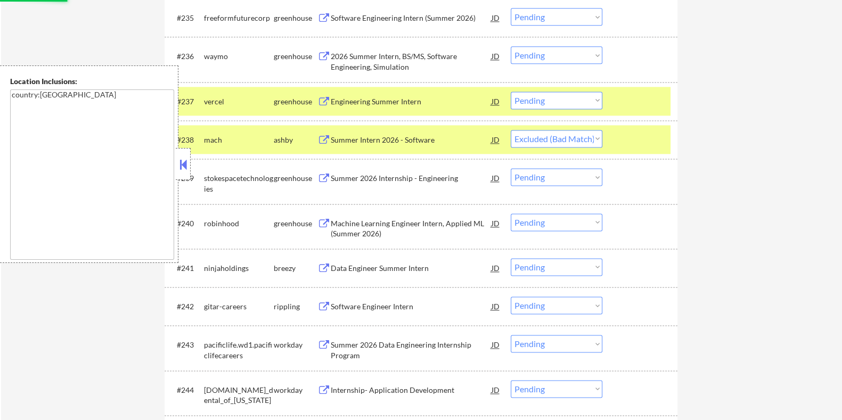
scroll to position [1831, 0]
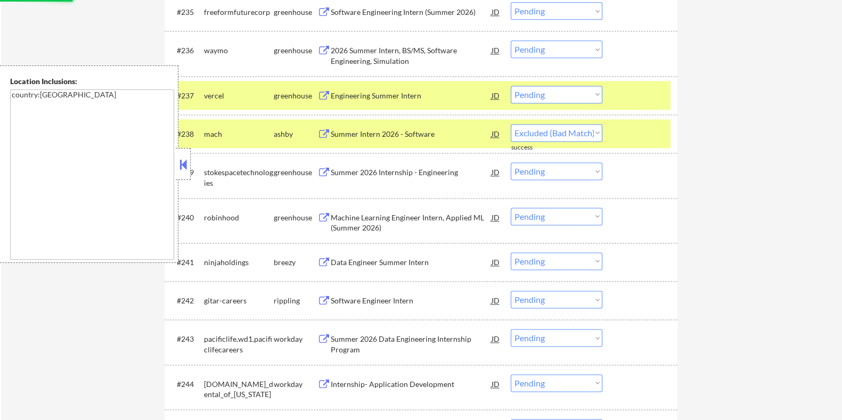
select select ""pending""
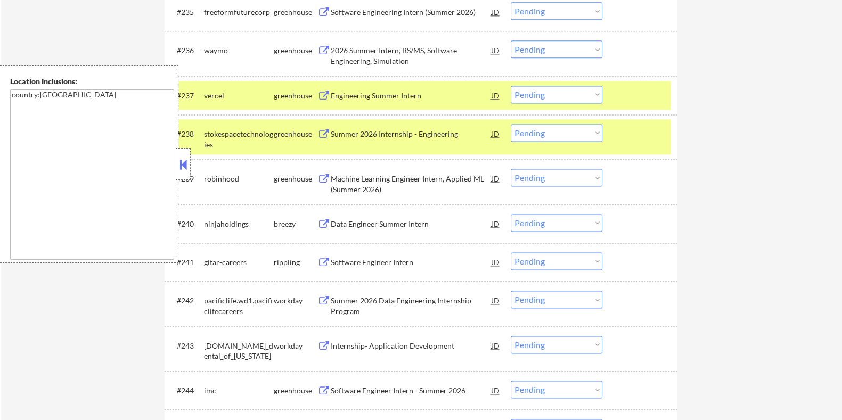
click at [388, 219] on div "Data Engineer Summer Intern" at bounding box center [410, 224] width 161 height 11
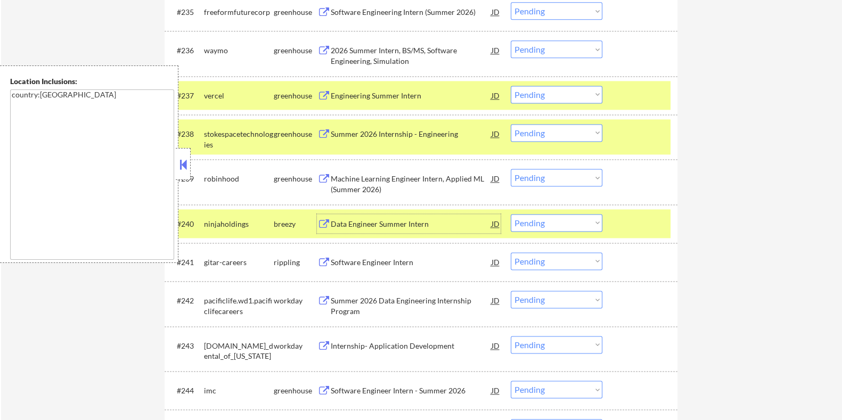
click at [562, 219] on select "Choose an option... Pending Applied Excluded (Questions) Excluded (Expired) Exc…" at bounding box center [556, 223] width 92 height 18
click at [510, 214] on select "Choose an option... Pending Applied Excluded (Questions) Excluded (Expired) Exc…" at bounding box center [556, 223] width 92 height 18
select select ""pending""
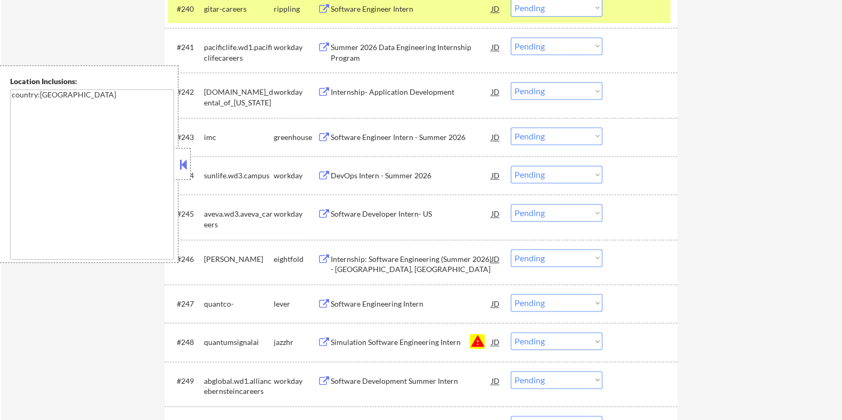
scroll to position [2097, 0]
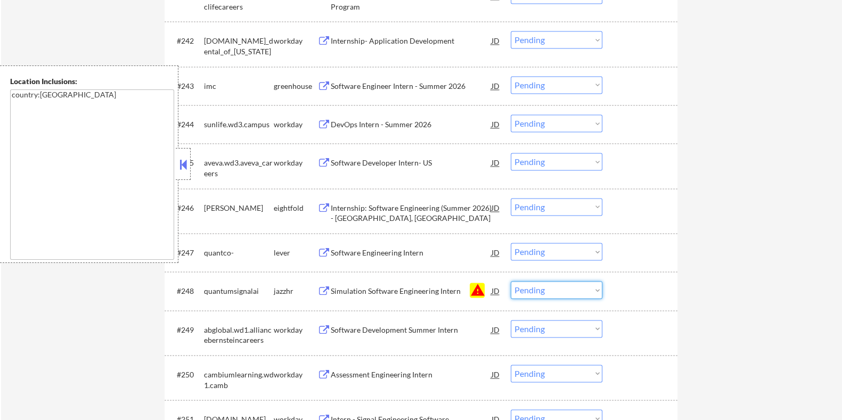
click at [567, 290] on select "Choose an option... Pending Applied Excluded (Questions) Excluded (Expired) Exc…" at bounding box center [556, 290] width 92 height 18
click at [510, 281] on select "Choose an option... Pending Applied Excluded (Questions) Excluded (Expired) Exc…" at bounding box center [556, 290] width 92 height 18
select select ""pending""
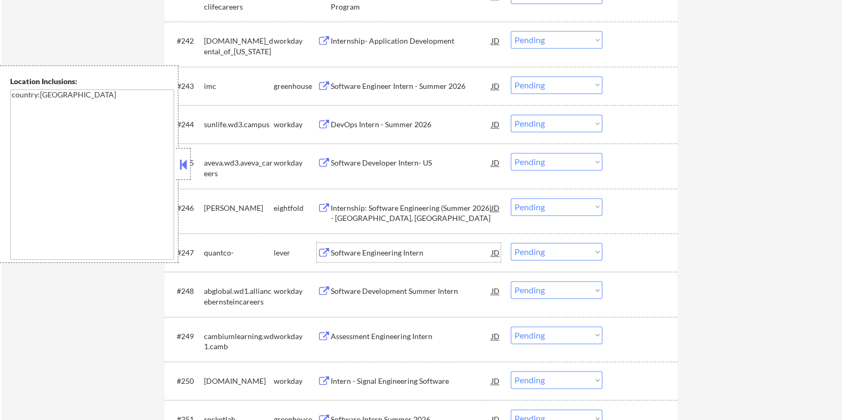
click at [359, 248] on div "Software Engineering Intern" at bounding box center [410, 253] width 161 height 11
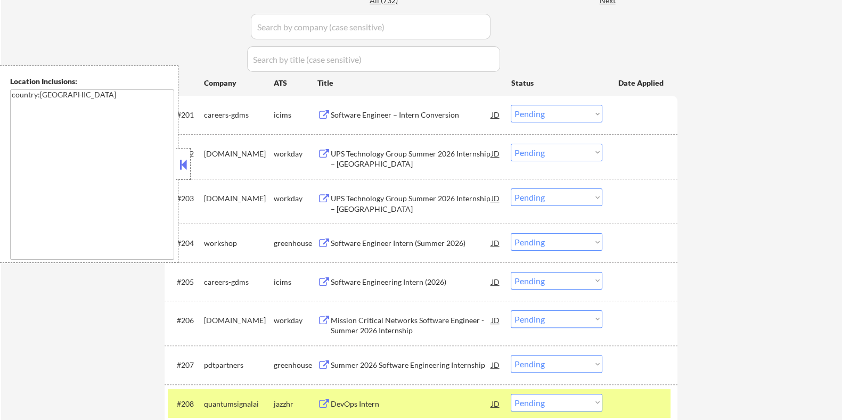
scroll to position [317, 0]
click at [277, 31] on input "input" at bounding box center [371, 27] width 240 height 26
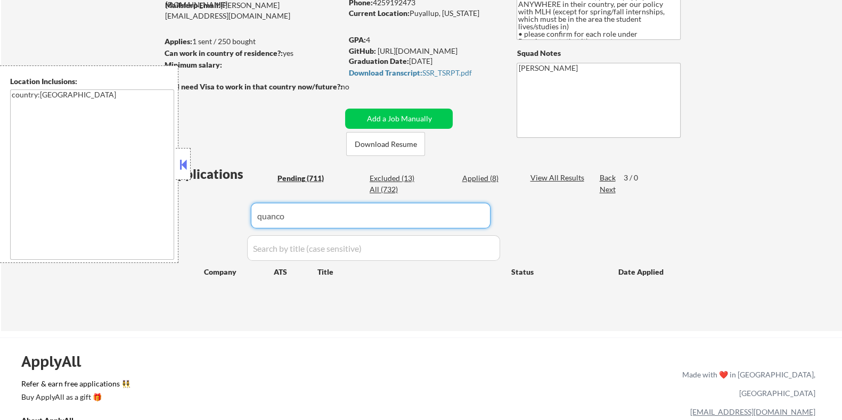
scroll to position [117, 0]
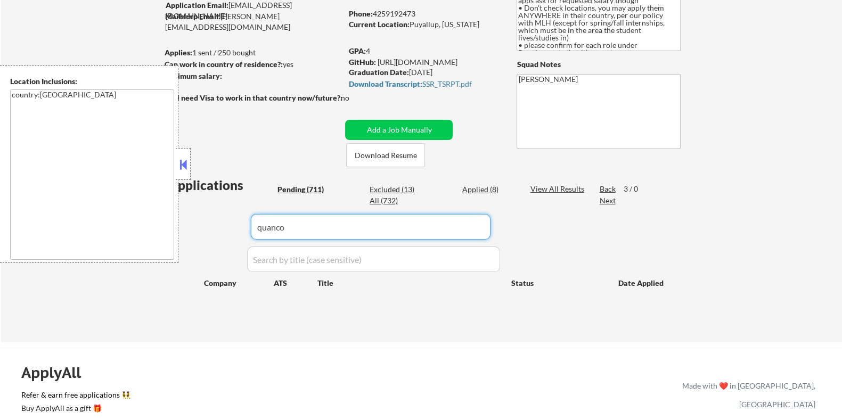
type input "quanco"
click at [554, 189] on div "View All Results" at bounding box center [558, 189] width 57 height 11
drag, startPoint x: 337, startPoint y: 230, endPoint x: 210, endPoint y: 227, distance: 126.7
click at [210, 227] on div "Applications Pending (711) Excluded (13) Applied (8) All (732) Paginate Results…" at bounding box center [420, 249] width 513 height 146
paste input "quantco"
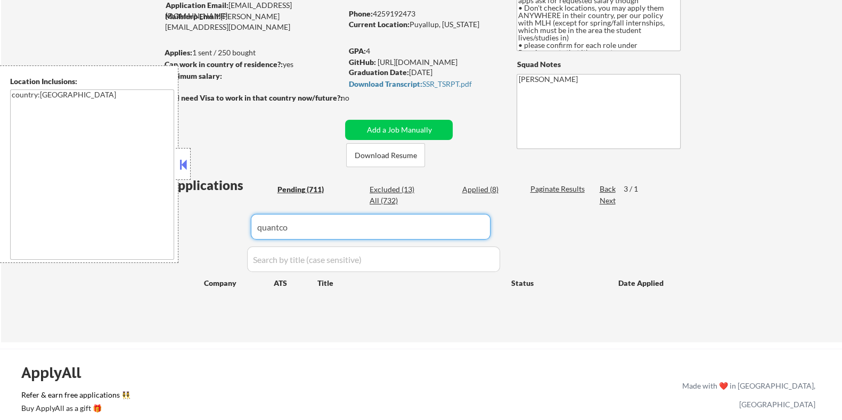
type input "quantco"
click at [197, 225] on div "Applications Pending (711) Excluded (13) Applied (8) All (732) Paginate Results…" at bounding box center [420, 249] width 513 height 146
click at [537, 186] on div "Paginate Results" at bounding box center [558, 189] width 57 height 11
click at [478, 188] on div "Applied (8)" at bounding box center [488, 189] width 53 height 11
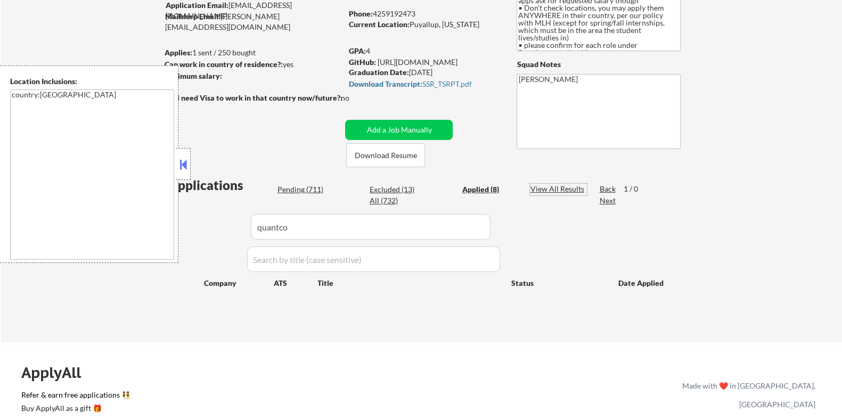
click at [537, 190] on div "View All Results" at bounding box center [558, 189] width 57 height 11
click at [543, 184] on div "Paginate Results" at bounding box center [558, 189] width 57 height 11
click at [538, 188] on div "View All Results" at bounding box center [558, 189] width 57 height 11
drag, startPoint x: 344, startPoint y: 221, endPoint x: 223, endPoint y: 238, distance: 122.6
click at [223, 238] on div "Applications Pending (711) Excluded (13) Applied (8) All (732) Paginate Results…" at bounding box center [420, 249] width 513 height 146
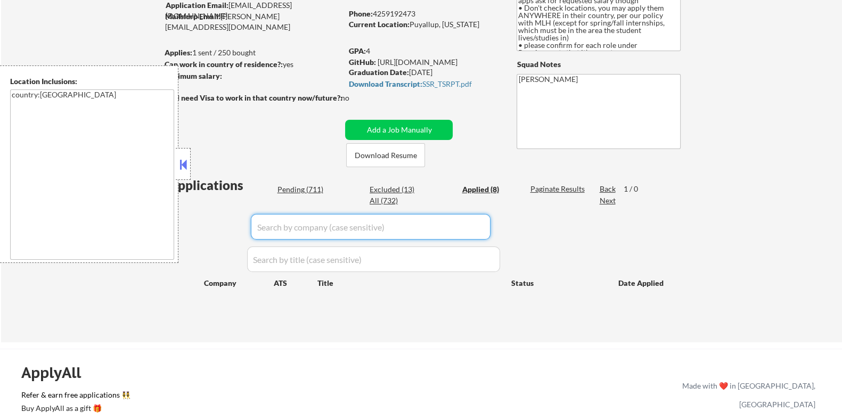
select select ""applied""
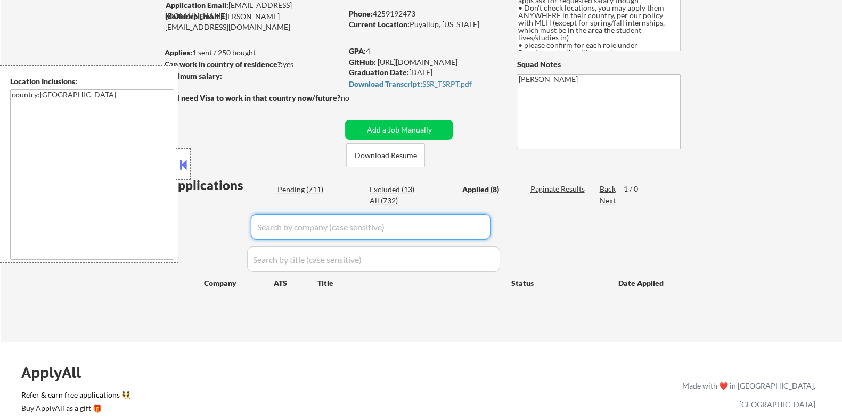
select select ""applied""
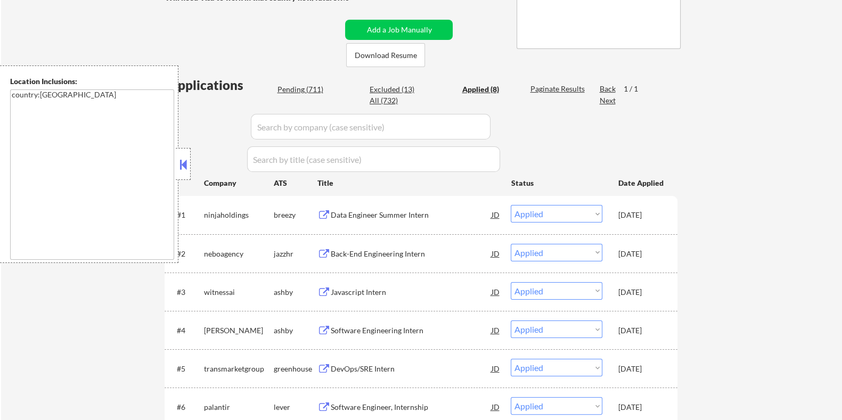
scroll to position [184, 0]
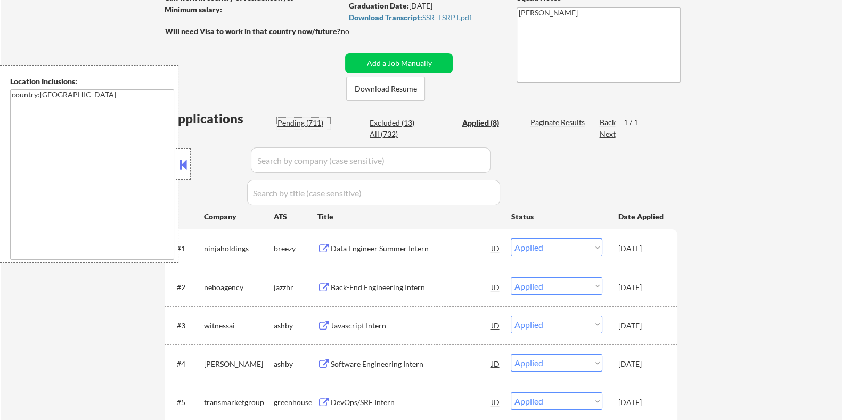
click at [306, 118] on div "Pending (711)" at bounding box center [303, 123] width 53 height 11
select select ""pending""
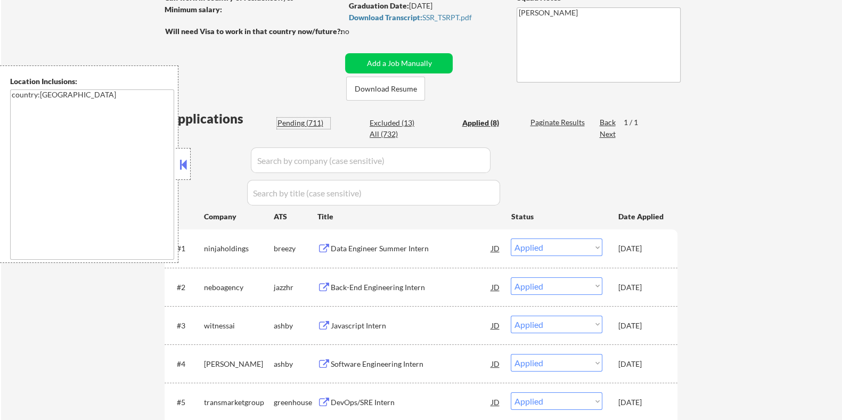
select select ""pending""
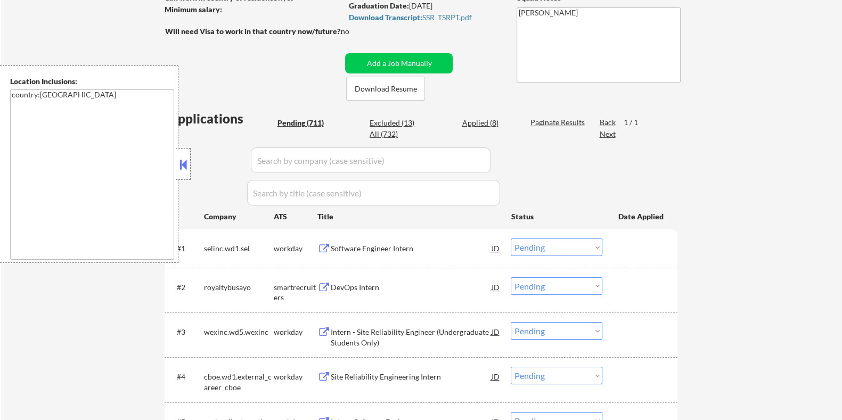
click at [271, 161] on input "input" at bounding box center [371, 160] width 240 height 26
paste input "quantco"
click at [271, 158] on input "input" at bounding box center [371, 160] width 240 height 26
paste input "quantco"
type input "quaquantcontco"
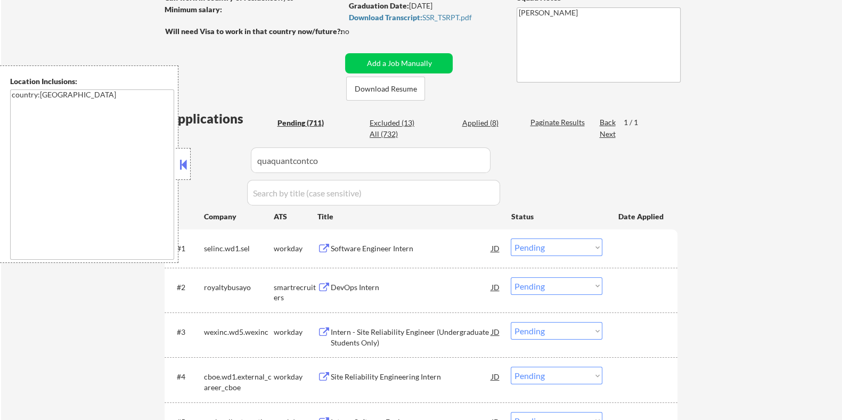
select select ""pending""
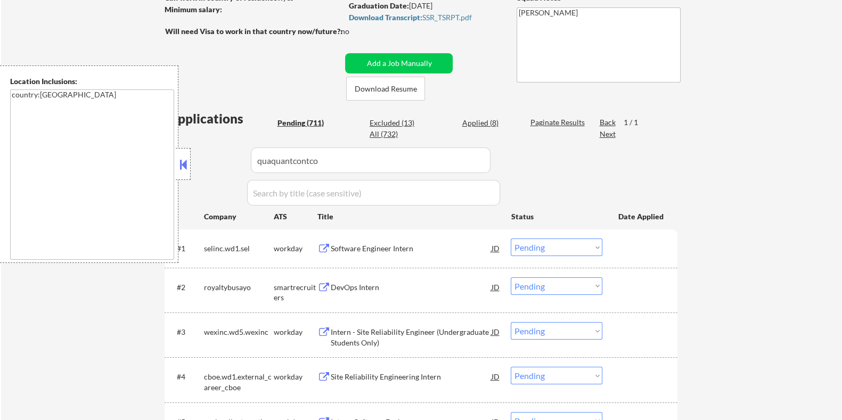
select select ""pending""
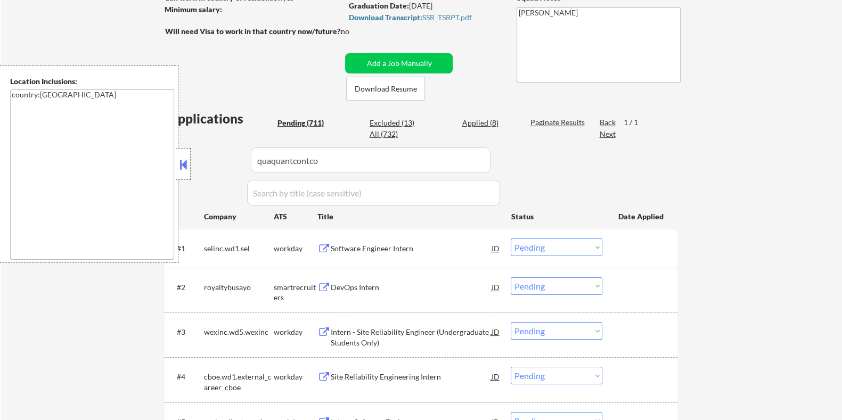
select select ""pending""
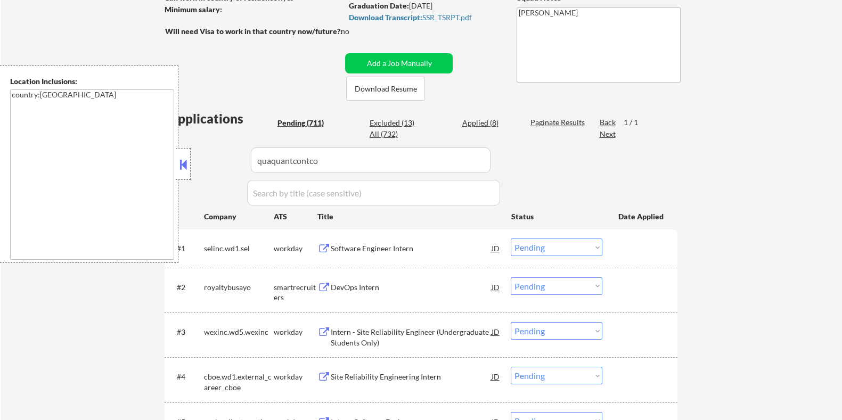
select select ""pending""
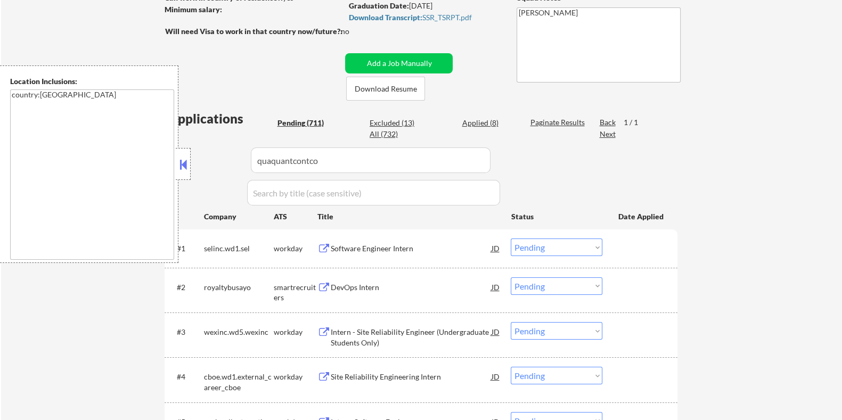
select select ""pending""
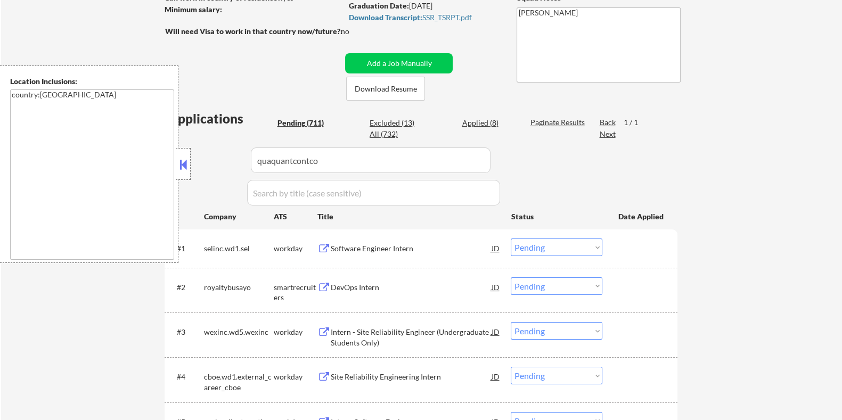
select select ""pending""
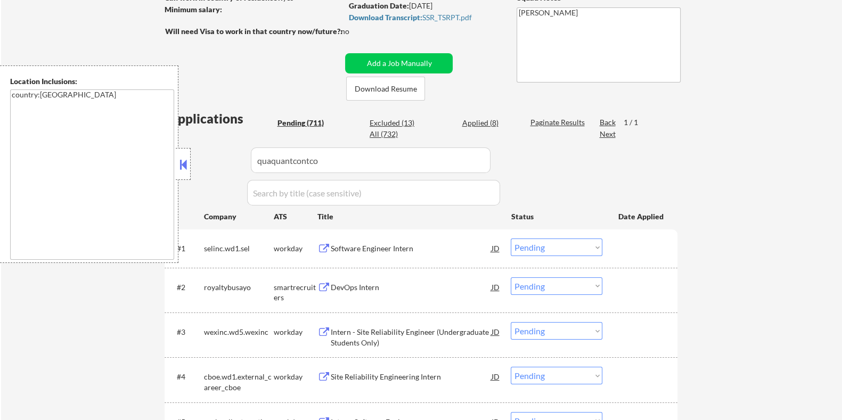
select select ""pending""
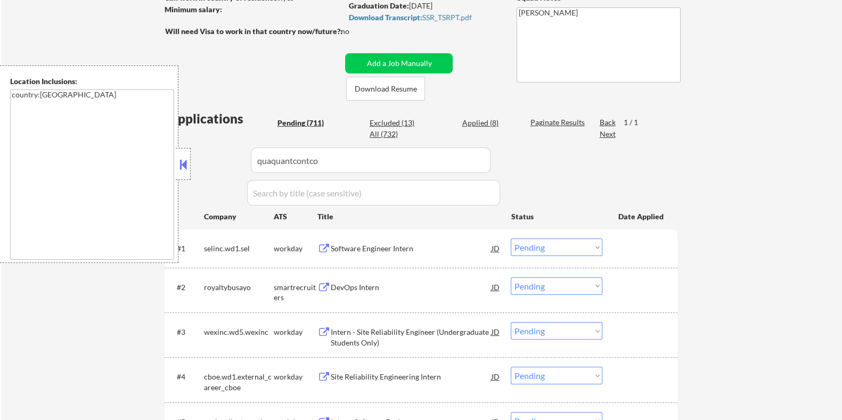
select select ""pending""
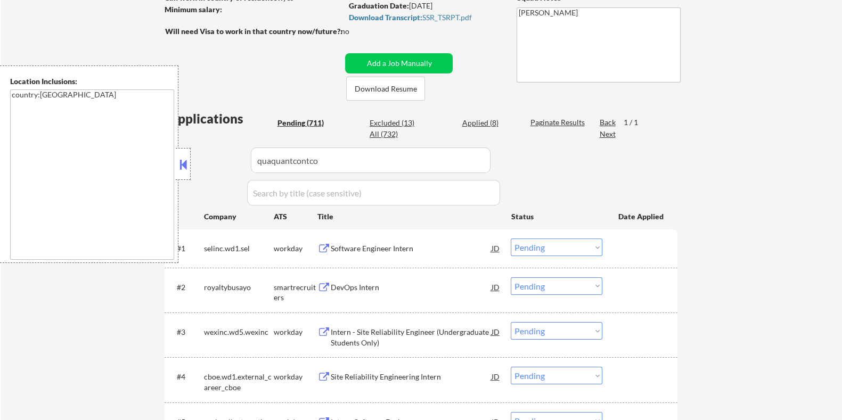
select select ""pending""
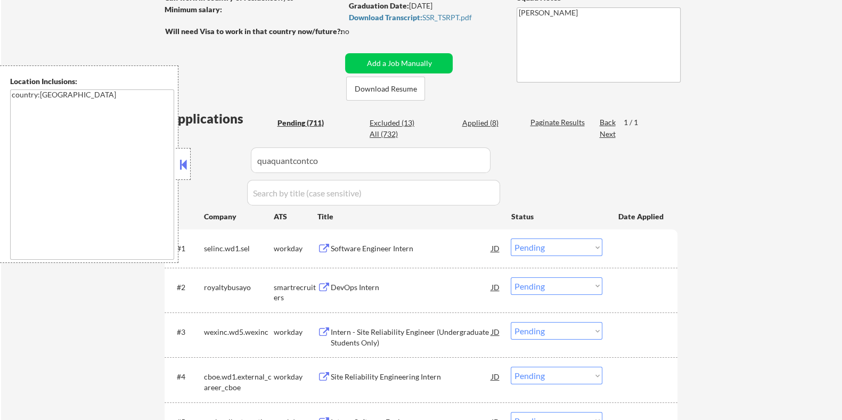
select select ""pending""
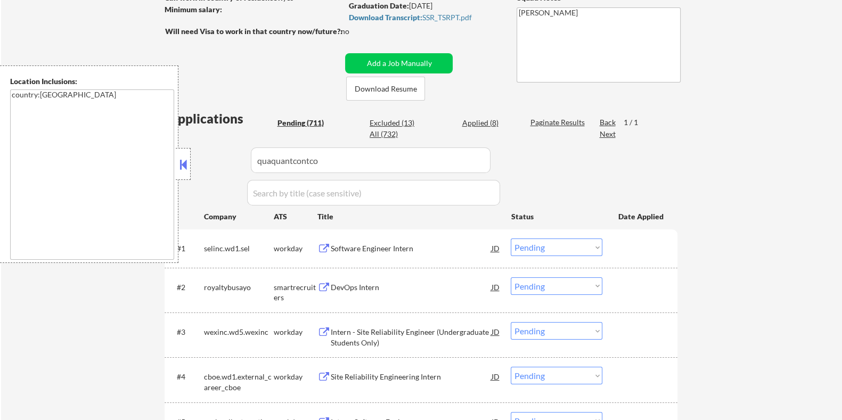
select select ""pending""
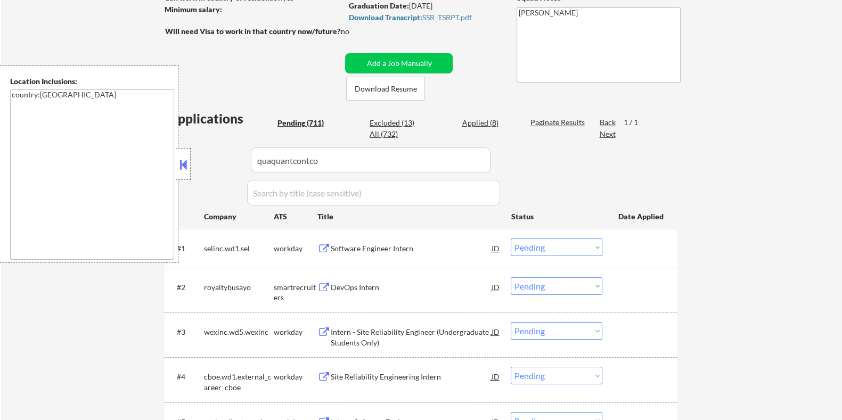
select select ""pending""
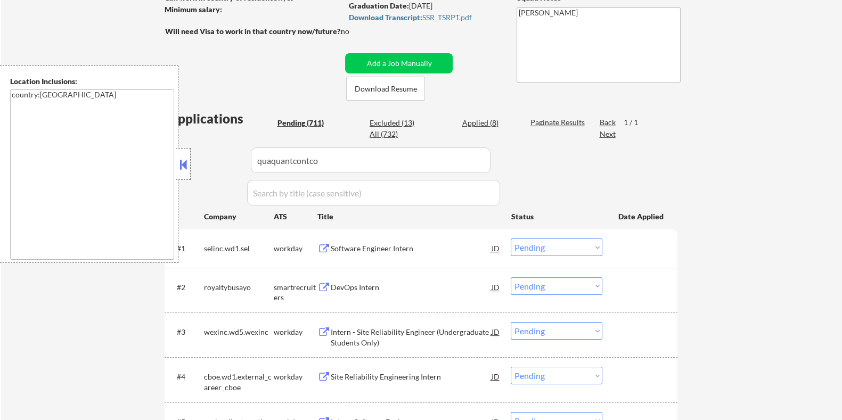
select select ""pending""
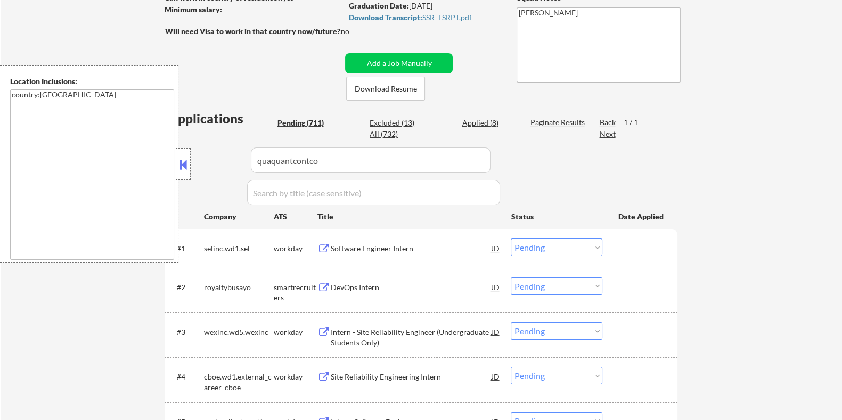
select select ""pending""
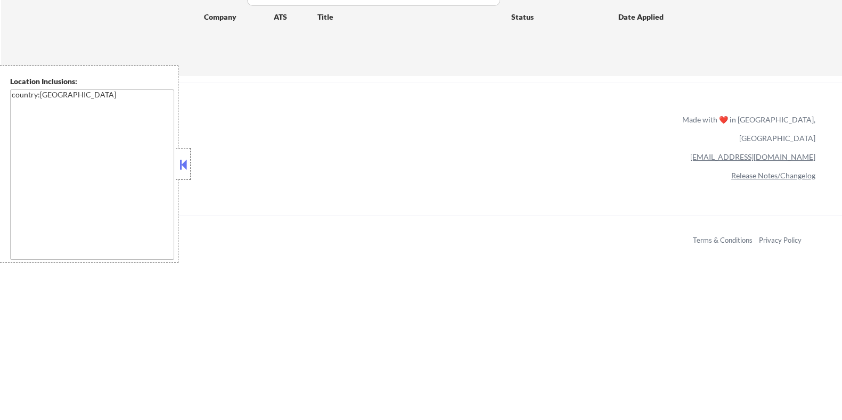
scroll to position [317, 0]
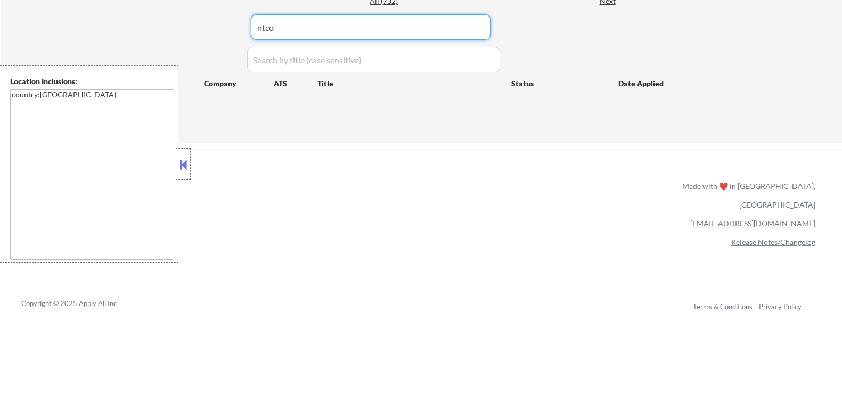
drag, startPoint x: 203, startPoint y: 45, endPoint x: 183, endPoint y: 47, distance: 19.8
click at [183, 47] on div "Applications Pending (711) Excluded (13) Applied (8) All (732) Paginate Results…" at bounding box center [420, 50] width 513 height 146
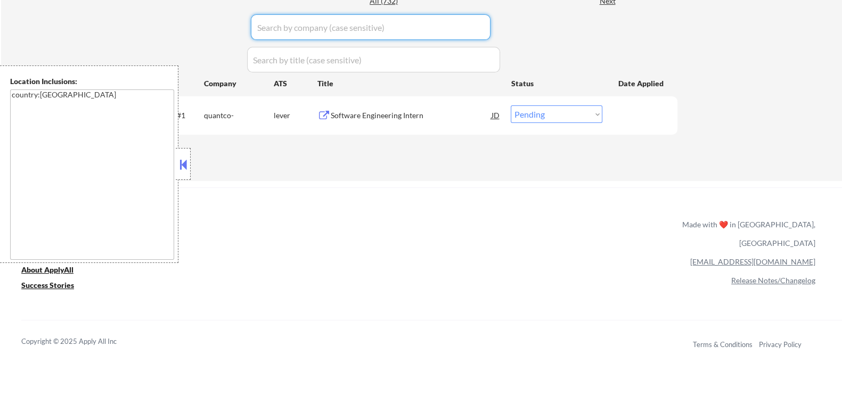
paste input "quantco"
click at [564, 113] on select "Choose an option... Pending Applied Excluded (Questions) Excluded (Expired) Exc…" at bounding box center [556, 114] width 92 height 18
click at [554, 114] on select "Choose an option... Pending Applied Excluded (Questions) Excluded (Expired) Exc…" at bounding box center [556, 114] width 92 height 18
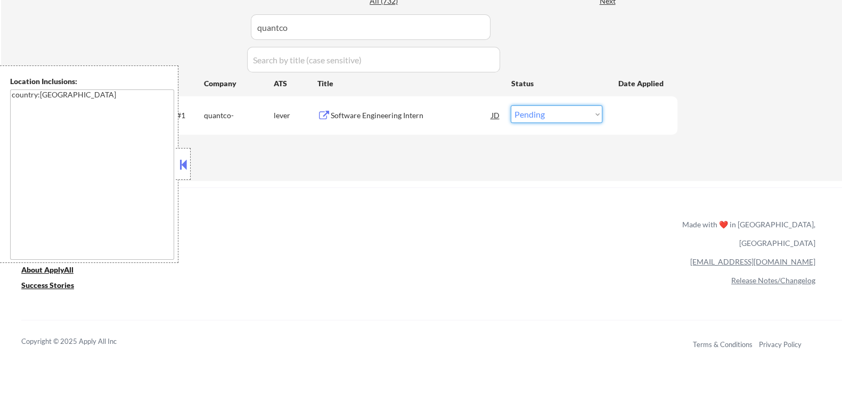
click at [562, 112] on select "Choose an option... Pending Applied Excluded (Questions) Excluded (Expired) Exc…" at bounding box center [556, 114] width 92 height 18
click at [510, 105] on select "Choose an option... Pending Applied Excluded (Questions) Excluded (Expired) Exc…" at bounding box center [556, 114] width 92 height 18
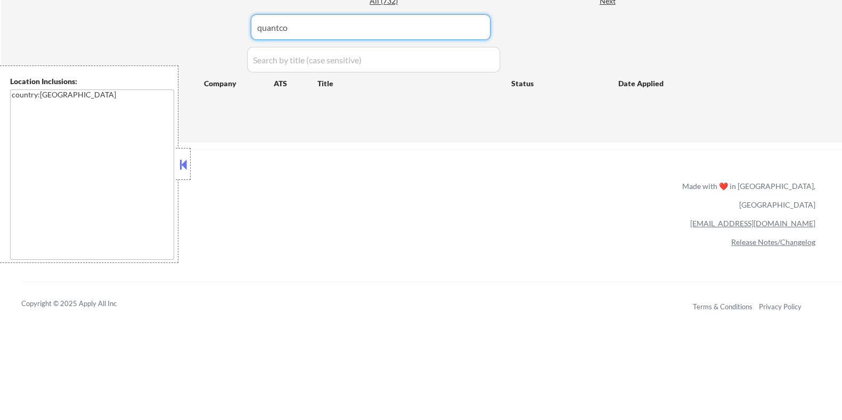
drag, startPoint x: 327, startPoint y: 28, endPoint x: 141, endPoint y: 56, distance: 189.0
click at [0, 0] on div "#4 cboe.wd1.external_career_cboe workday Site Reliability Engineering Intern JD…" at bounding box center [0, 0] width 0 height 0
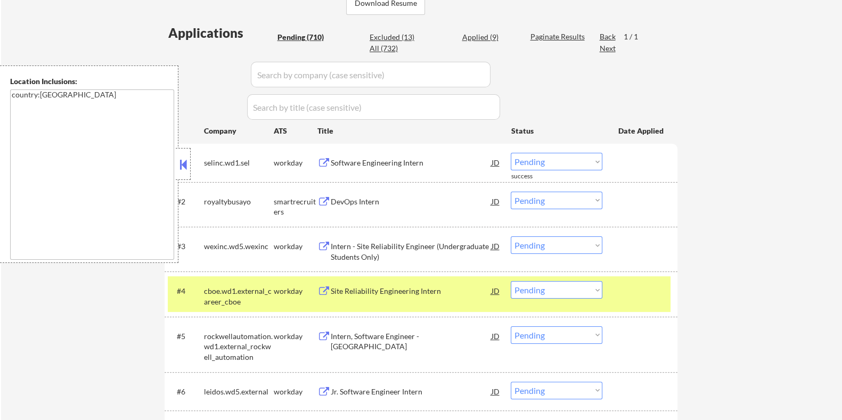
scroll to position [250, 0]
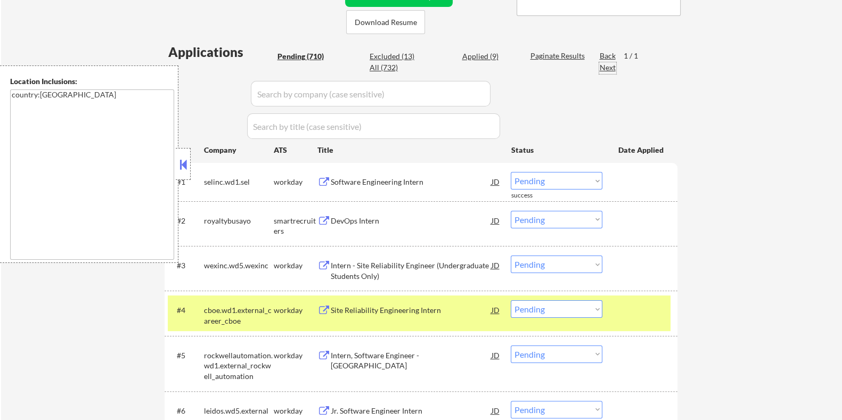
click at [604, 70] on div "Next" at bounding box center [607, 67] width 17 height 11
click at [604, 64] on div "Next" at bounding box center [607, 67] width 17 height 11
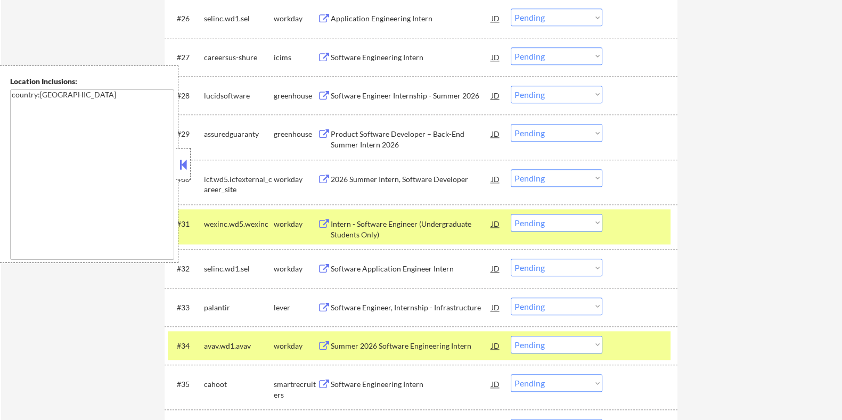
scroll to position [0, 0]
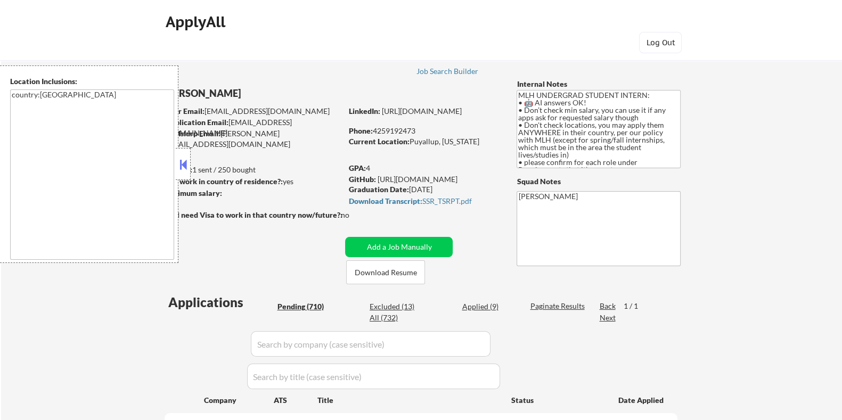
click at [611, 320] on div "Next" at bounding box center [607, 317] width 17 height 11
select select ""pending""
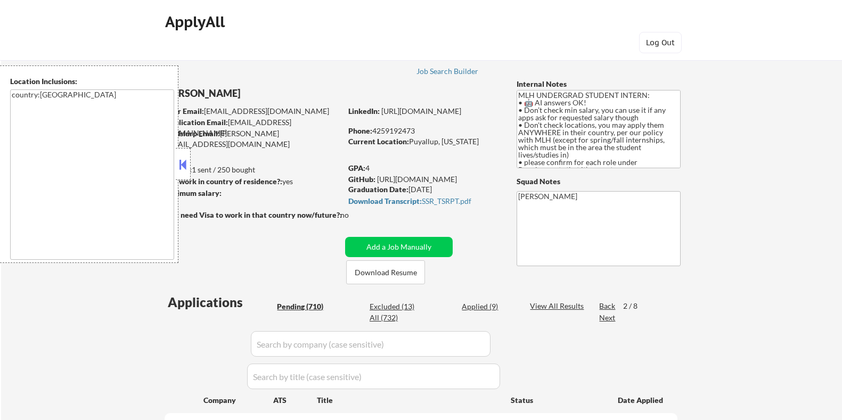
select select ""pending""
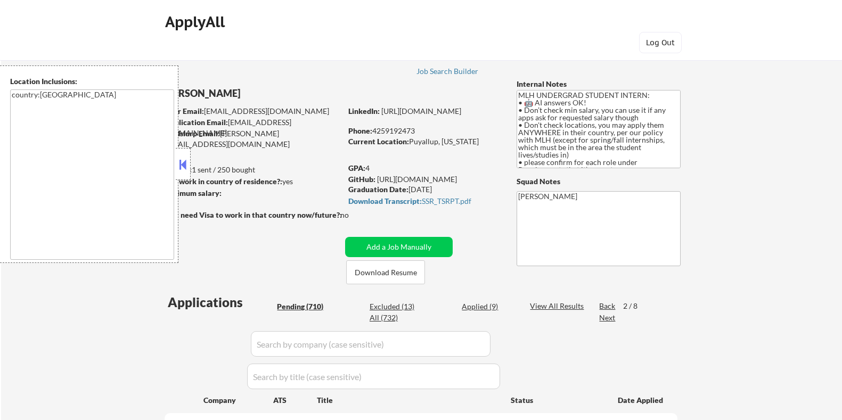
select select ""pending""
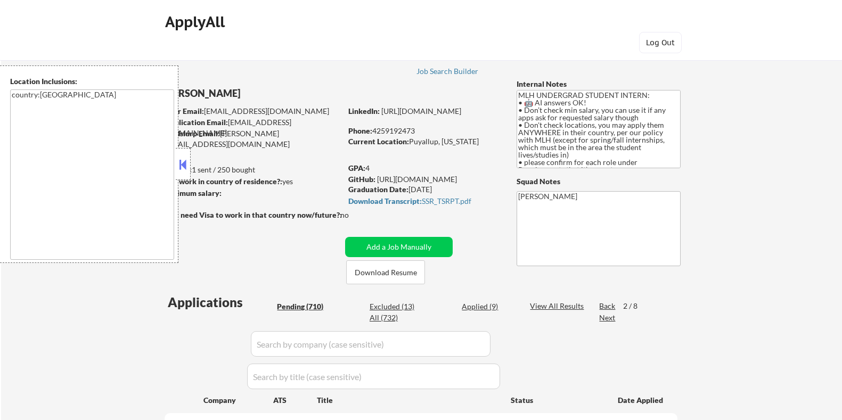
select select ""pending""
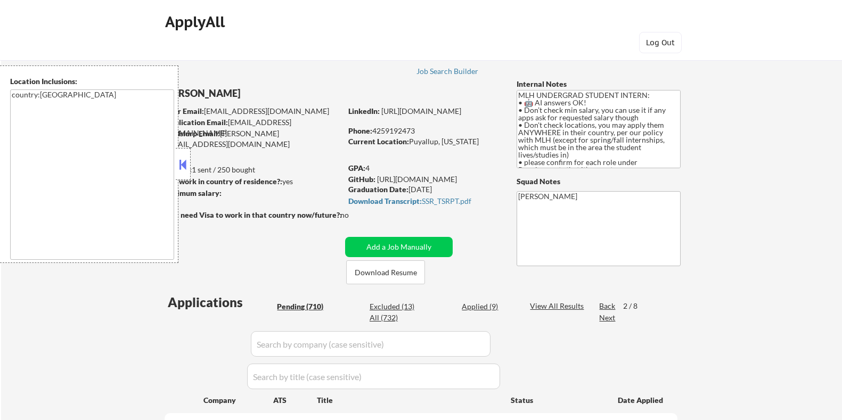
select select ""pending""
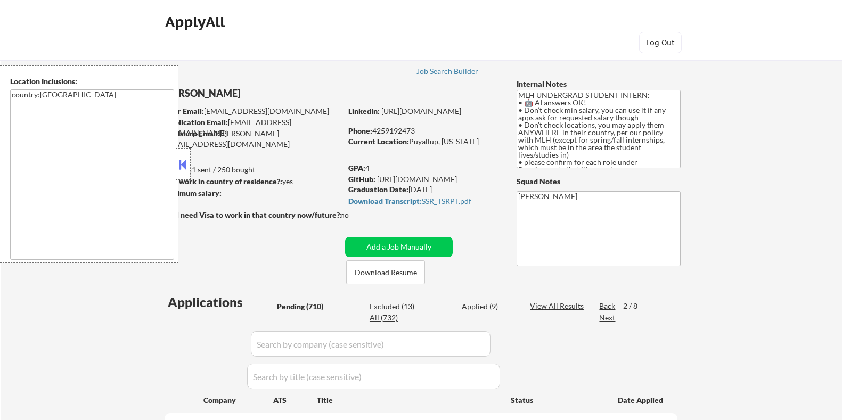
select select ""pending""
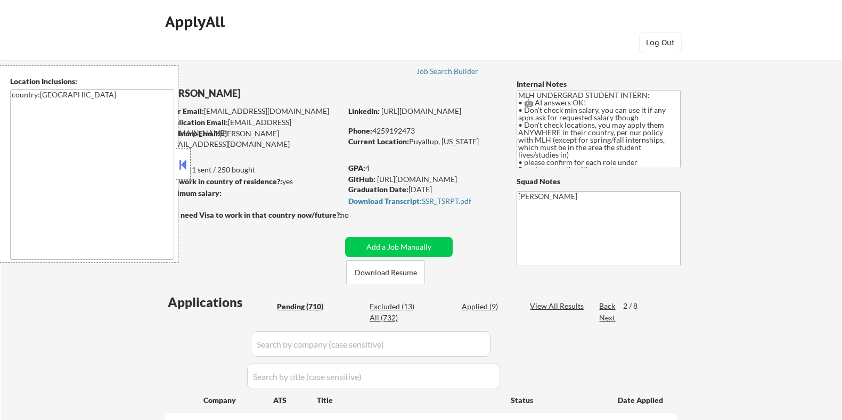
select select ""pending""
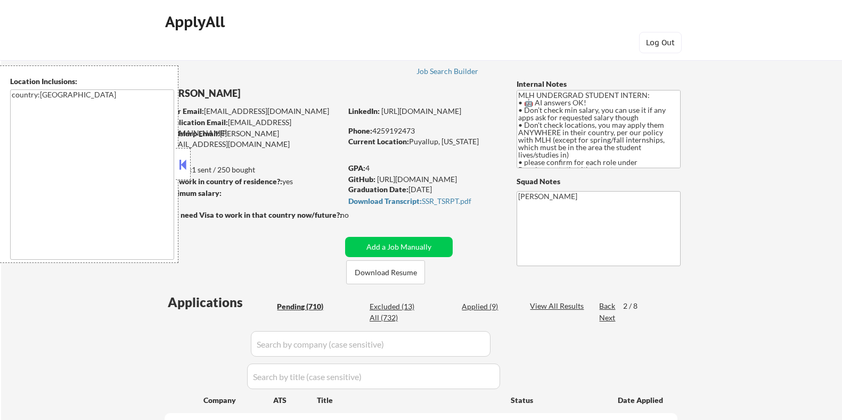
select select ""pending""
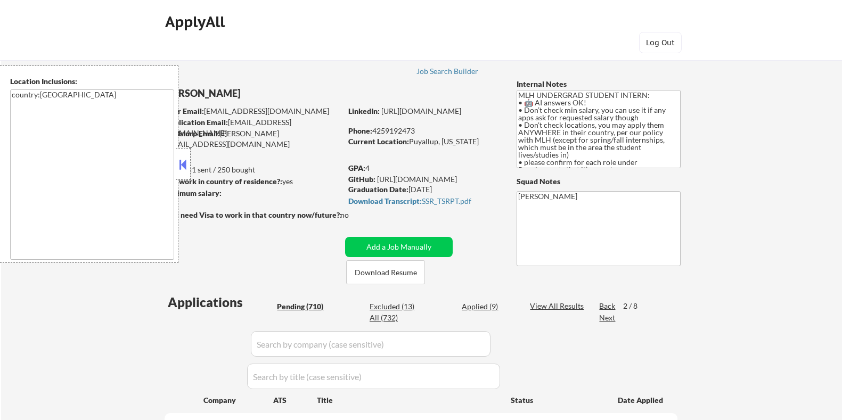
select select ""pending""
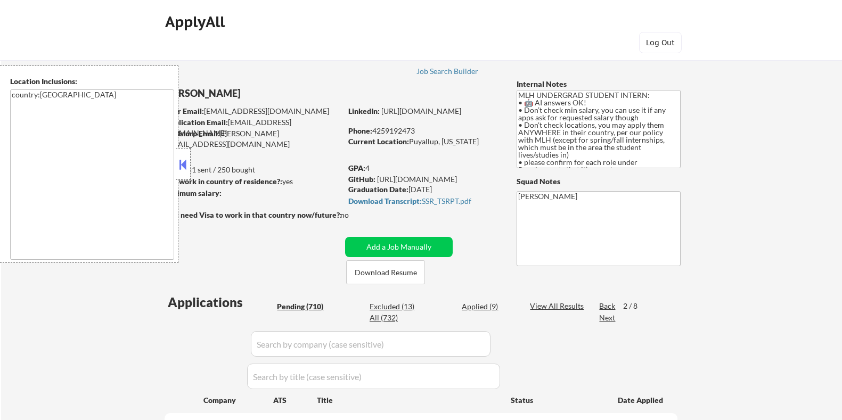
select select ""pending""
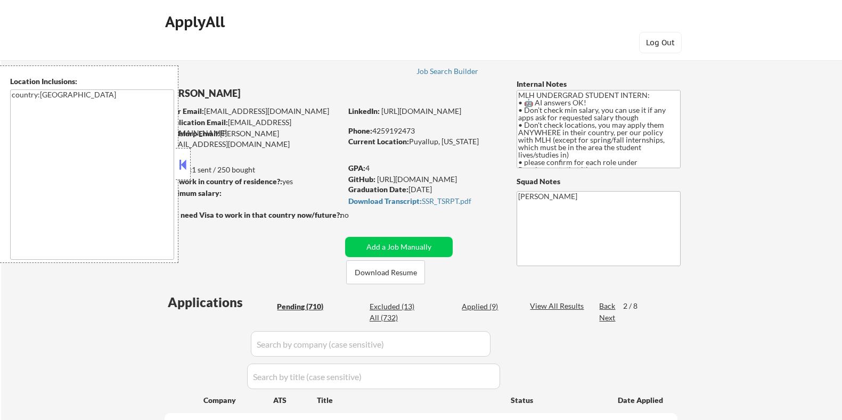
select select ""pending""
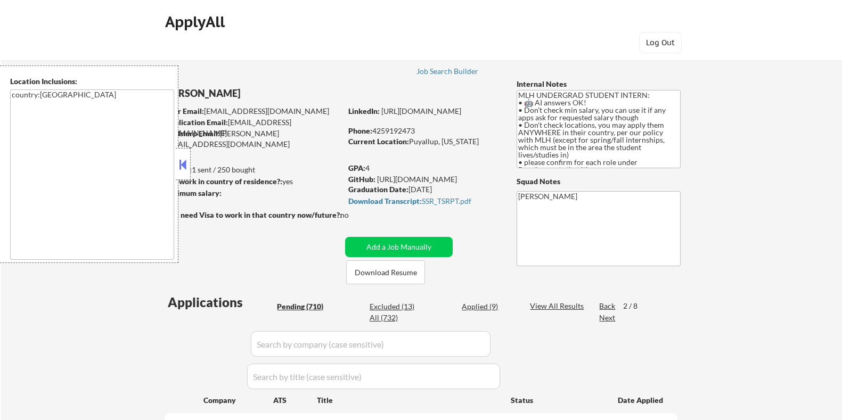
select select ""pending""
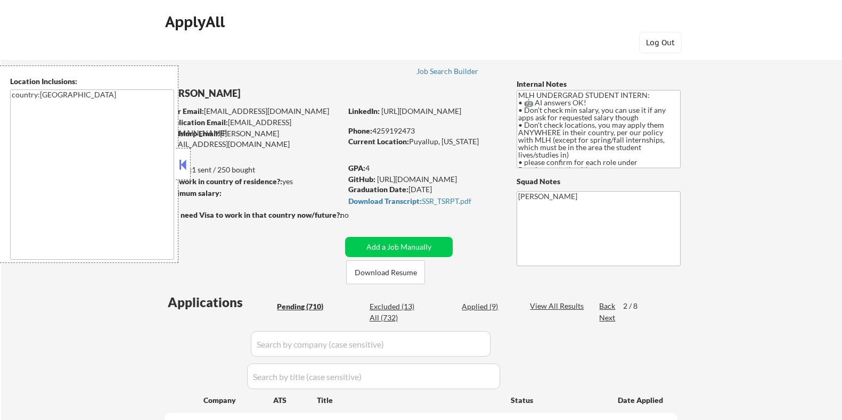
select select ""pending""
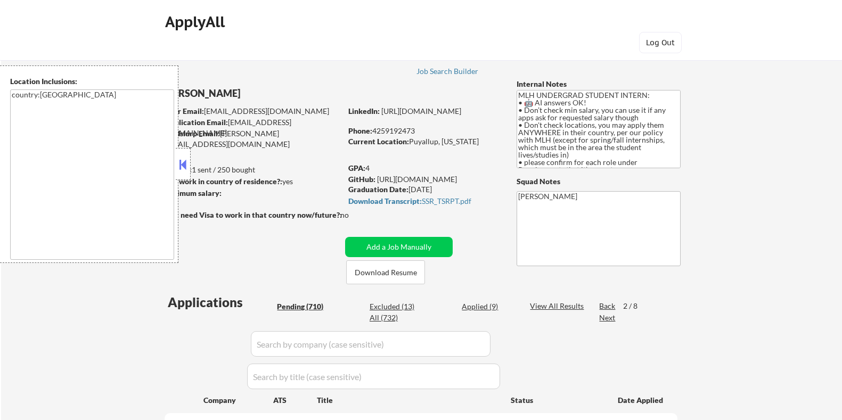
select select ""pending""
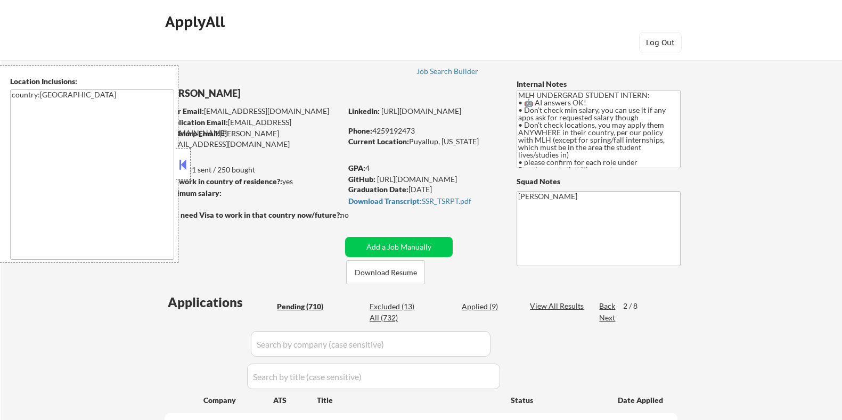
select select ""pending""
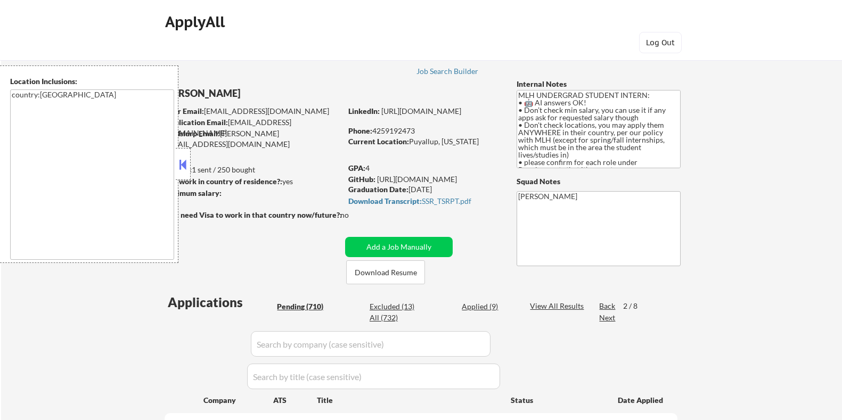
select select ""pending""
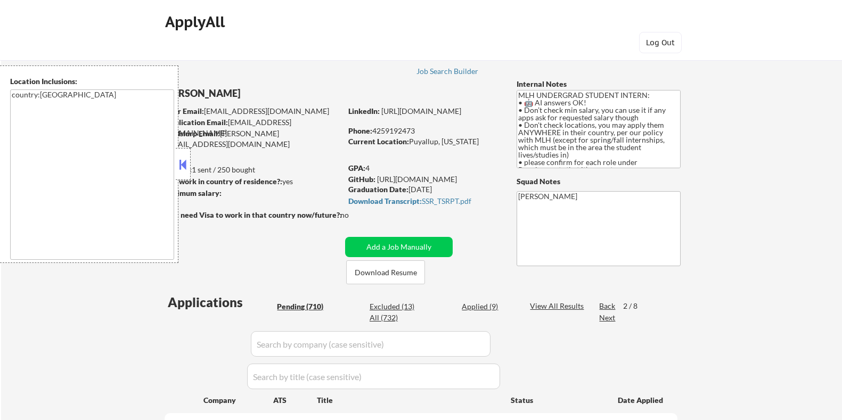
select select ""pending""
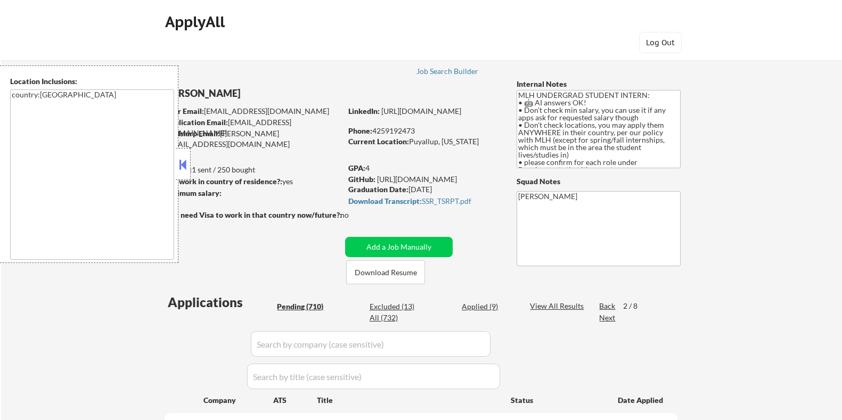
select select ""pending""
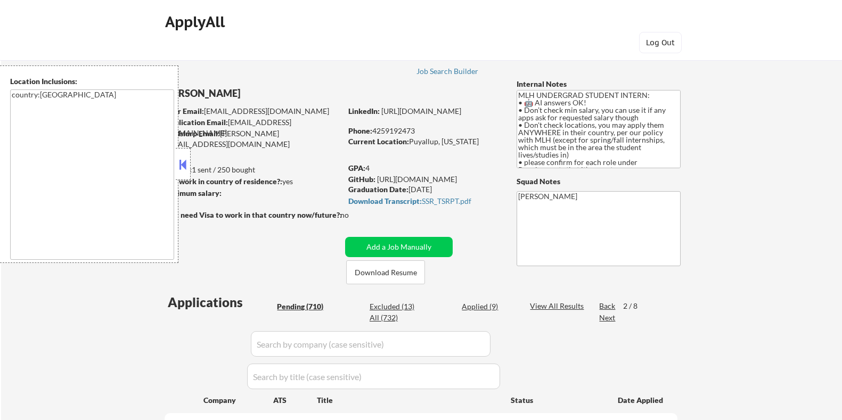
select select ""pending""
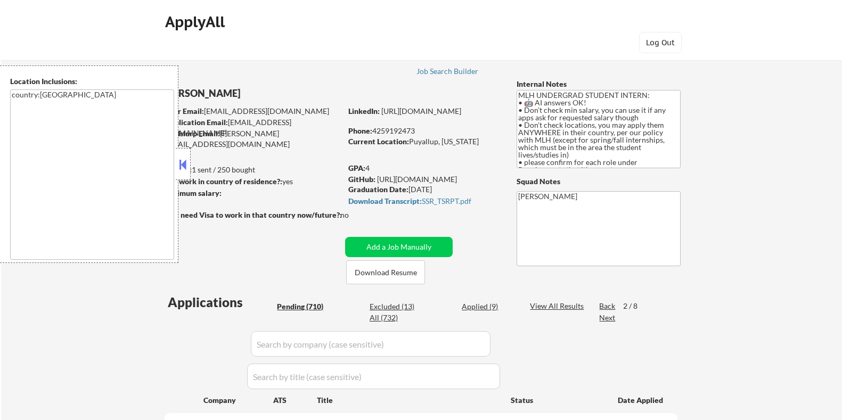
select select ""pending""
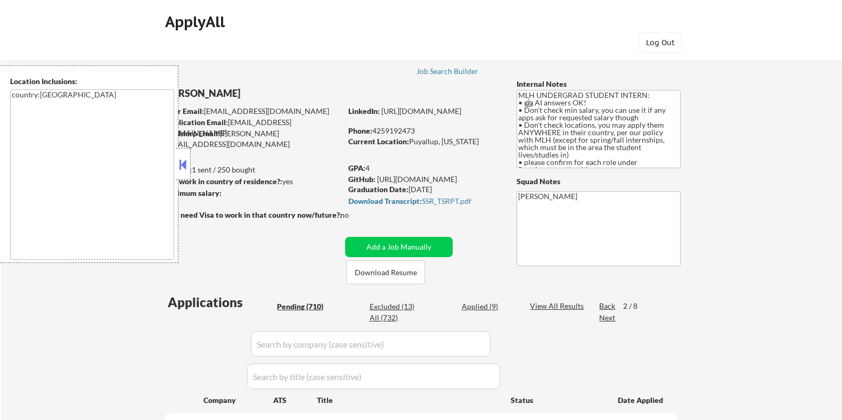
select select ""pending""
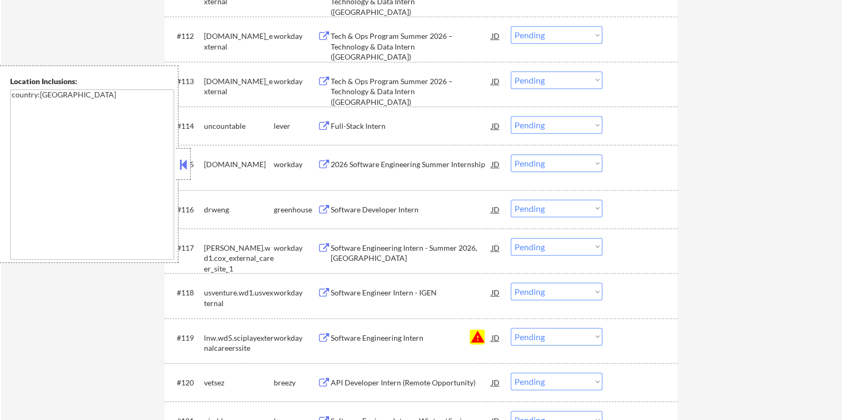
scroll to position [998, 0]
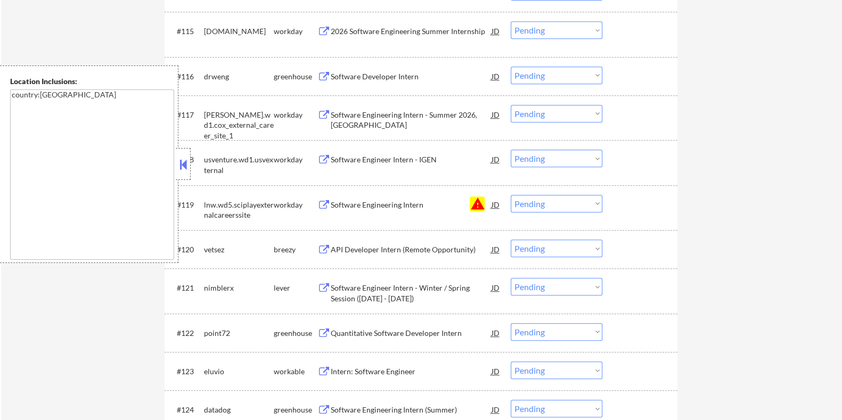
click at [554, 203] on select "Choose an option... Pending Applied Excluded (Questions) Excluded (Expired) Exc…" at bounding box center [556, 204] width 92 height 18
click at [510, 195] on select "Choose an option... Pending Applied Excluded (Questions) Excluded (Expired) Exc…" at bounding box center [556, 204] width 92 height 18
select select ""pending""
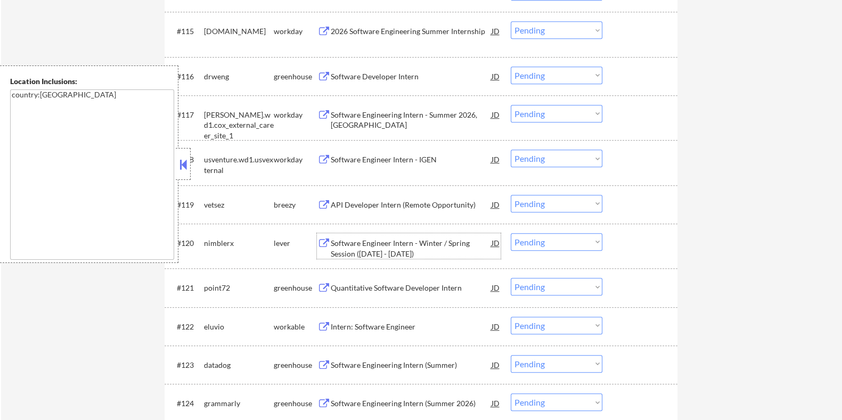
click at [341, 250] on div "Software Engineer Intern - Winter / Spring Session ([DATE] - [DATE])" at bounding box center [410, 248] width 161 height 21
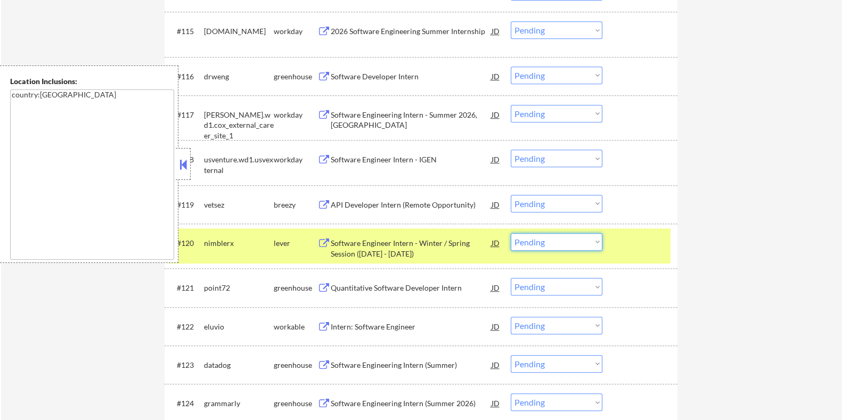
click at [537, 245] on select "Choose an option... Pending Applied Excluded (Questions) Excluded (Expired) Exc…" at bounding box center [556, 242] width 92 height 18
click at [510, 233] on select "Choose an option... Pending Applied Excluded (Questions) Excluded (Expired) Exc…" at bounding box center [556, 242] width 92 height 18
select select ""pending""
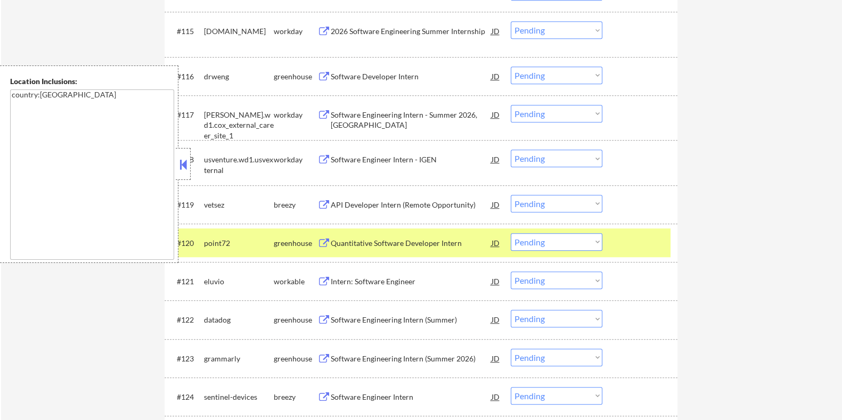
click at [357, 198] on div "API Developer Intern (Remote Opportunity)" at bounding box center [410, 204] width 161 height 19
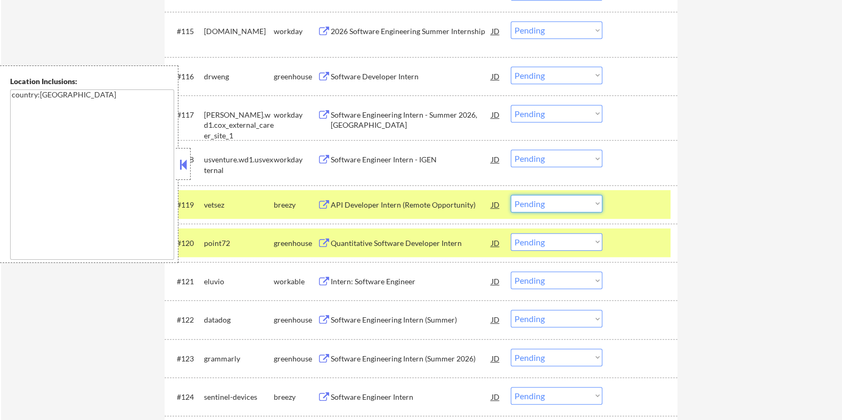
click at [556, 203] on select "Choose an option... Pending Applied Excluded (Questions) Excluded (Expired) Exc…" at bounding box center [556, 204] width 92 height 18
click at [510, 195] on select "Choose an option... Pending Applied Excluded (Questions) Excluded (Expired) Exc…" at bounding box center [556, 204] width 92 height 18
click at [555, 198] on select "Choose an option... Pending Applied Excluded (Questions) Excluded (Expired) Exc…" at bounding box center [556, 204] width 92 height 18
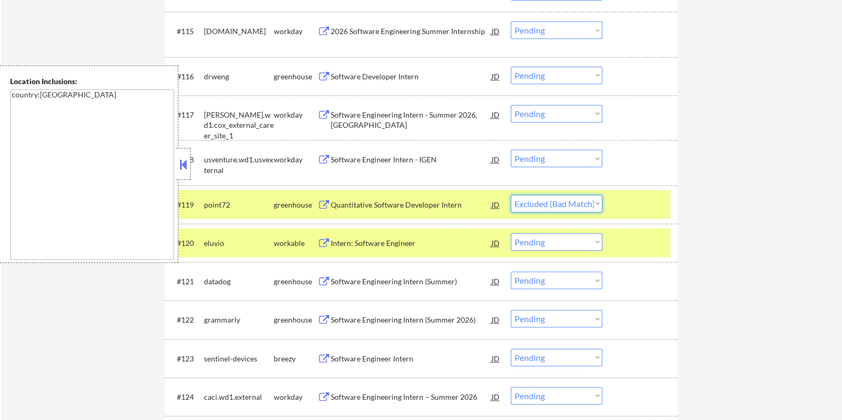
click at [510, 195] on select "Choose an option... Pending Applied Excluded (Questions) Excluded (Expired) Exc…" at bounding box center [556, 204] width 92 height 18
select select ""pending""
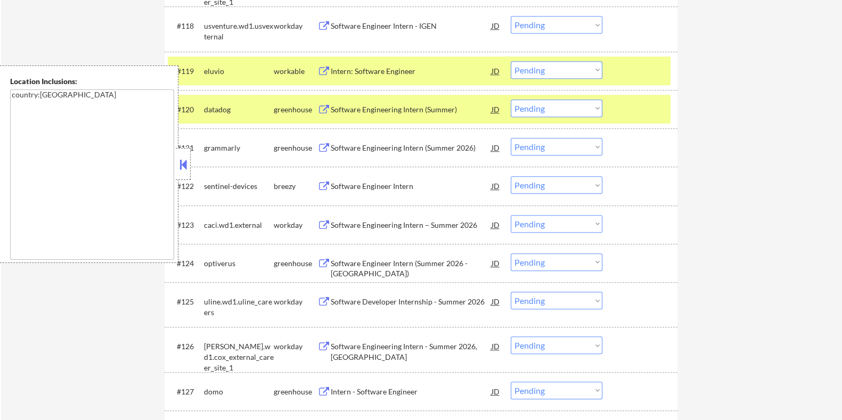
scroll to position [1264, 0]
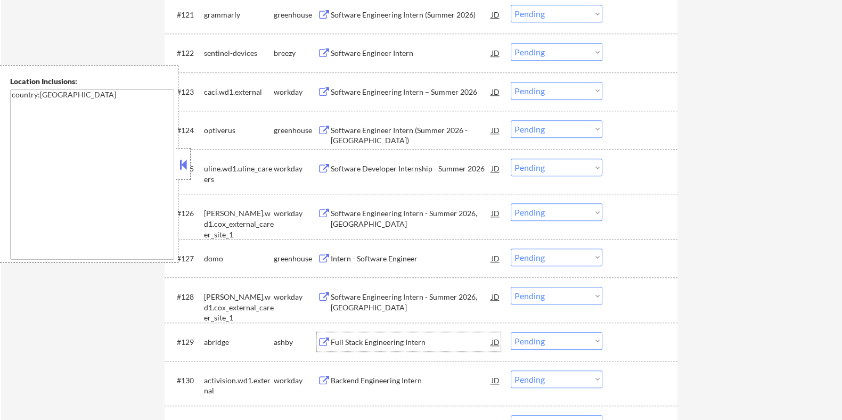
click at [381, 341] on div "Full Stack Engineering Intern" at bounding box center [410, 342] width 161 height 11
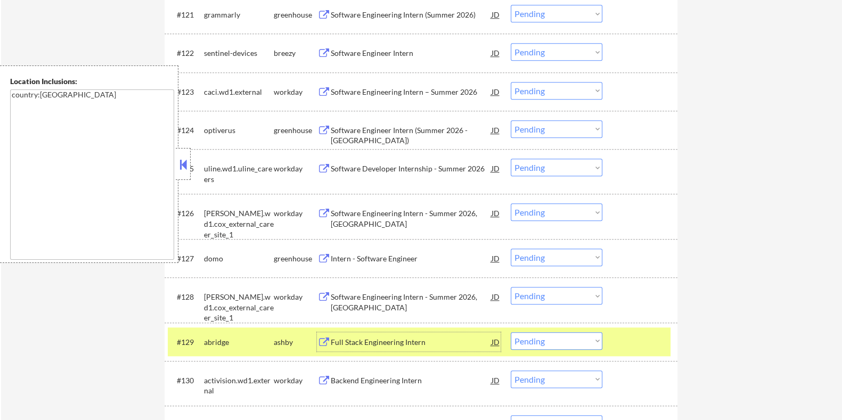
click at [548, 341] on select "Choose an option... Pending Applied Excluded (Questions) Excluded (Expired) Exc…" at bounding box center [556, 341] width 92 height 18
click at [510, 332] on select "Choose an option... Pending Applied Excluded (Questions) Excluded (Expired) Exc…" at bounding box center [556, 341] width 92 height 18
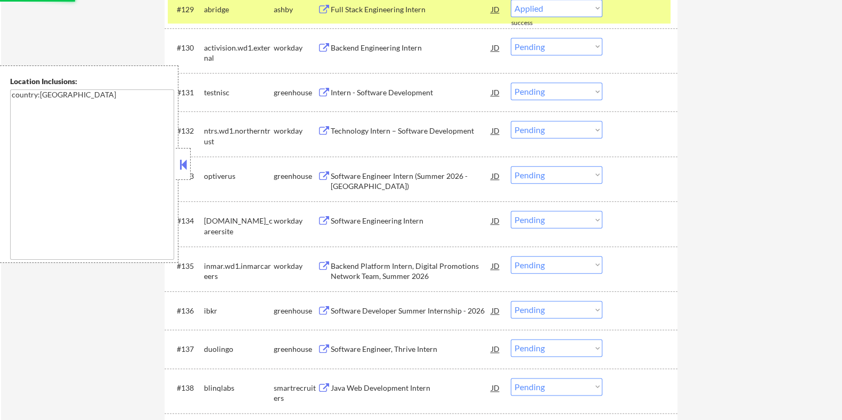
select select ""pending""
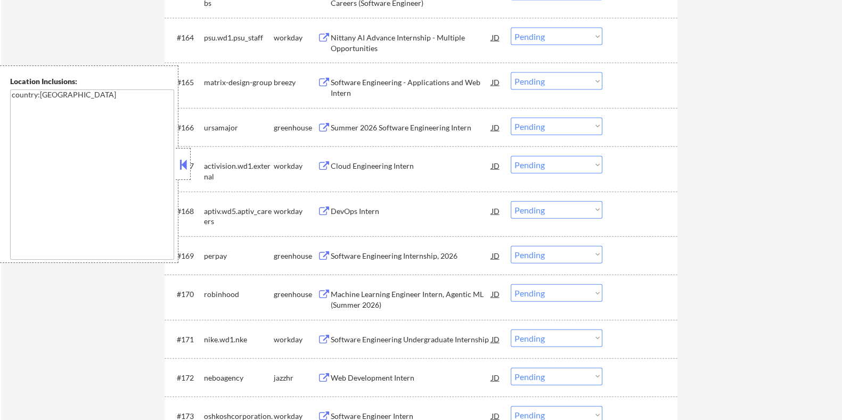
scroll to position [3194, 0]
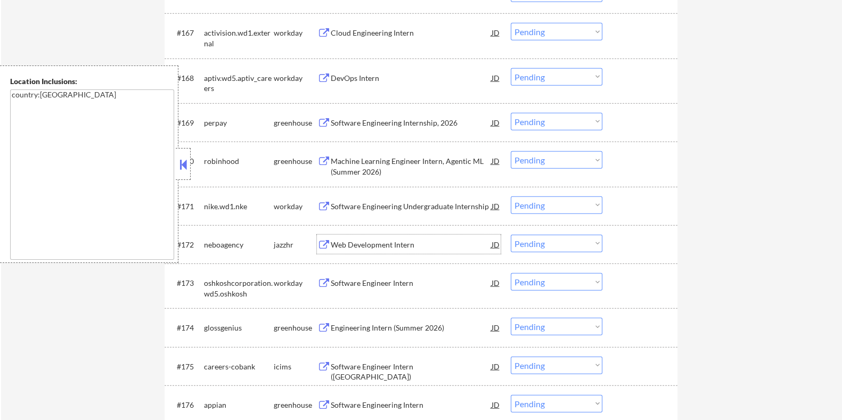
click at [389, 242] on div "Web Development Intern" at bounding box center [410, 245] width 161 height 11
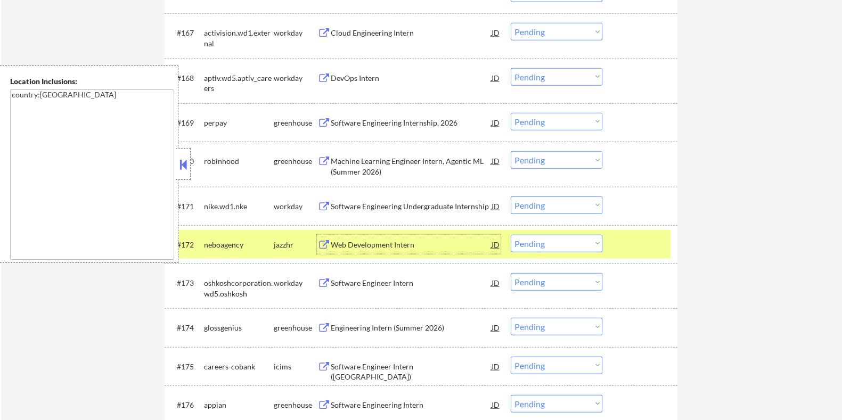
click at [545, 243] on select "Choose an option... Pending Applied Excluded (Questions) Excluded (Expired) Exc…" at bounding box center [556, 244] width 92 height 18
click at [510, 235] on select "Choose an option... Pending Applied Excluded (Questions) Excluded (Expired) Exc…" at bounding box center [556, 244] width 92 height 18
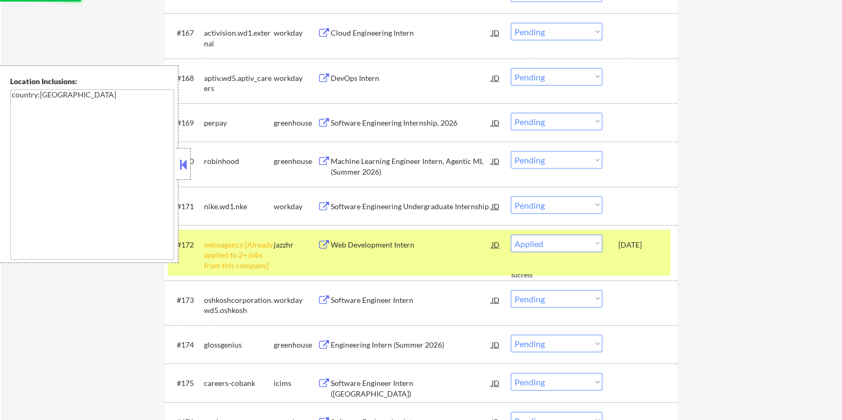
select select ""pending""
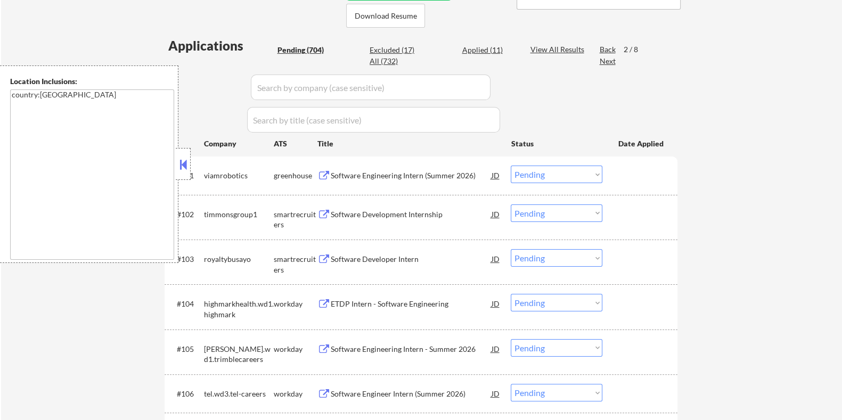
scroll to position [245, 0]
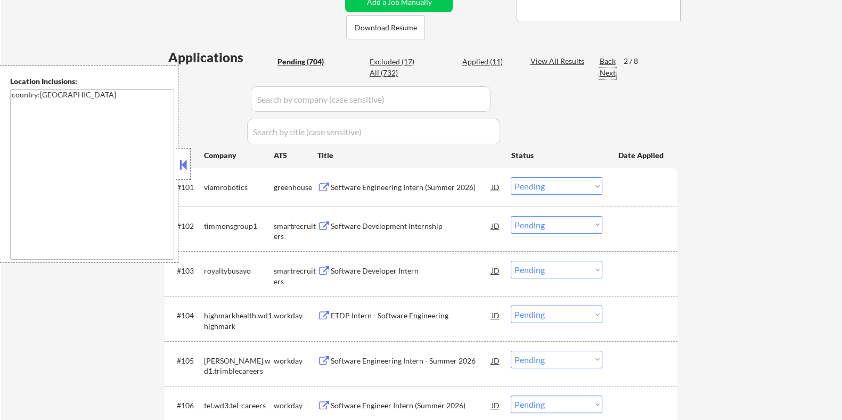
click at [605, 72] on div "Next" at bounding box center [607, 73] width 17 height 11
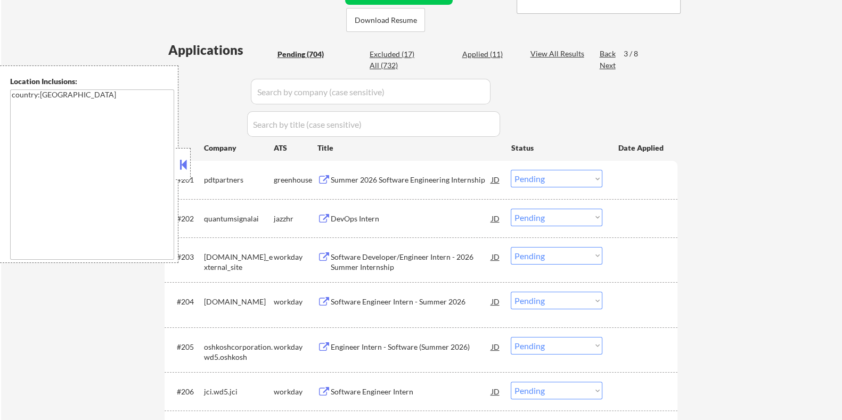
scroll to position [311, 0]
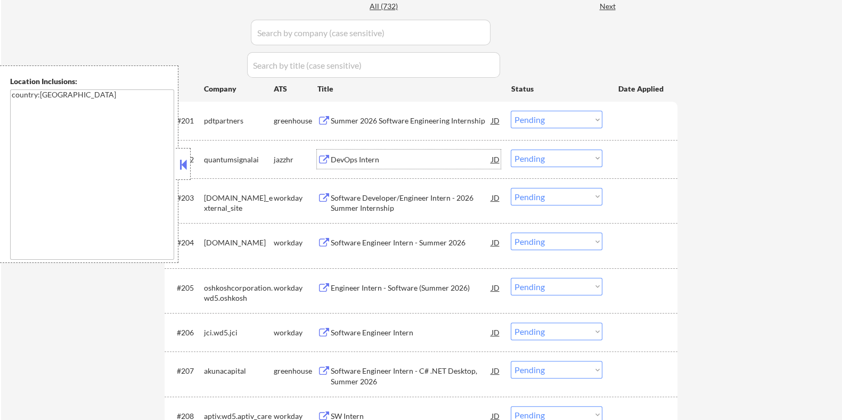
click at [365, 160] on div "DevOps Intern" at bounding box center [410, 159] width 161 height 11
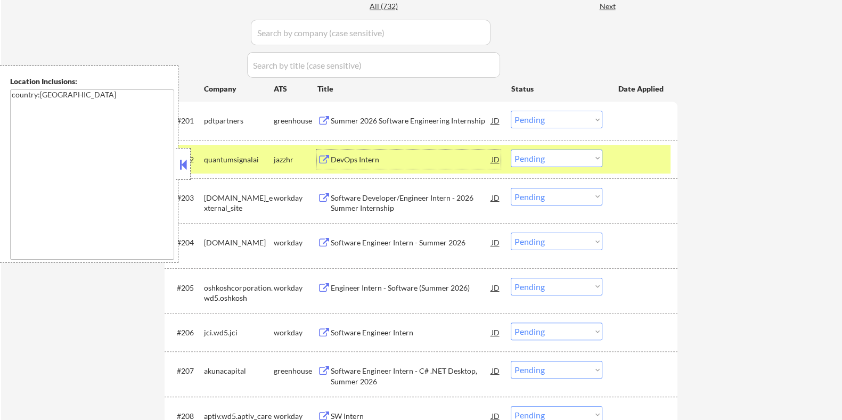
click at [540, 154] on select "Choose an option... Pending Applied Excluded (Questions) Excluded (Expired) Exc…" at bounding box center [556, 159] width 92 height 18
click at [510, 150] on select "Choose an option... Pending Applied Excluded (Questions) Excluded (Expired) Exc…" at bounding box center [556, 159] width 92 height 18
select select ""pending""
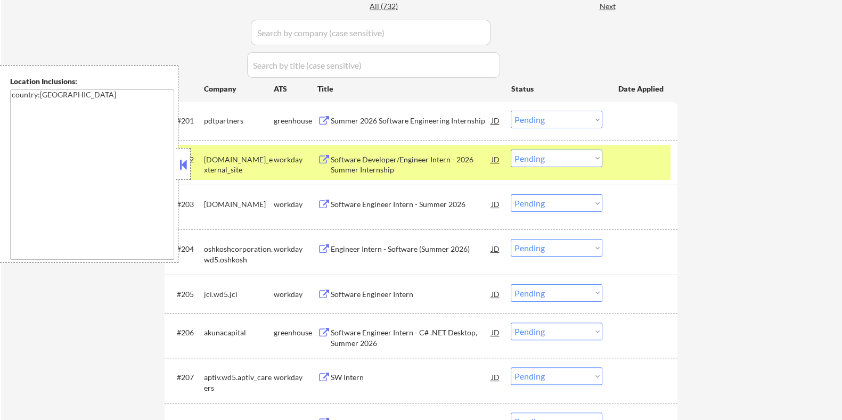
click at [426, 92] on div "Title" at bounding box center [409, 89] width 184 height 11
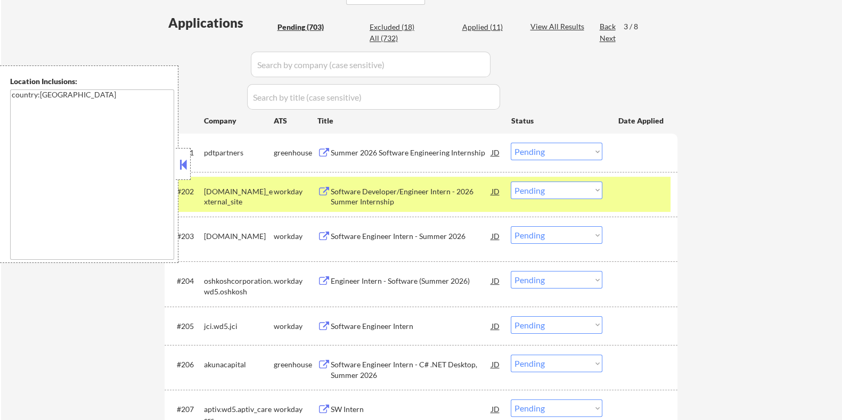
scroll to position [245, 0]
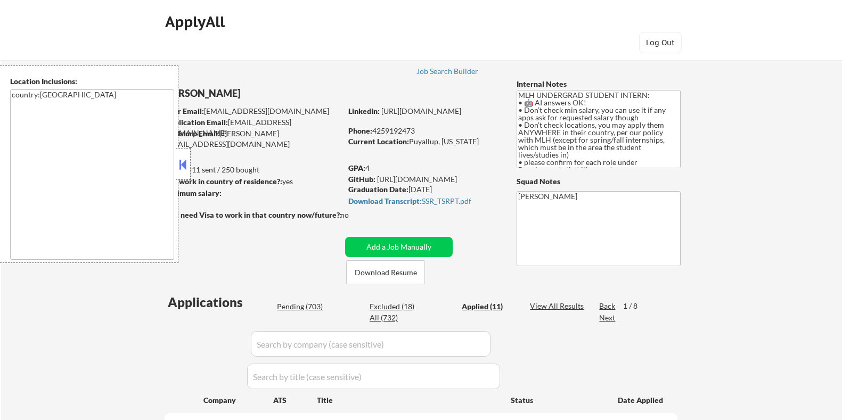
select select ""pending""
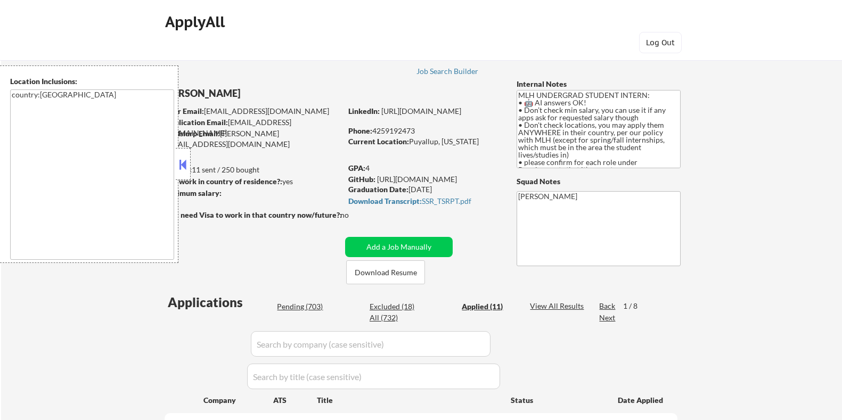
select select ""pending""
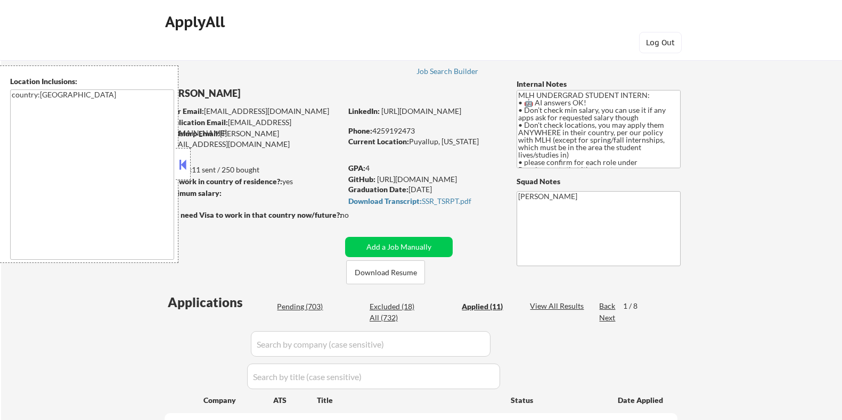
select select ""pending""
select select ""applied""
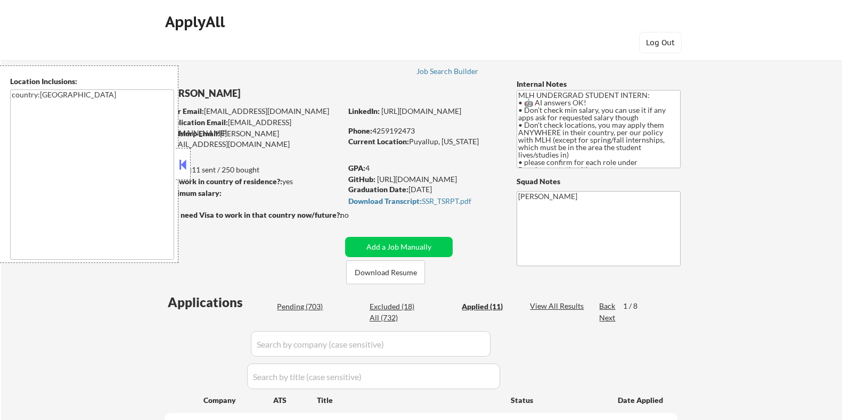
select select ""applied""
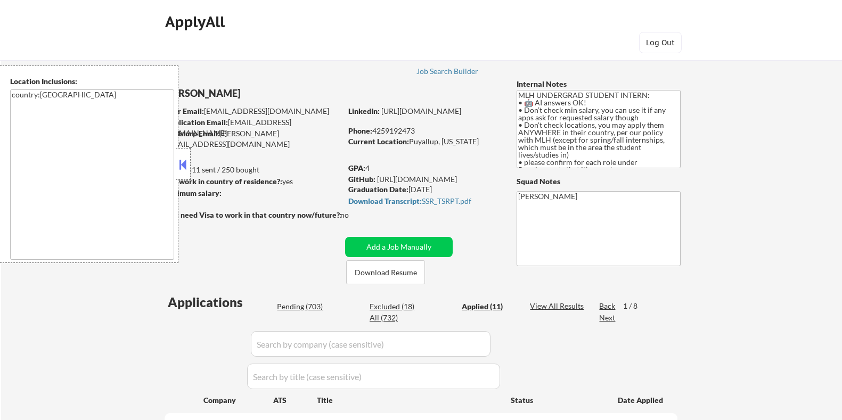
select select ""applied""
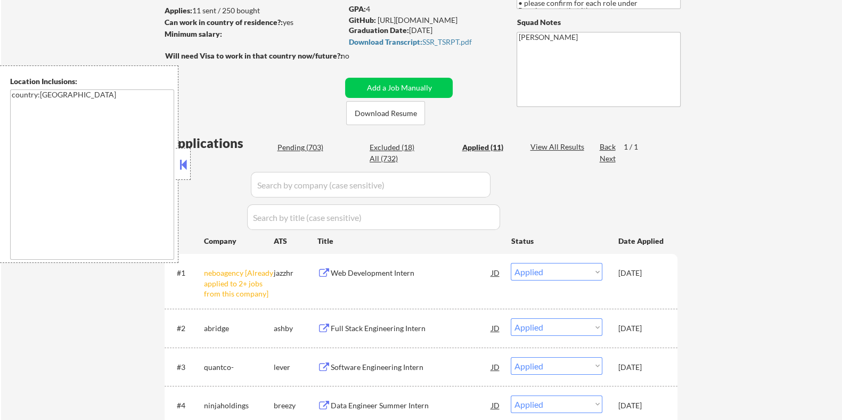
scroll to position [200, 0]
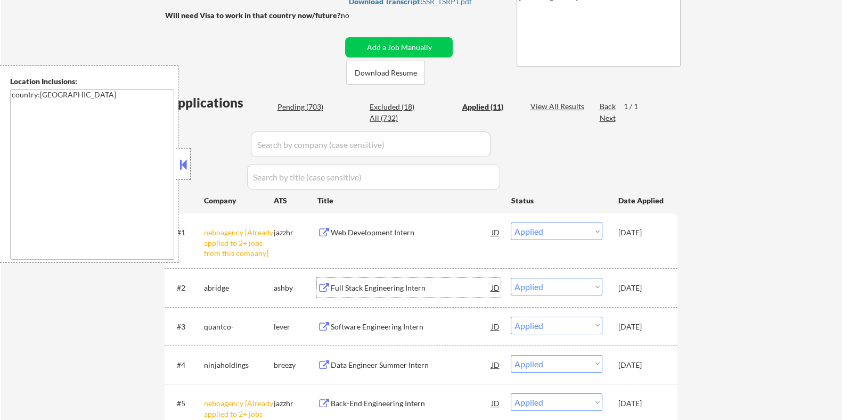
click at [340, 287] on div "Full Stack Engineering Intern" at bounding box center [410, 288] width 161 height 11
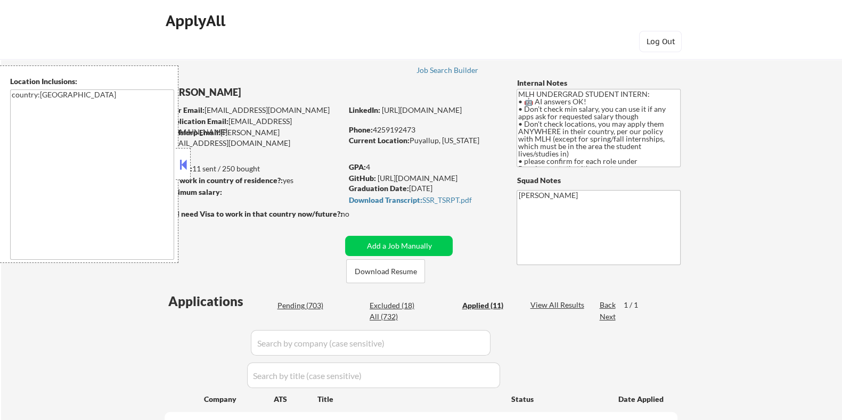
scroll to position [0, 0]
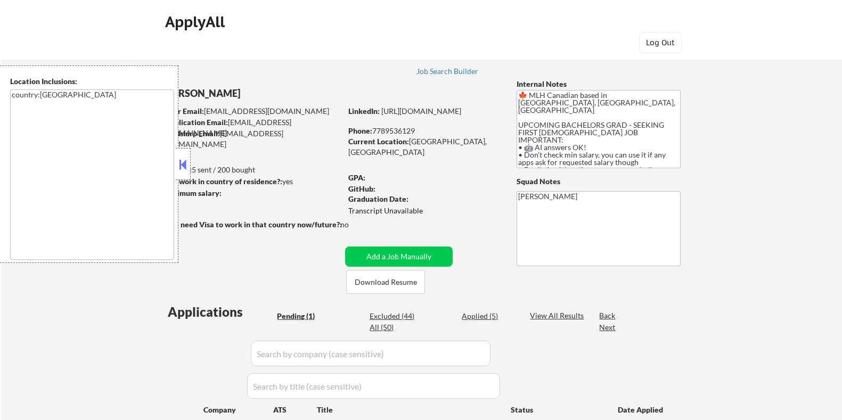
select select ""pending""
click at [183, 164] on button at bounding box center [183, 165] width 12 height 16
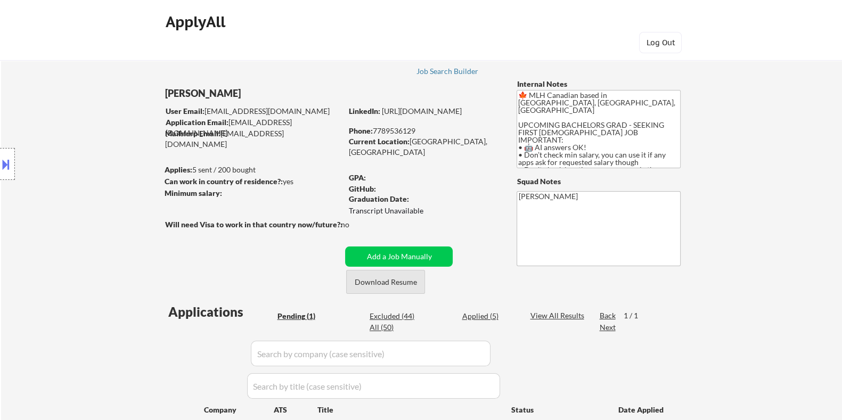
click at [366, 282] on button "Download Resume" at bounding box center [385, 282] width 79 height 24
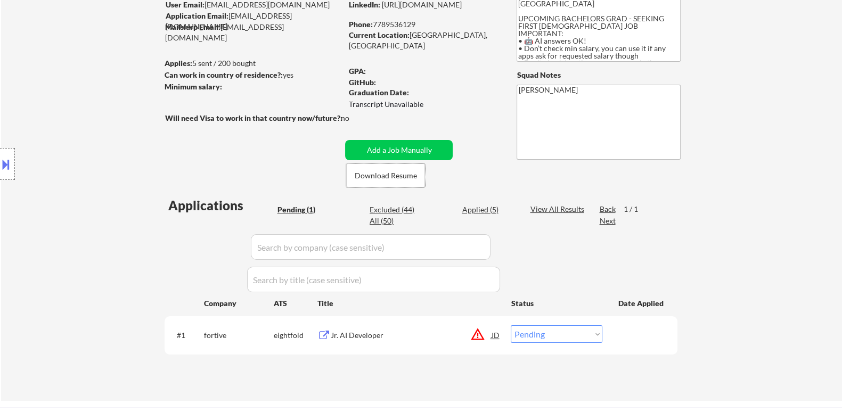
scroll to position [133, 0]
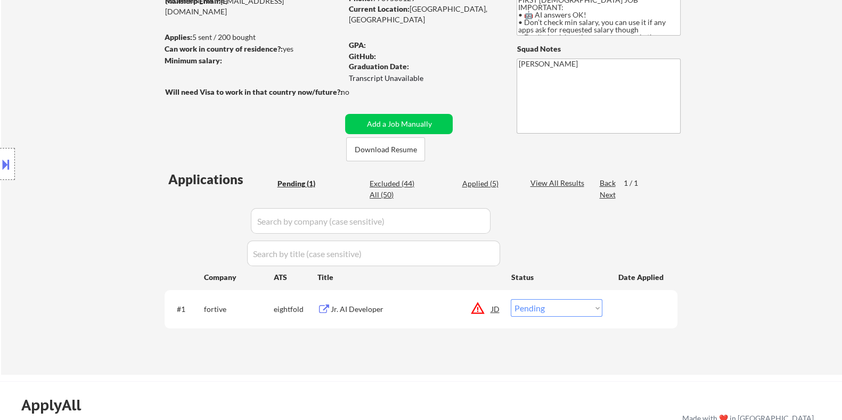
click at [320, 310] on button at bounding box center [323, 309] width 13 height 10
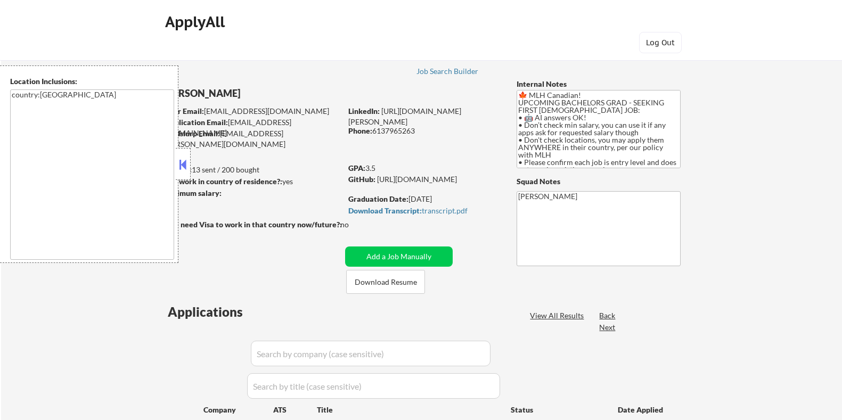
select select ""pending""
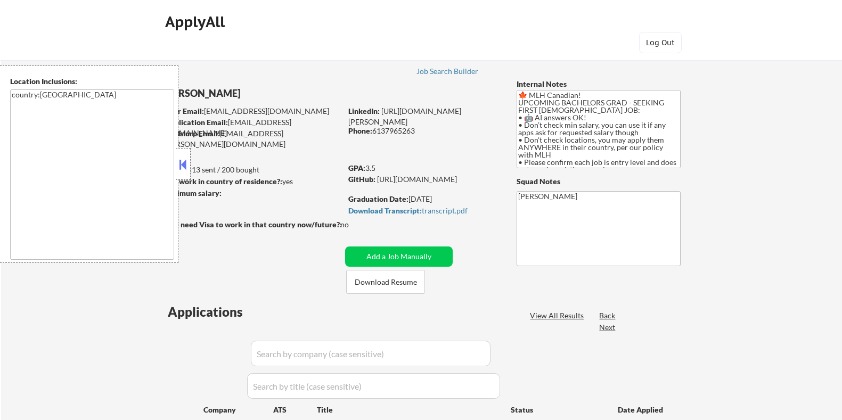
select select ""pending""
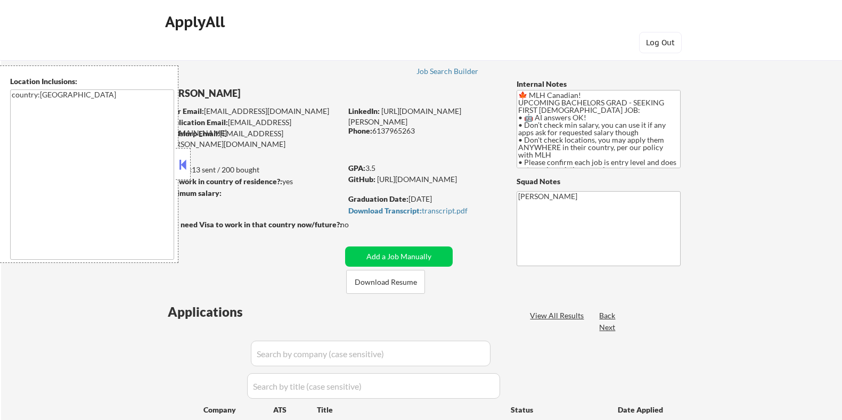
select select ""pending""
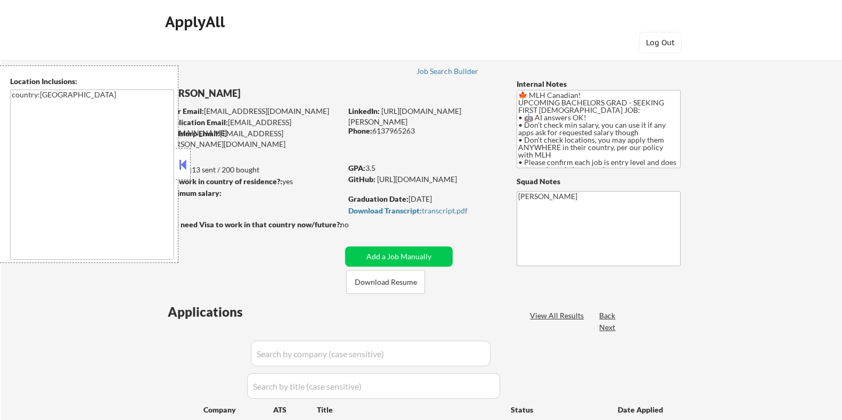
select select ""pending""
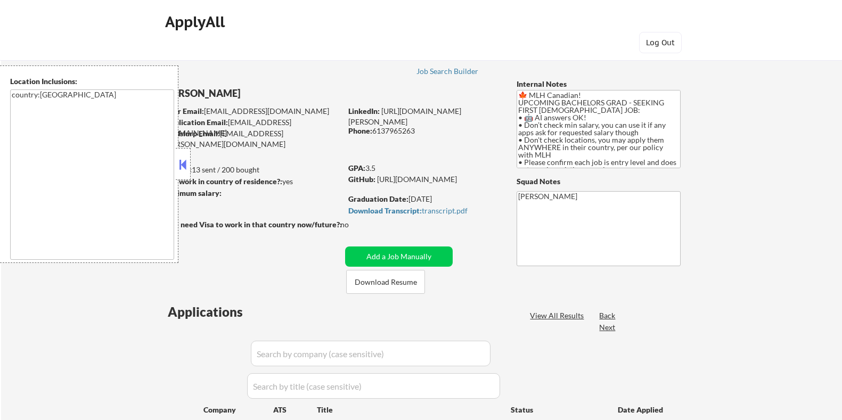
select select ""pending""
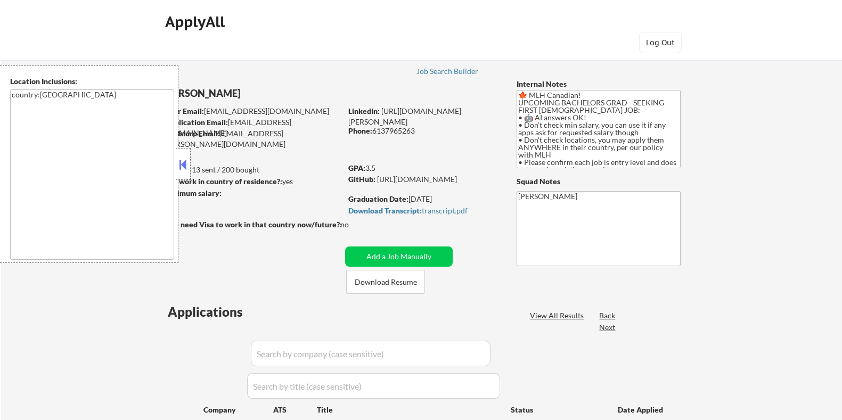
select select ""pending""
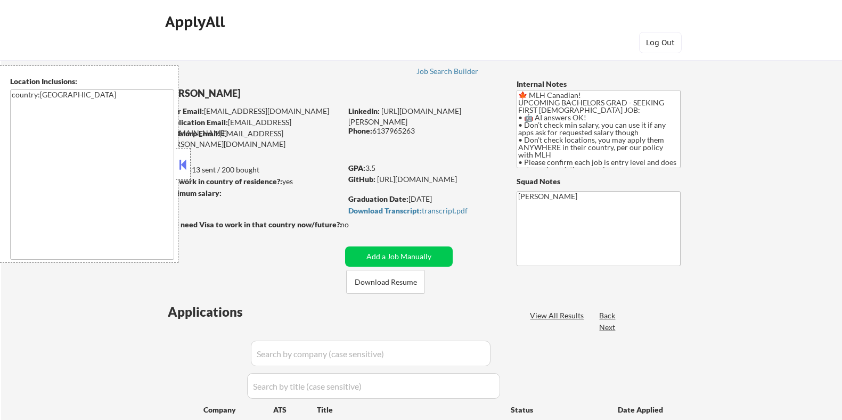
select select ""pending""
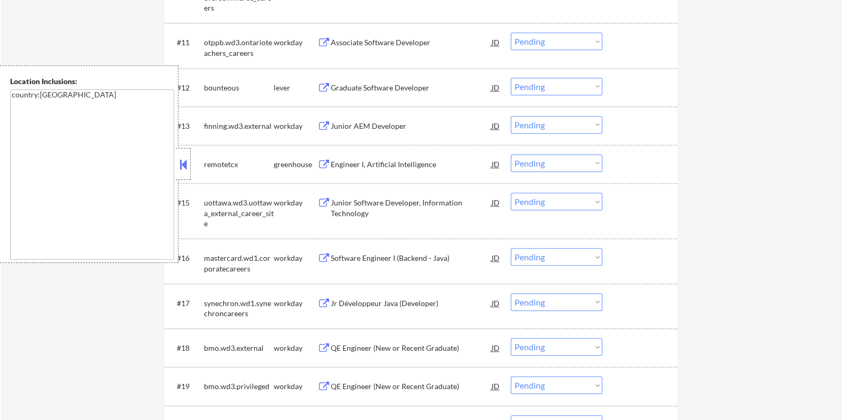
scroll to position [798, 0]
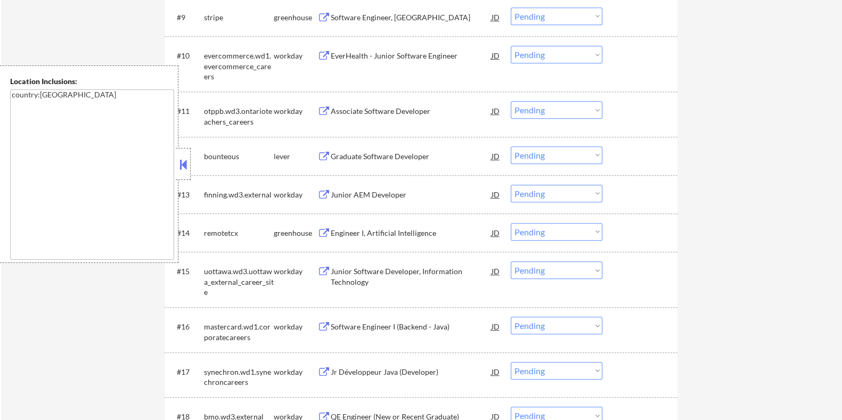
click at [352, 153] on div "Graduate Software Developer" at bounding box center [410, 156] width 161 height 11
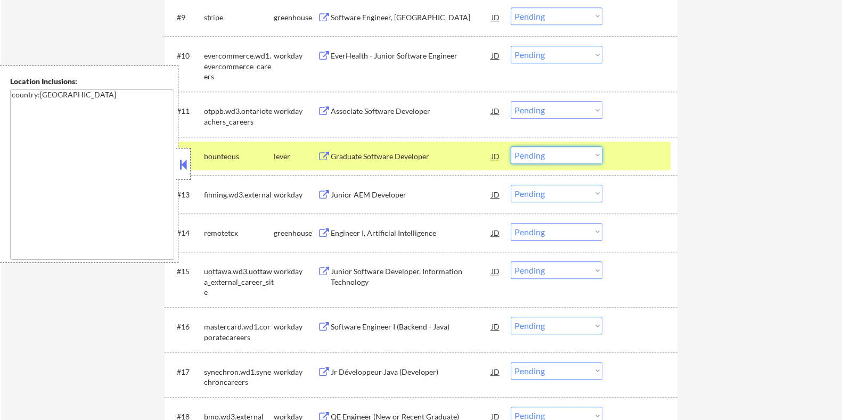
click at [577, 157] on select "Choose an option... Pending Applied Excluded (Questions) Excluded (Expired) Exc…" at bounding box center [556, 155] width 92 height 18
click at [510, 146] on select "Choose an option... Pending Applied Excluded (Questions) Excluded (Expired) Exc…" at bounding box center [556, 155] width 92 height 18
select select ""pending""
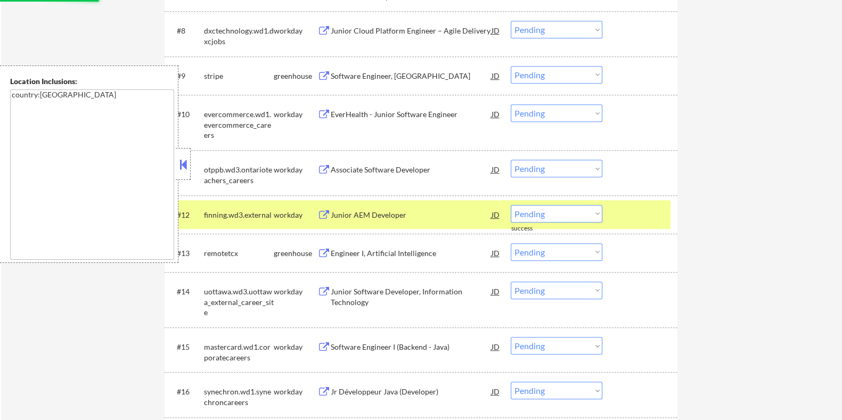
scroll to position [732, 0]
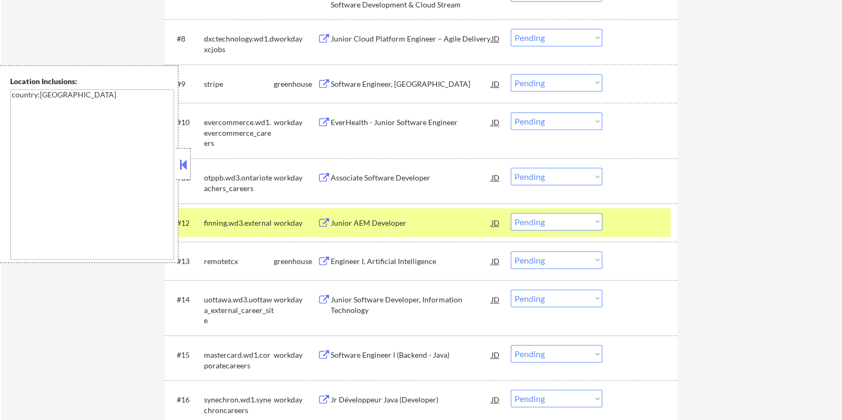
click at [376, 80] on div "Software Engineer, [GEOGRAPHIC_DATA]" at bounding box center [410, 84] width 161 height 11
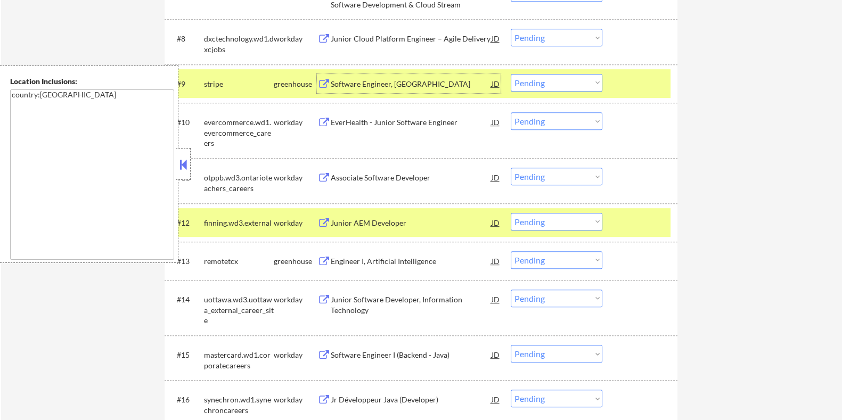
click at [577, 81] on select "Choose an option... Pending Applied Excluded (Questions) Excluded (Expired) Exc…" at bounding box center [556, 83] width 92 height 18
click at [510, 74] on select "Choose an option... Pending Applied Excluded (Questions) Excluded (Expired) Exc…" at bounding box center [556, 83] width 92 height 18
select select ""pending""
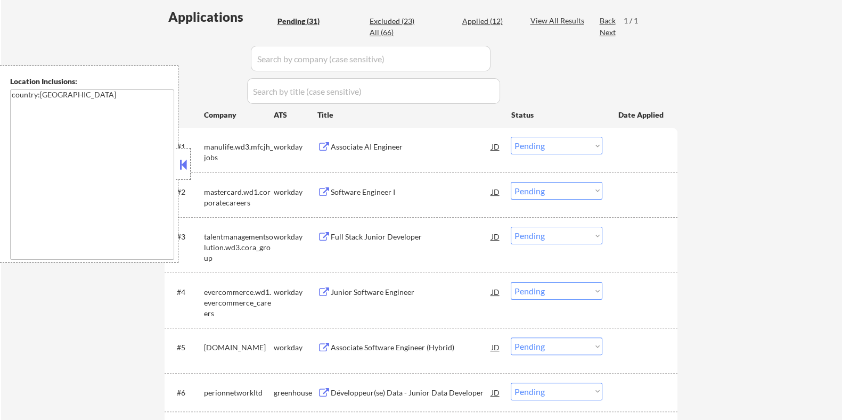
scroll to position [399, 0]
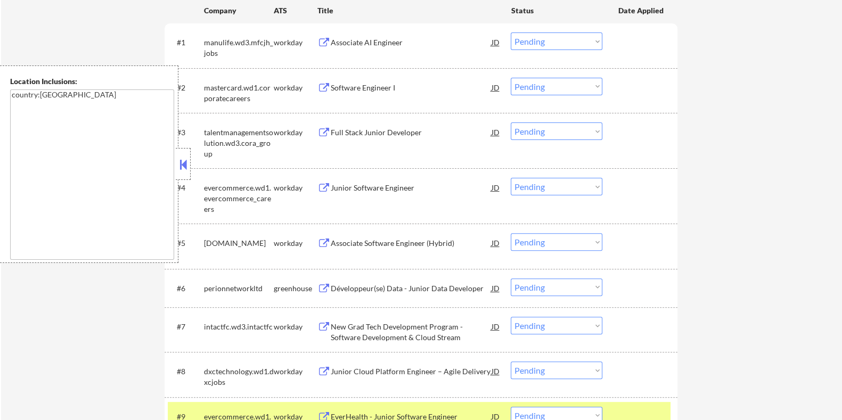
click at [362, 283] on div "Développeur(se) Data - Junior Data Developer" at bounding box center [410, 288] width 161 height 11
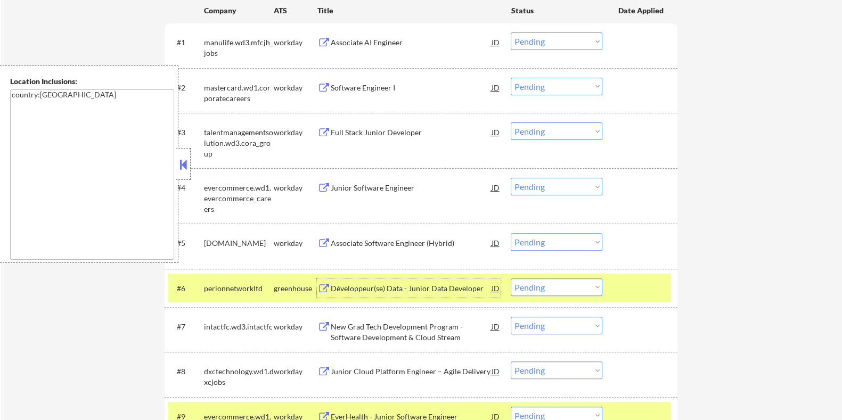
scroll to position [0, 0]
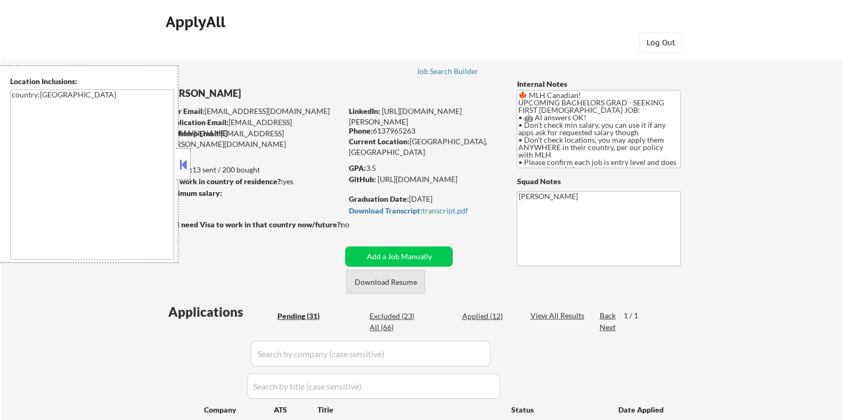
click at [395, 282] on button "Download Resume" at bounding box center [385, 282] width 79 height 24
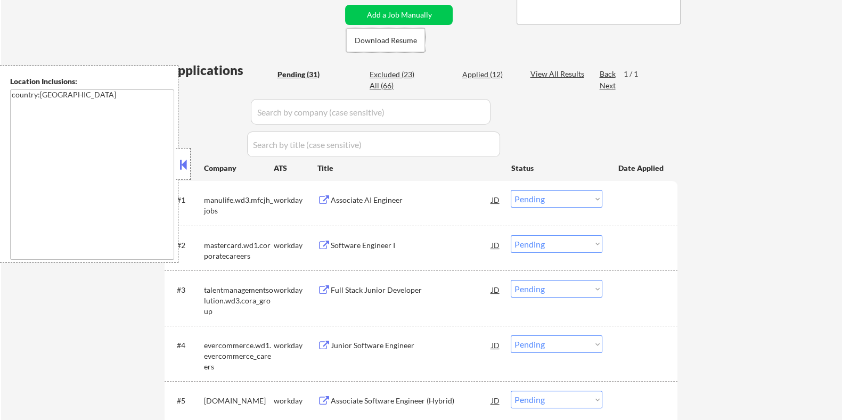
scroll to position [133, 0]
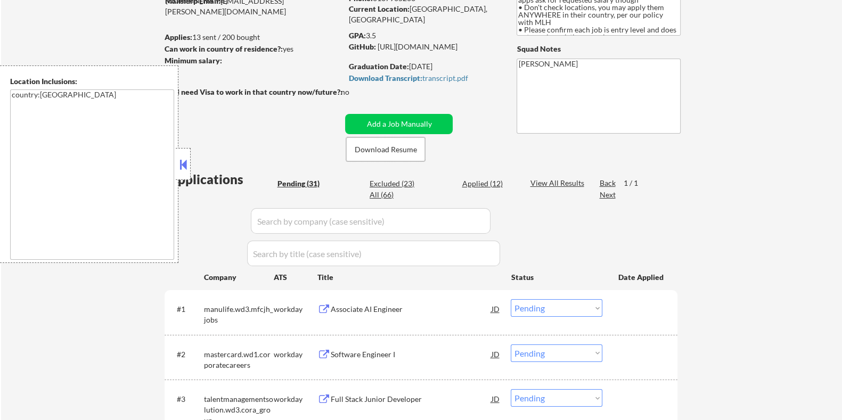
click at [395, 182] on div "Excluded (23)" at bounding box center [395, 183] width 53 height 11
select select ""excluded__expired_""
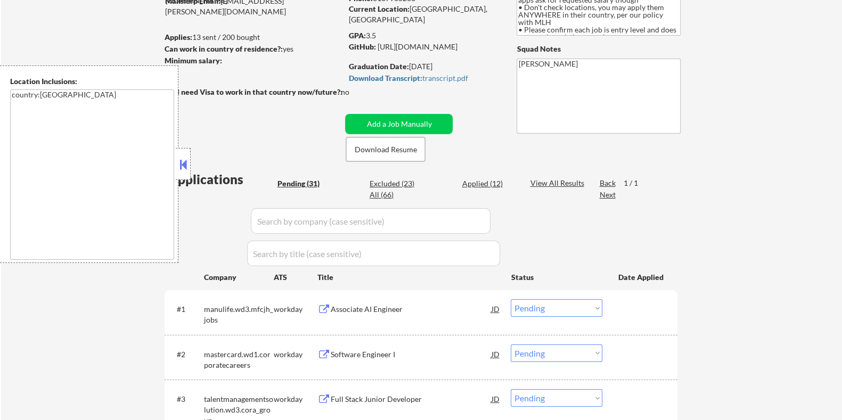
select select ""excluded__expired_""
select select ""excluded__bad_match_""
select select ""excluded__other_""
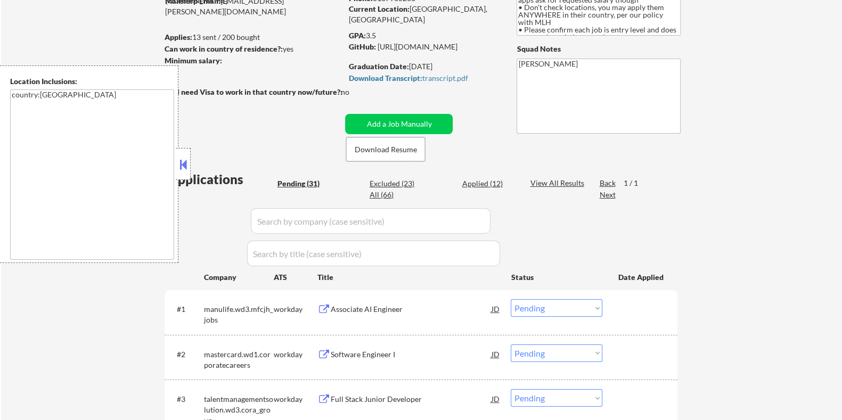
select select ""excluded__expired_""
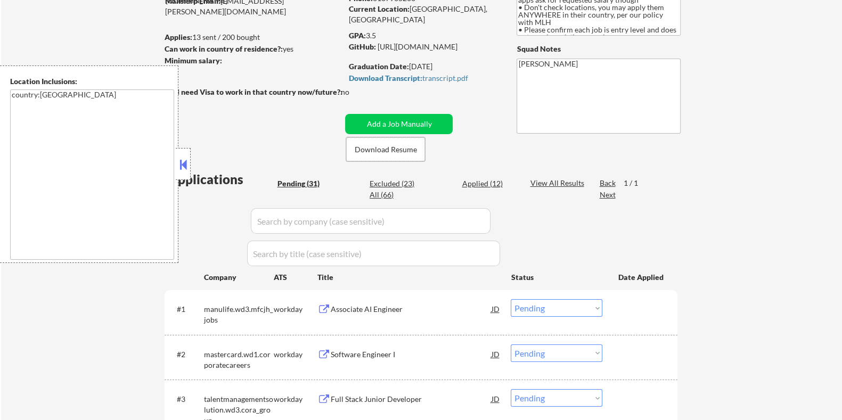
select select ""excluded__expired_""
select select ""excluded__bad_match_""
select select ""excluded__expired_""
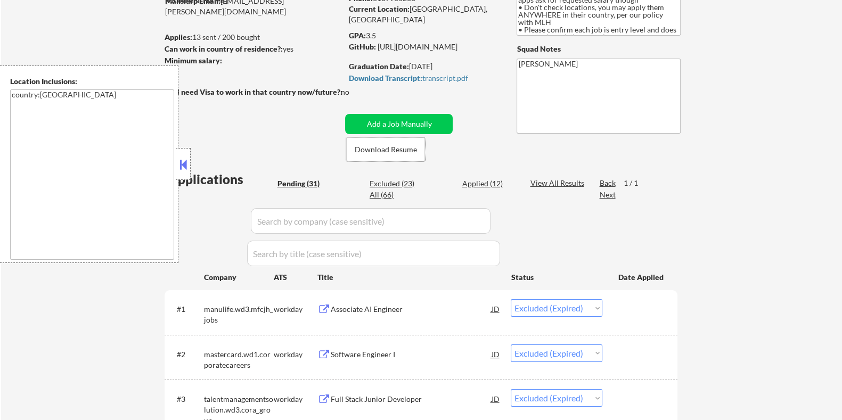
select select ""excluded__expired_""
select select ""excluded__bad_match_""
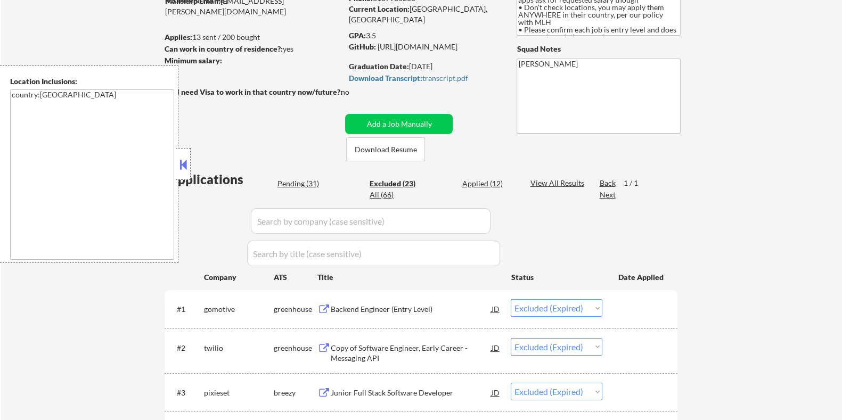
click at [325, 225] on input "input" at bounding box center [371, 221] width 240 height 26
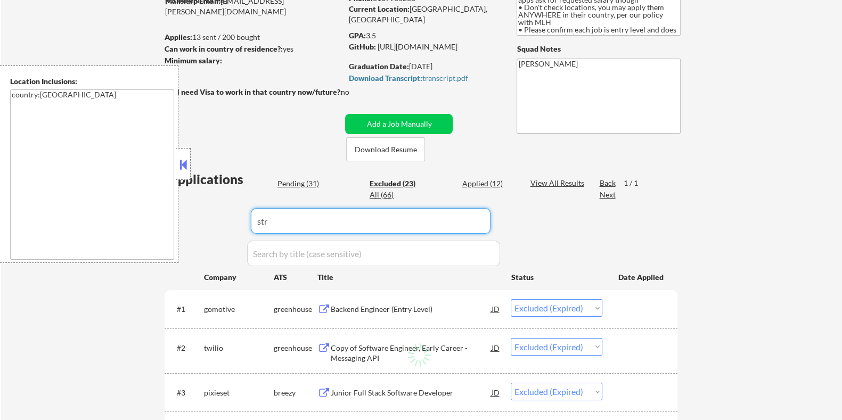
type input "stri"
select select ""excluded__bad_match_""
select select ""excluded__other_""
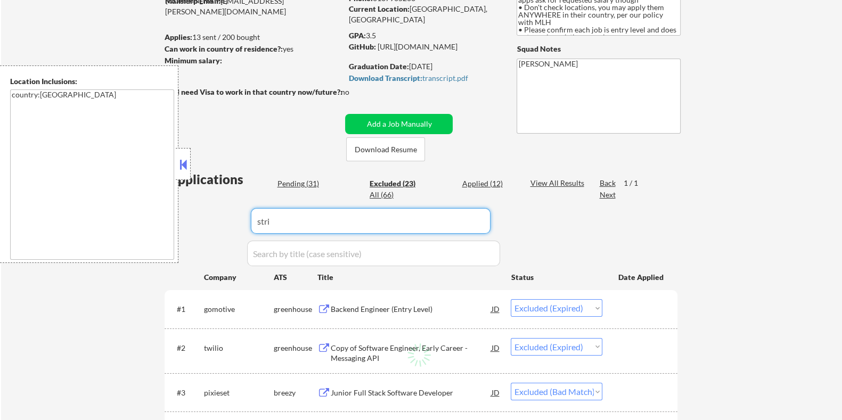
select select ""excluded__expired_""
select select ""excluded__bad_match_""
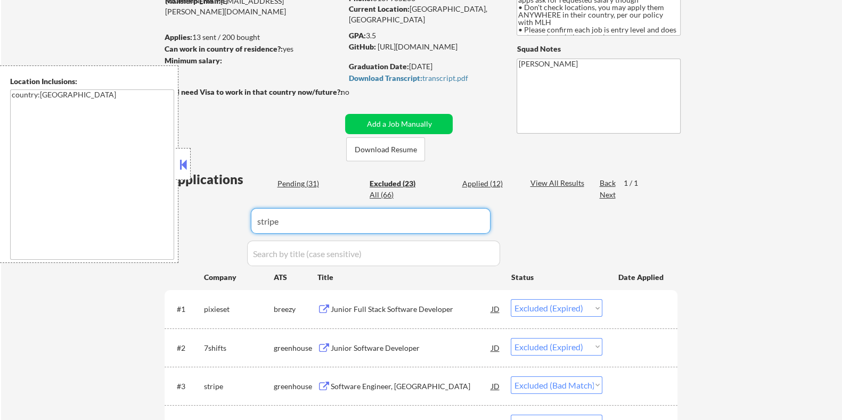
type input "stripe"
click at [545, 179] on div "View All Results" at bounding box center [558, 183] width 57 height 11
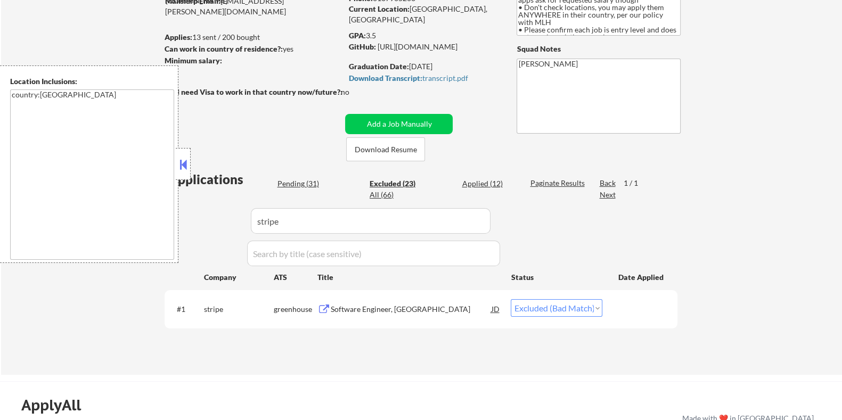
click at [562, 306] on select "Choose an option... Pending Applied Excluded (Questions) Excluded (Expired) Exc…" at bounding box center [556, 308] width 92 height 18
select select ""applied""
click at [510, 299] on select "Choose an option... Pending Applied Excluded (Questions) Excluded (Expired) Exc…" at bounding box center [556, 308] width 92 height 18
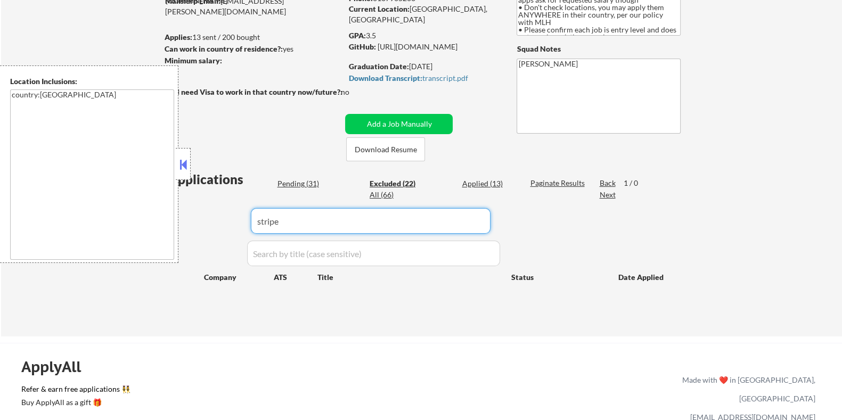
drag, startPoint x: 263, startPoint y: 217, endPoint x: 250, endPoint y: 217, distance: 13.8
click at [250, 217] on div "Applications Pending (31) Excluded (22) Applied (13) All (66) Paginate Results …" at bounding box center [420, 243] width 513 height 146
select select ""excluded__expired_""
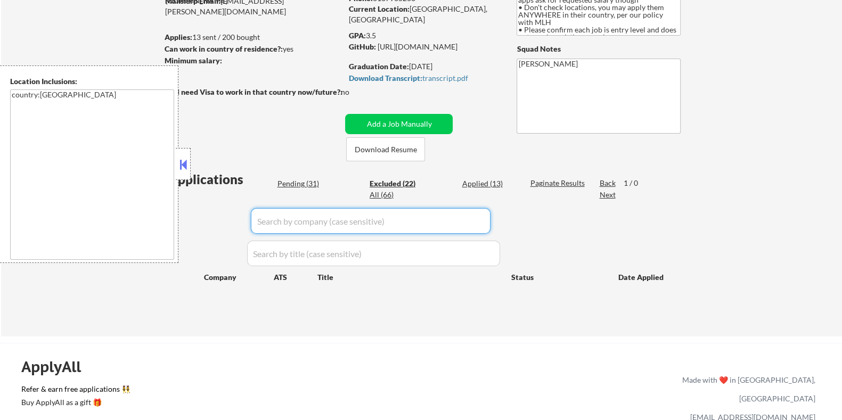
select select ""excluded__expired_""
select select ""excluded__bad_match_""
select select ""excluded__other_""
select select ""excluded__expired_""
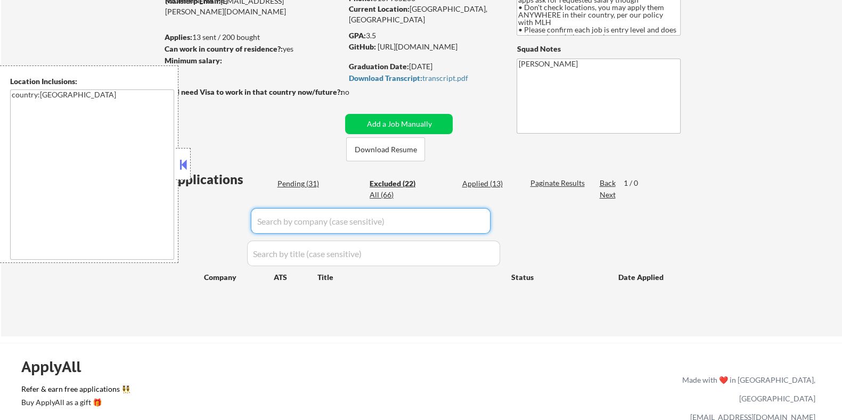
select select ""excluded__bad_match_""
select select ""excluded__expired_""
select select ""excluded__bad_match_""
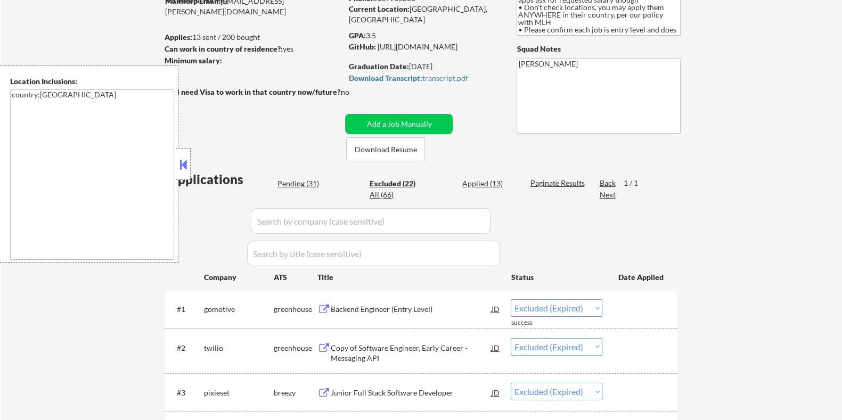
click at [301, 185] on div "Pending (31)" at bounding box center [303, 183] width 53 height 11
select select ""pending""
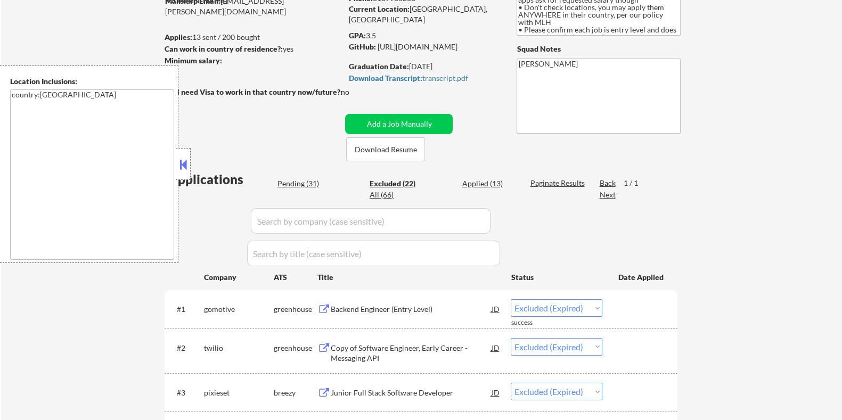
select select ""pending""
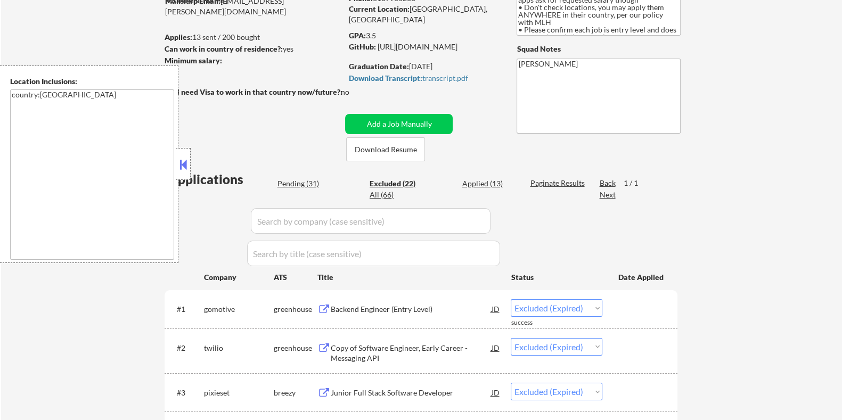
select select ""pending""
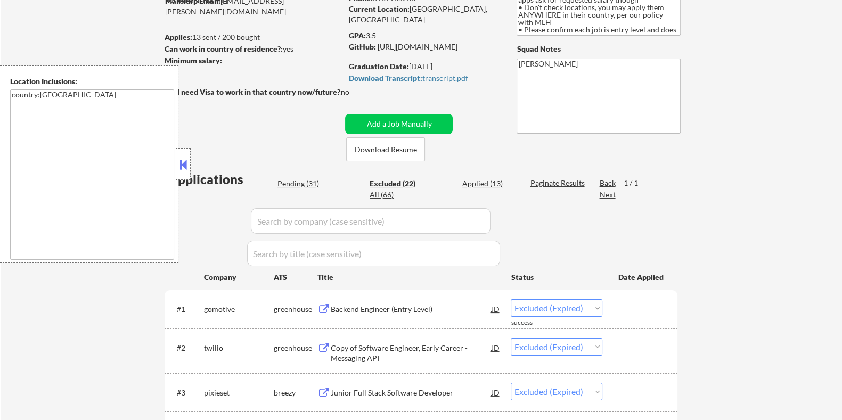
select select ""pending""
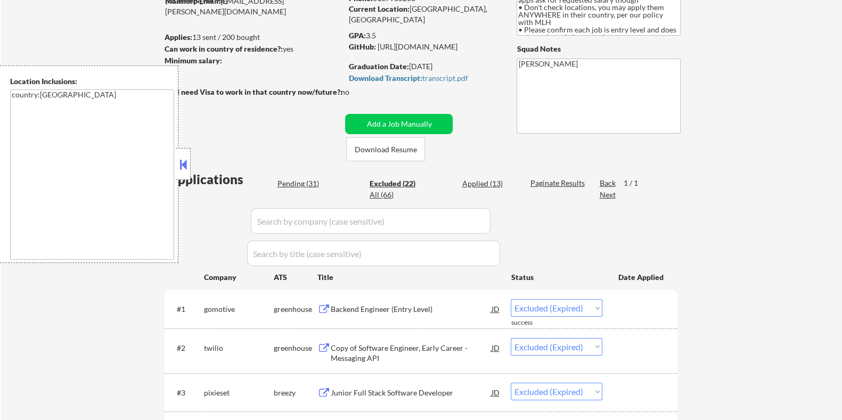
select select ""pending""
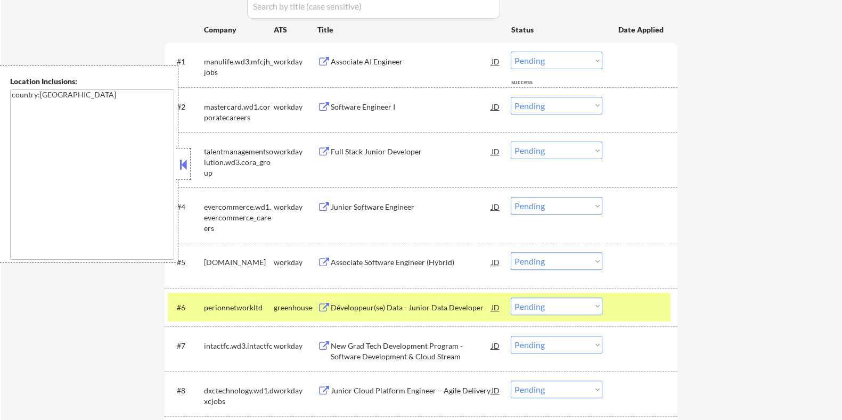
scroll to position [399, 0]
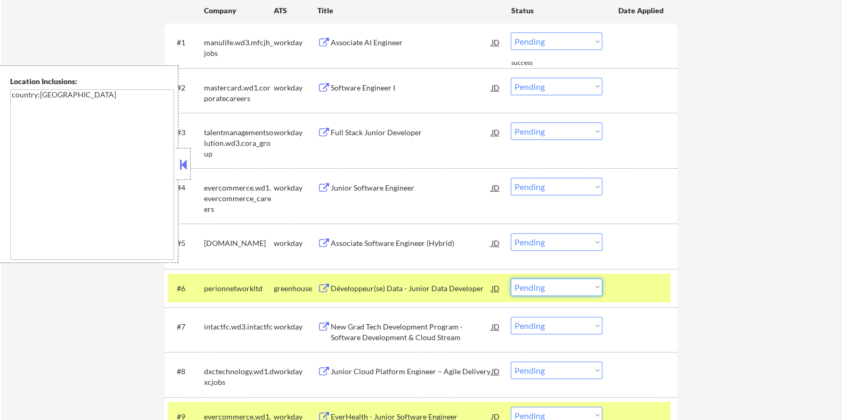
click at [561, 284] on select "Choose an option... Pending Applied Excluded (Questions) Excluded (Expired) Exc…" at bounding box center [556, 287] width 92 height 18
click at [510, 278] on select "Choose an option... Pending Applied Excluded (Questions) Excluded (Expired) Exc…" at bounding box center [556, 287] width 92 height 18
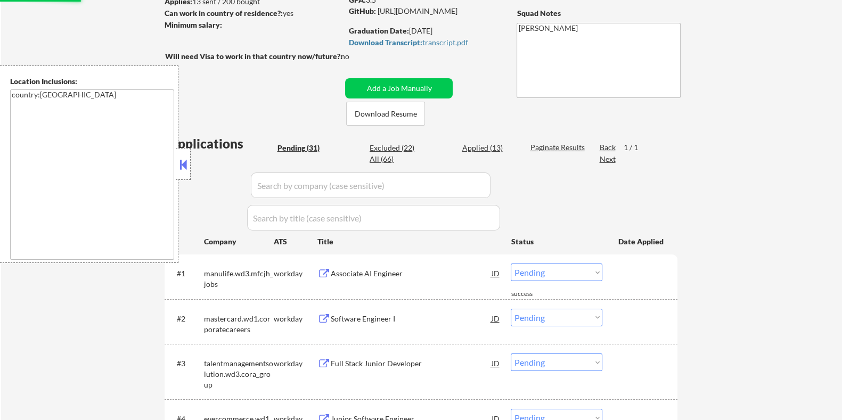
scroll to position [133, 0]
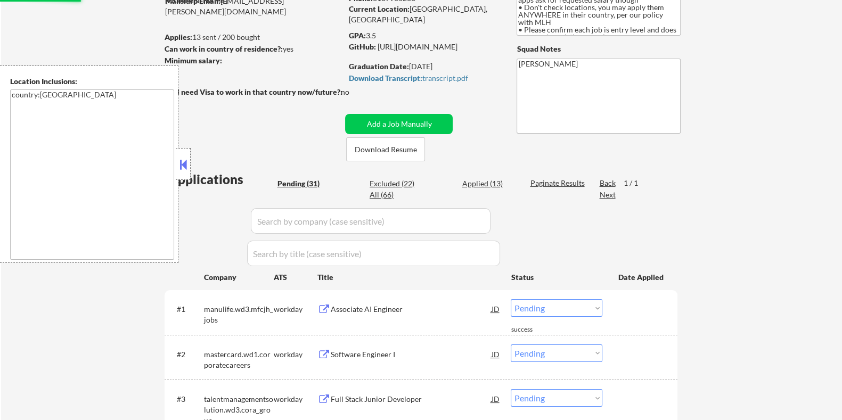
select select ""pending""
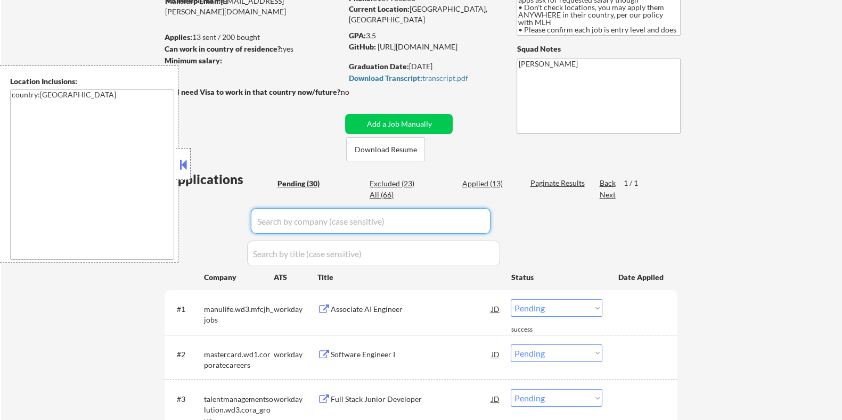
click at [417, 225] on input "input" at bounding box center [371, 221] width 240 height 26
type input "stripe"
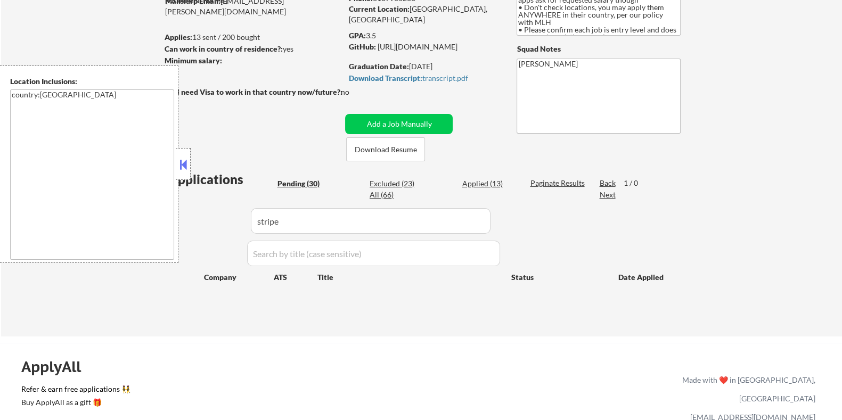
click at [397, 178] on div "Excluded (23)" at bounding box center [395, 183] width 53 height 11
click at [556, 182] on div "Paginate Results" at bounding box center [558, 183] width 57 height 11
click at [395, 180] on div "Excluded (23)" at bounding box center [395, 183] width 53 height 11
click at [554, 185] on div "View All Results" at bounding box center [558, 183] width 57 height 11
click at [392, 182] on div "Excluded (23)" at bounding box center [395, 183] width 53 height 11
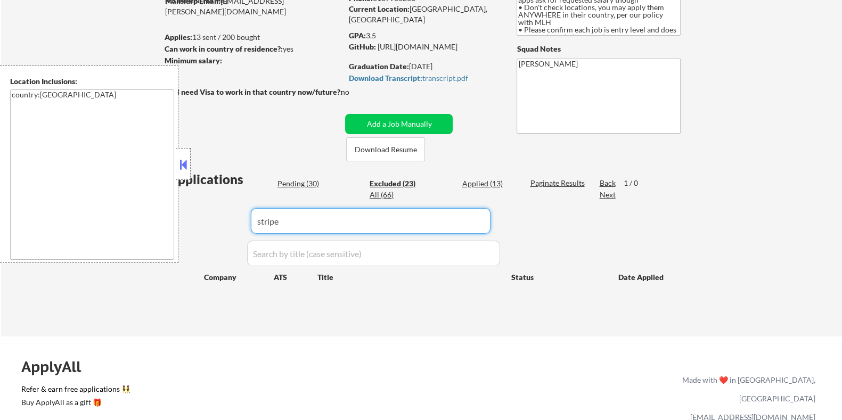
drag, startPoint x: 299, startPoint y: 223, endPoint x: 248, endPoint y: 225, distance: 51.1
click at [248, 225] on div "Applications Pending (30) Excluded (23) Applied (13) All (66) Paginate Results …" at bounding box center [420, 243] width 513 height 146
